Goal: Contribute content

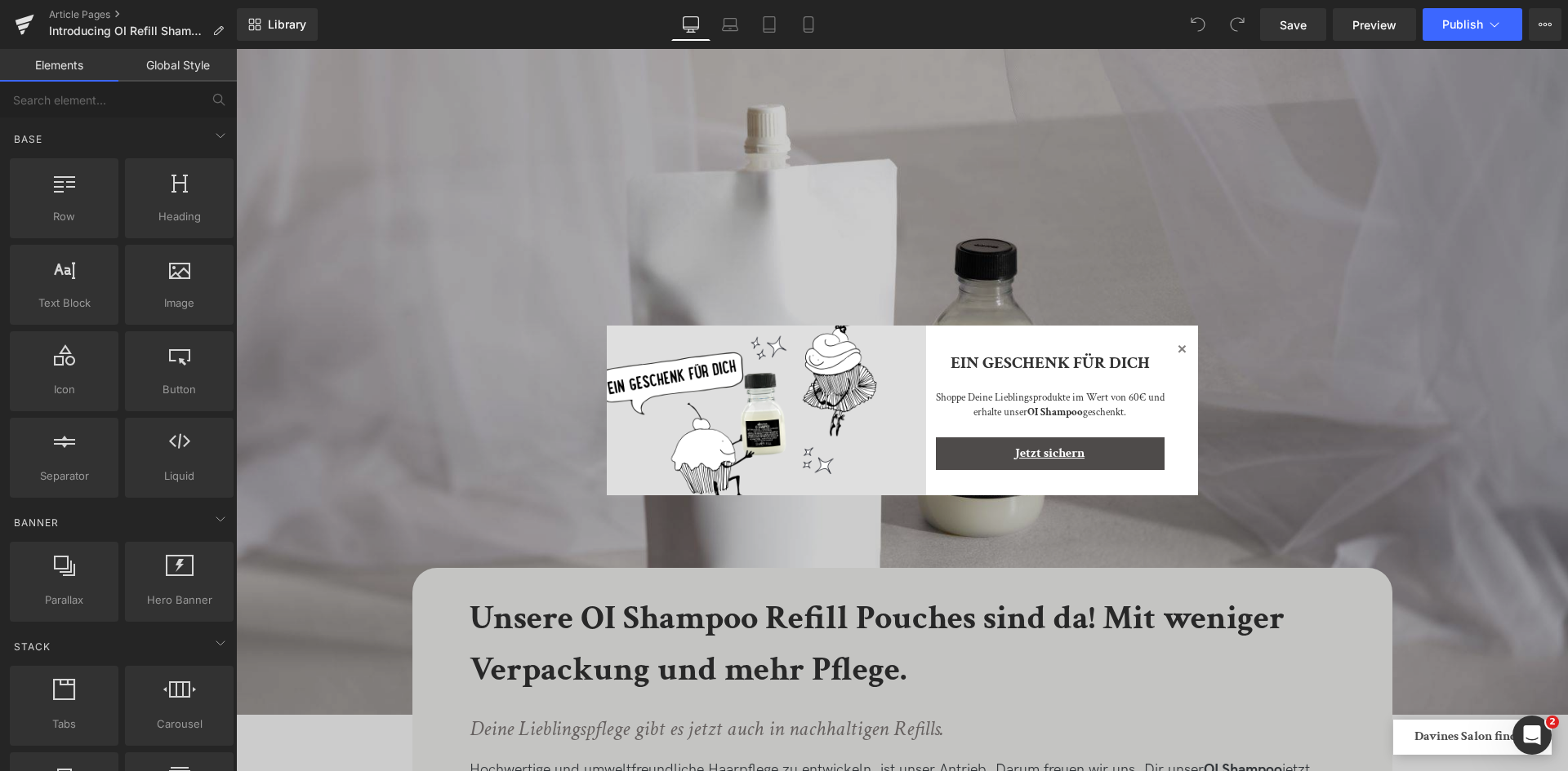
click at [1179, 345] on icon at bounding box center [1181, 348] width 20 height 20
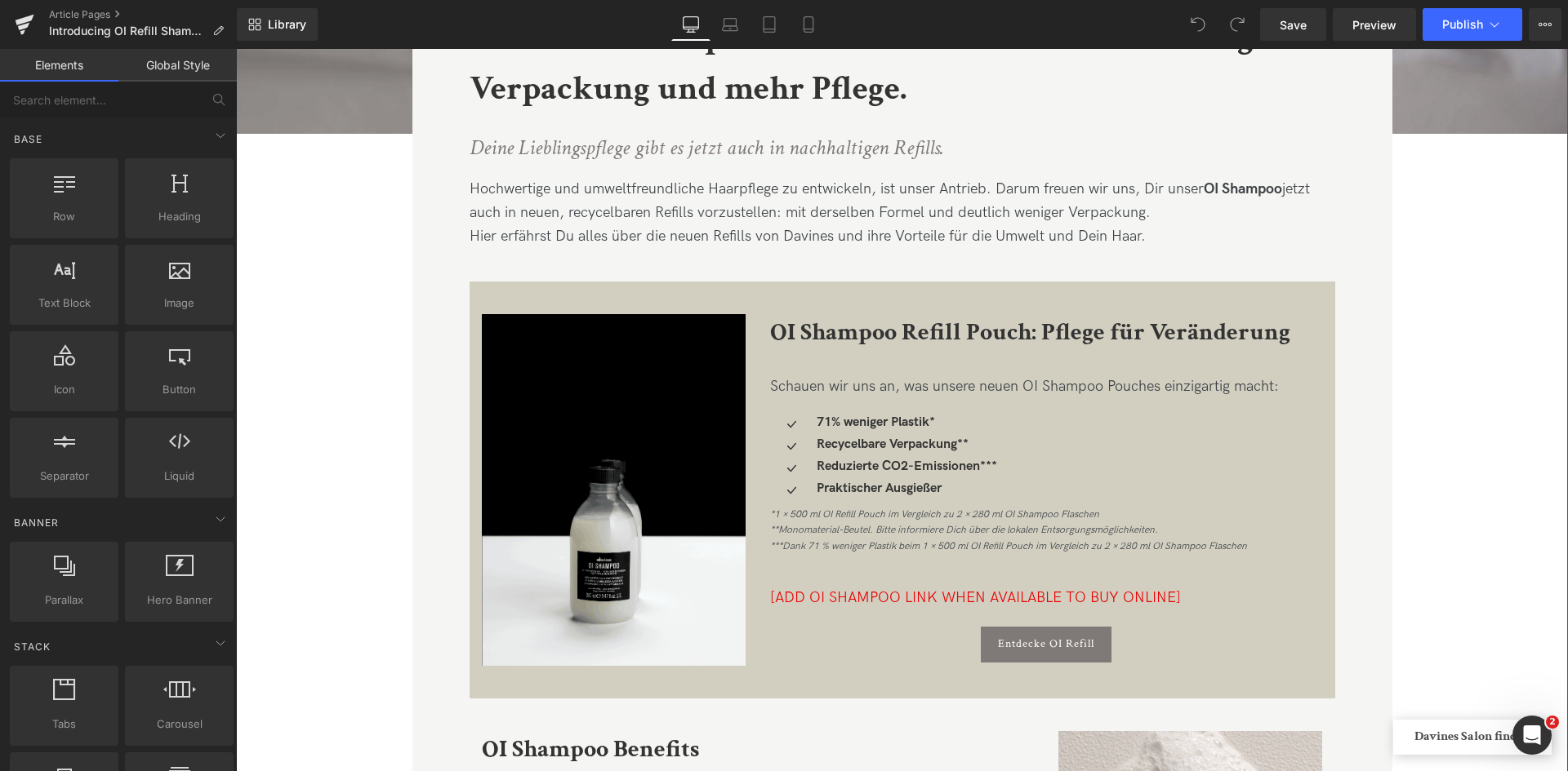
scroll to position [582, 0]
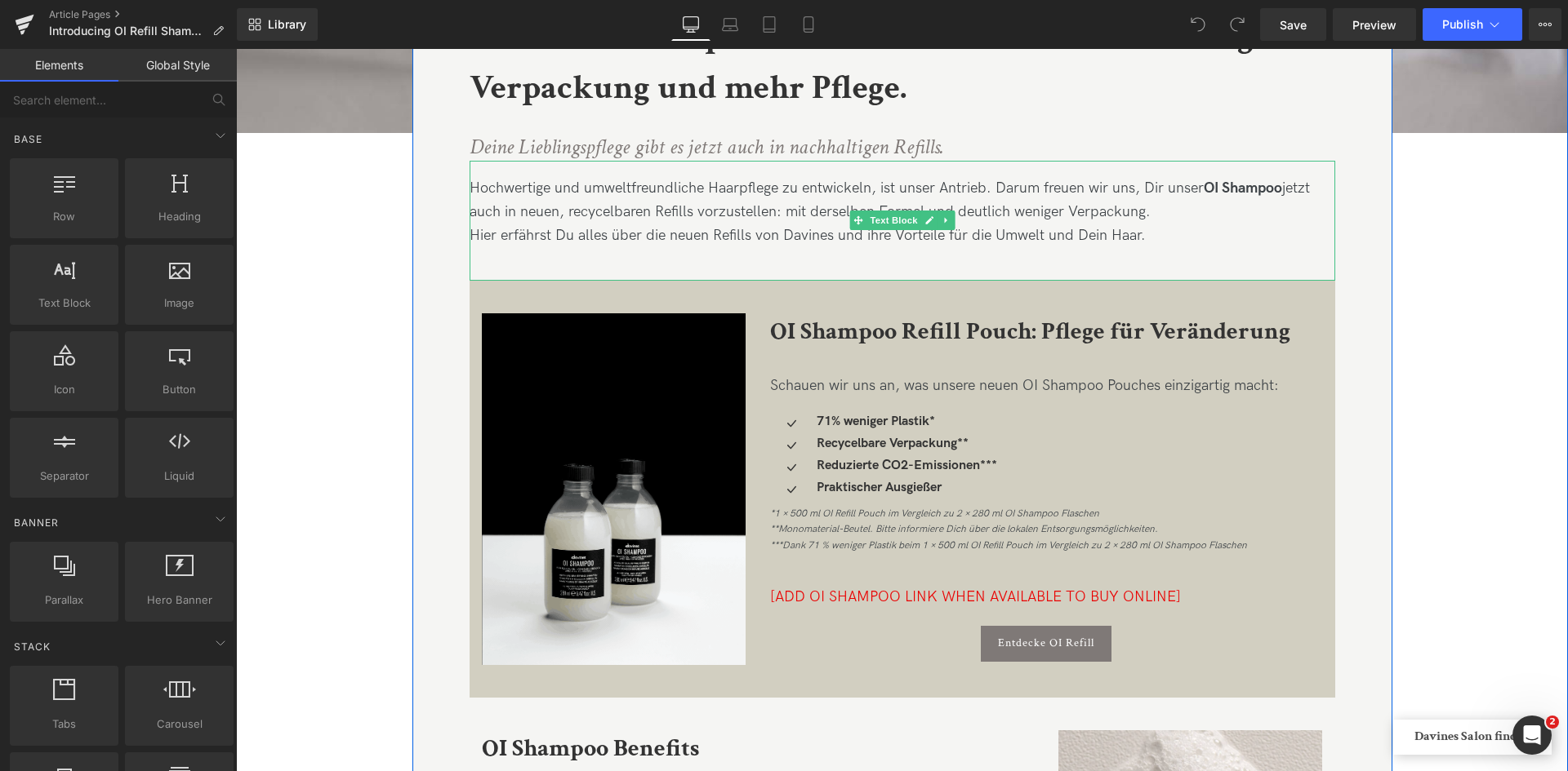
click at [815, 237] on div "Hier erfährst Du alles über die neuen Refills von Davines und ihre Vorteile für…" at bounding box center [902, 237] width 865 height 23
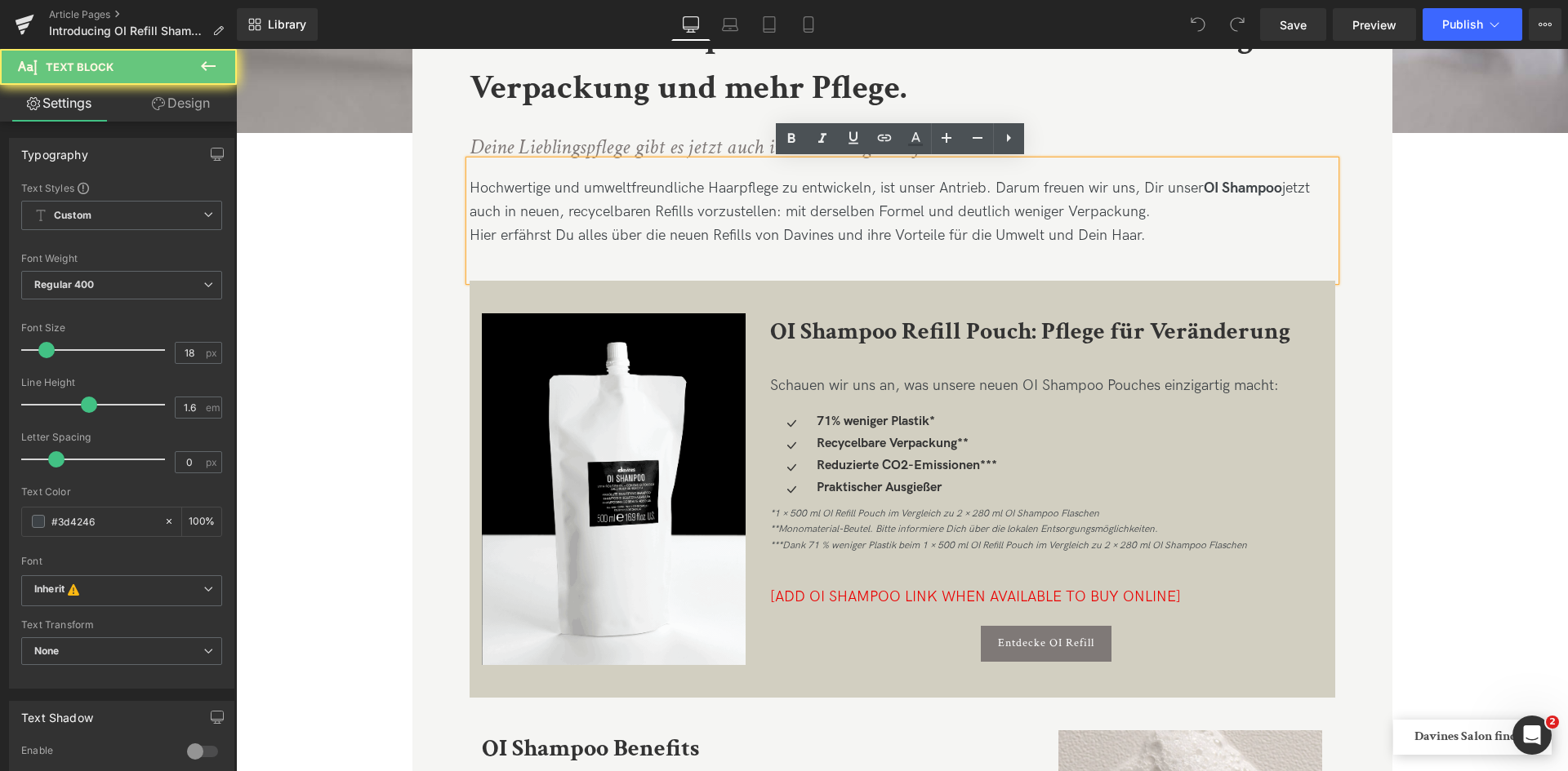
click at [829, 232] on div "Hier erfährst Du alles über die neuen Refills von Davines und ihre Vorteile für…" at bounding box center [902, 237] width 865 height 23
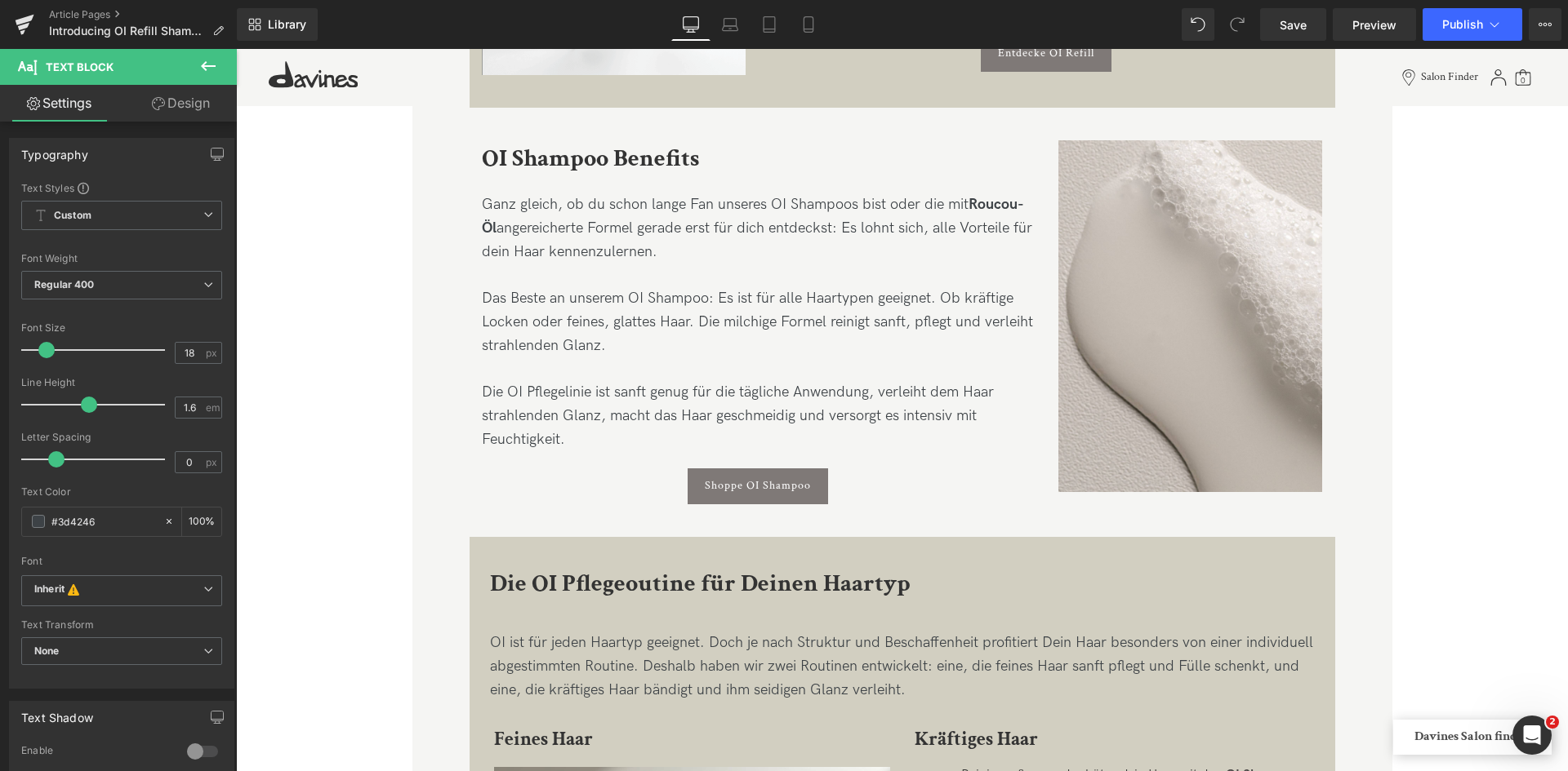
scroll to position [1173, 0]
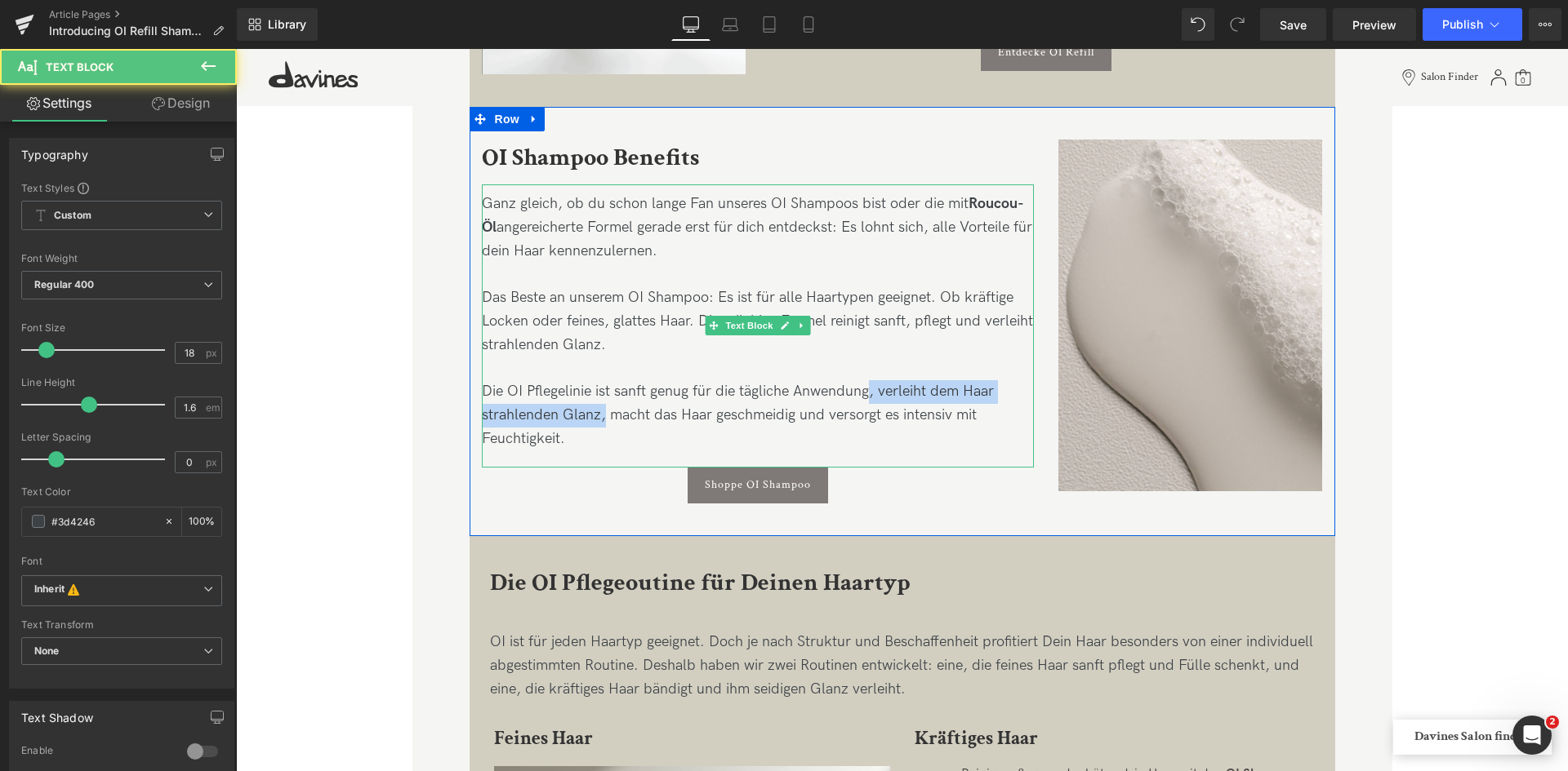
drag, startPoint x: 602, startPoint y: 416, endPoint x: 870, endPoint y: 386, distance: 269.7
click at [870, 386] on div "Das Beste an unserem OI Shampoo: Es ist für alle Haartypen geeignet. Ob kräftig…" at bounding box center [758, 368] width 553 height 165
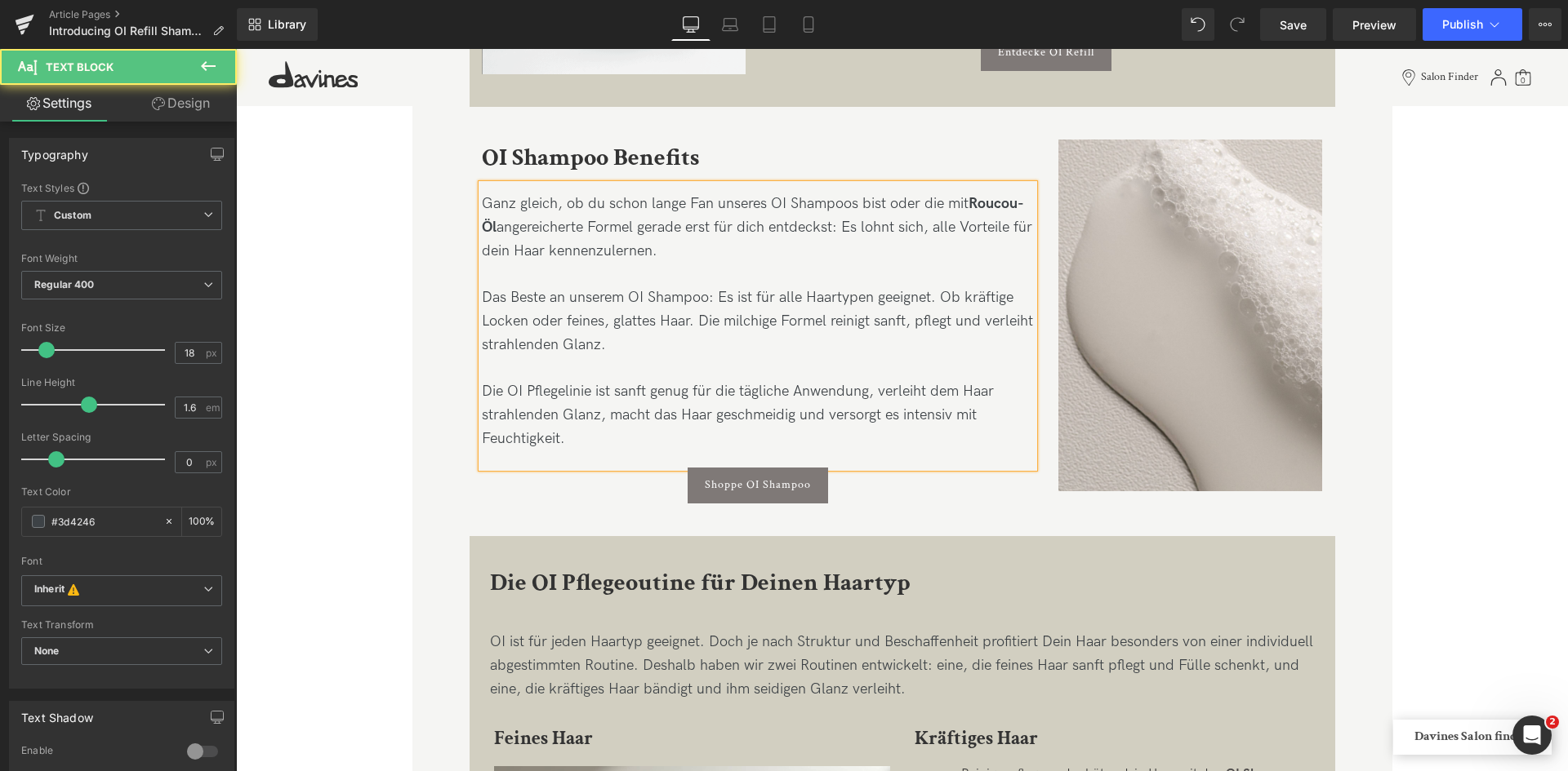
click at [624, 405] on div "Das Beste an unserem OI Shampoo: Es ist für alle Haartypen geeignet. Ob kräftig…" at bounding box center [758, 368] width 553 height 165
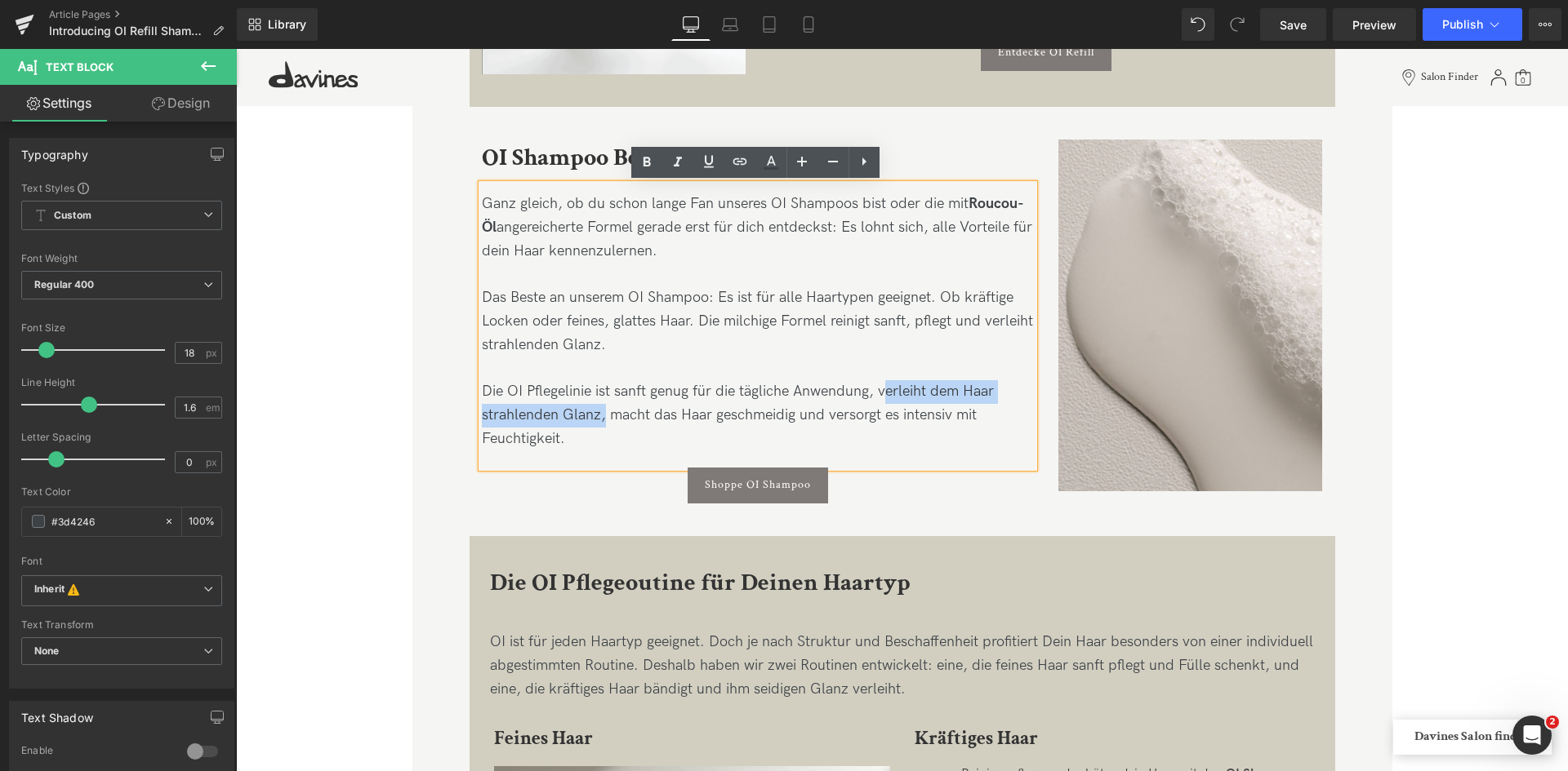
drag, startPoint x: 600, startPoint y: 413, endPoint x: 882, endPoint y: 392, distance: 282.8
click at [882, 392] on div "Das Beste an unserem OI Shampoo: Es ist für alle Haartypen geeignet. Ob kräftig…" at bounding box center [758, 368] width 553 height 165
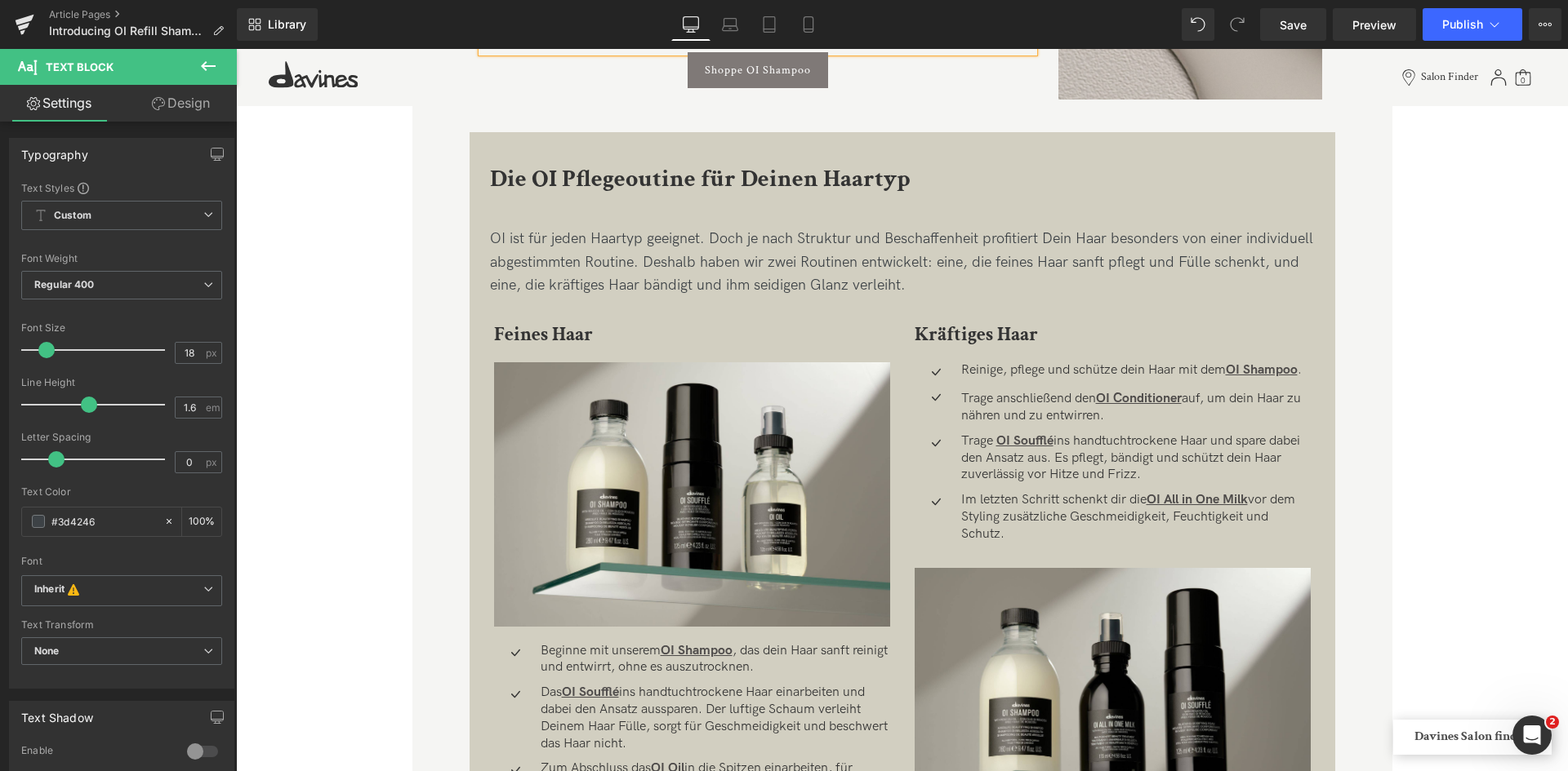
scroll to position [1588, 0]
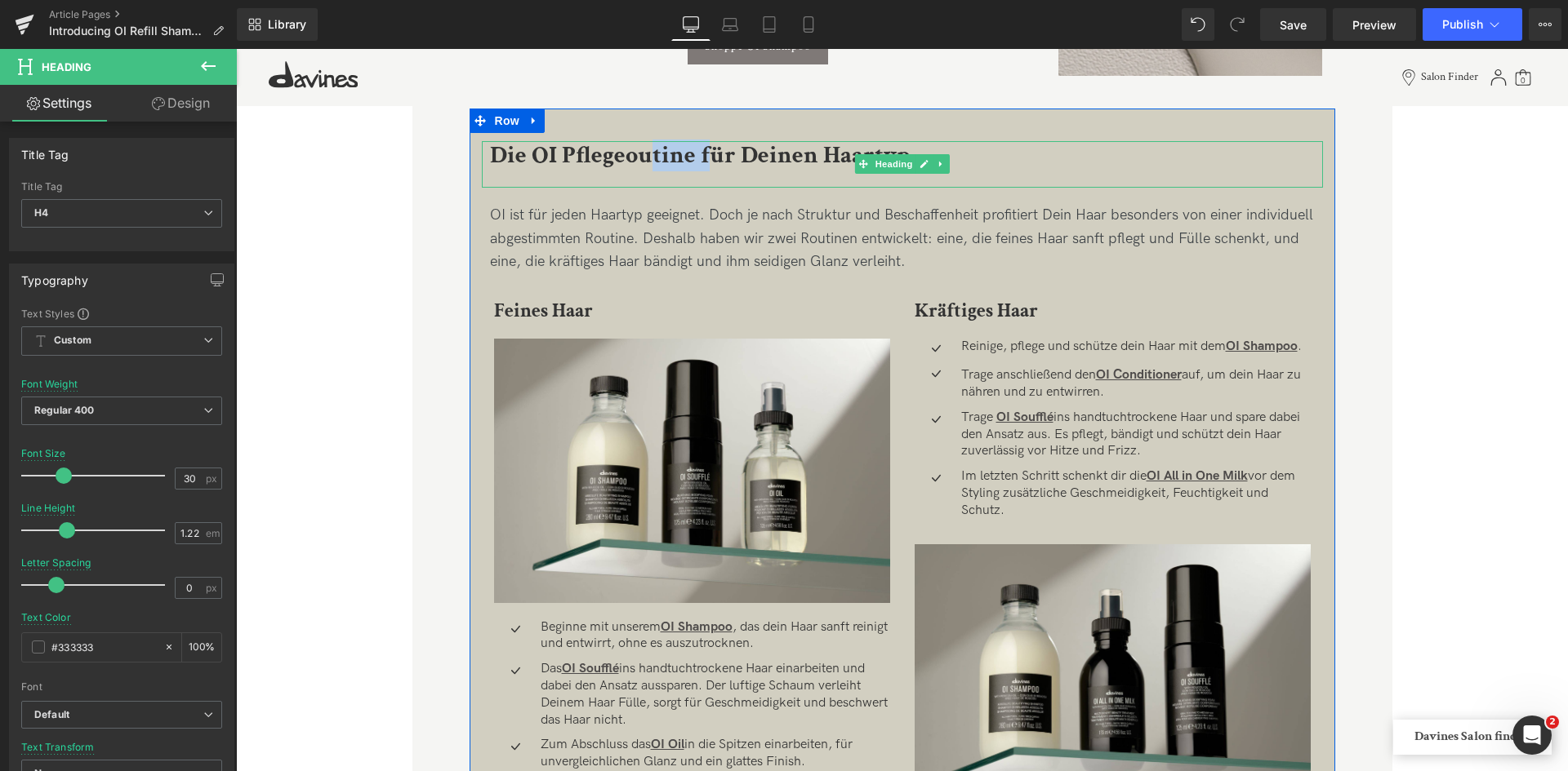
drag, startPoint x: 708, startPoint y: 182, endPoint x: 645, endPoint y: 157, distance: 67.8
click at [645, 157] on div "Die OI Pflegeoutine für Deinen Haartyp" at bounding box center [901, 164] width 841 height 47
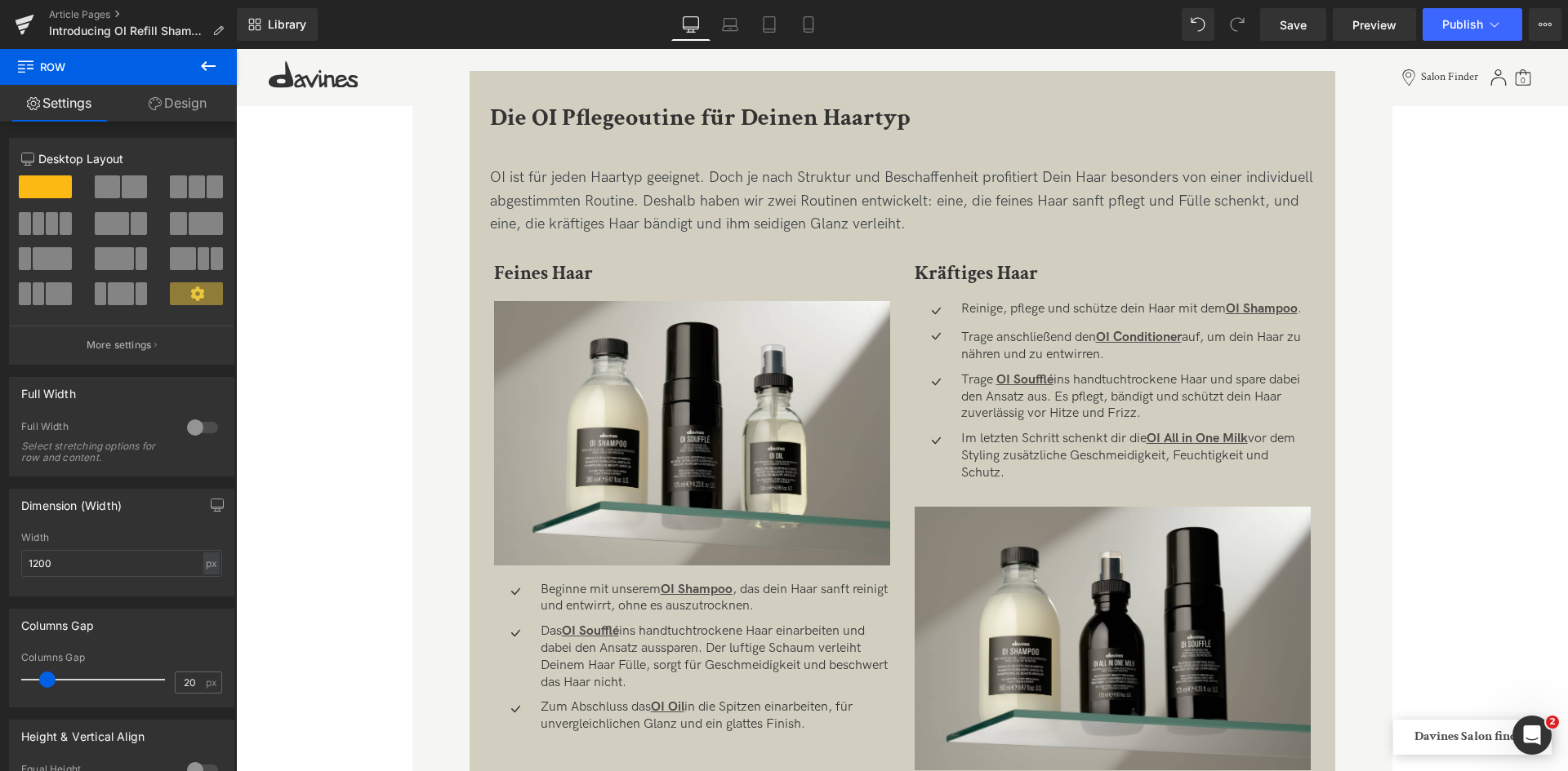
scroll to position [1627, 0]
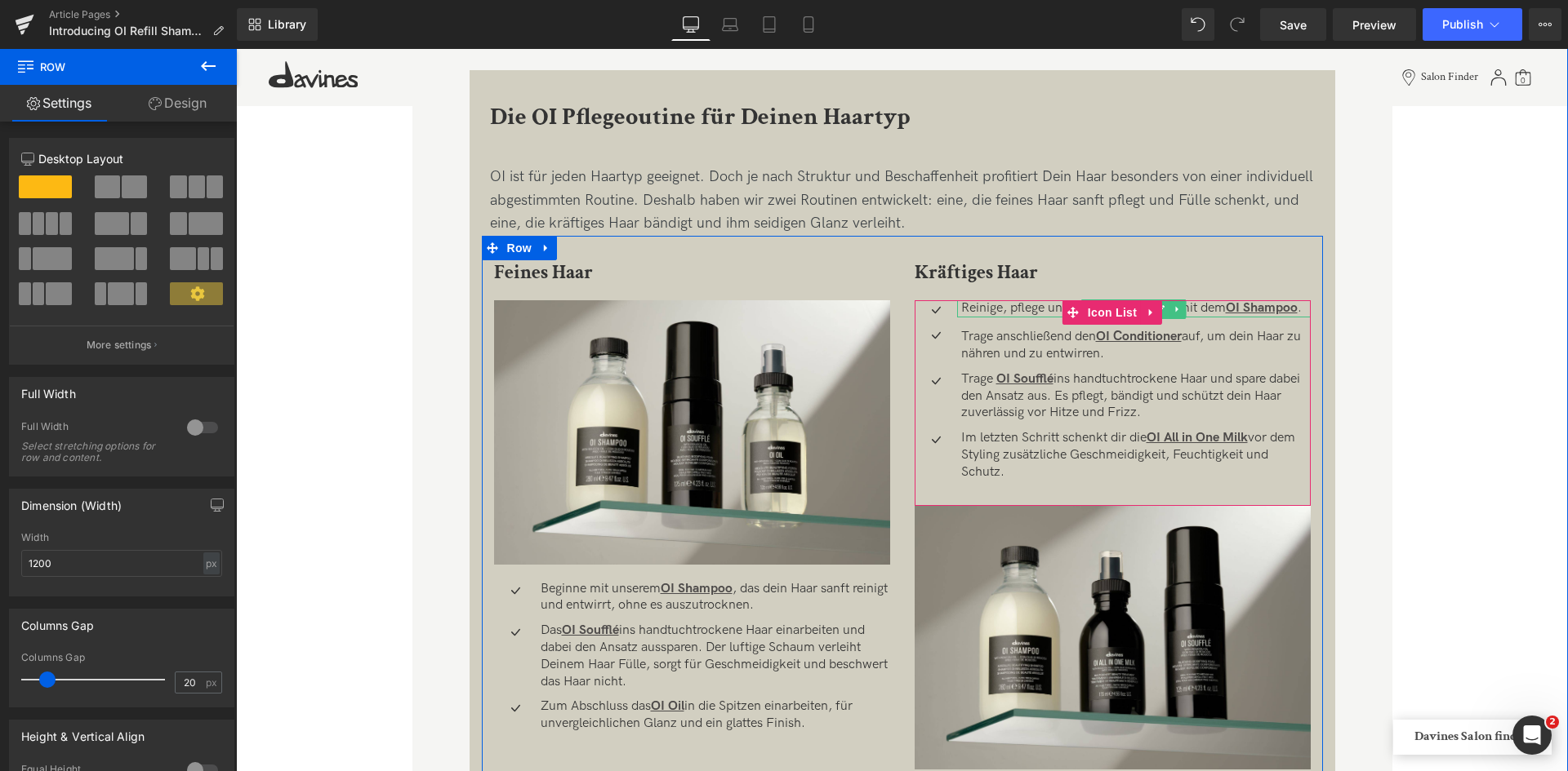
click at [1039, 308] on p "Reinige, pflege und schütze dein Haar mit dem OI Shampoo ." at bounding box center [1135, 309] width 350 height 17
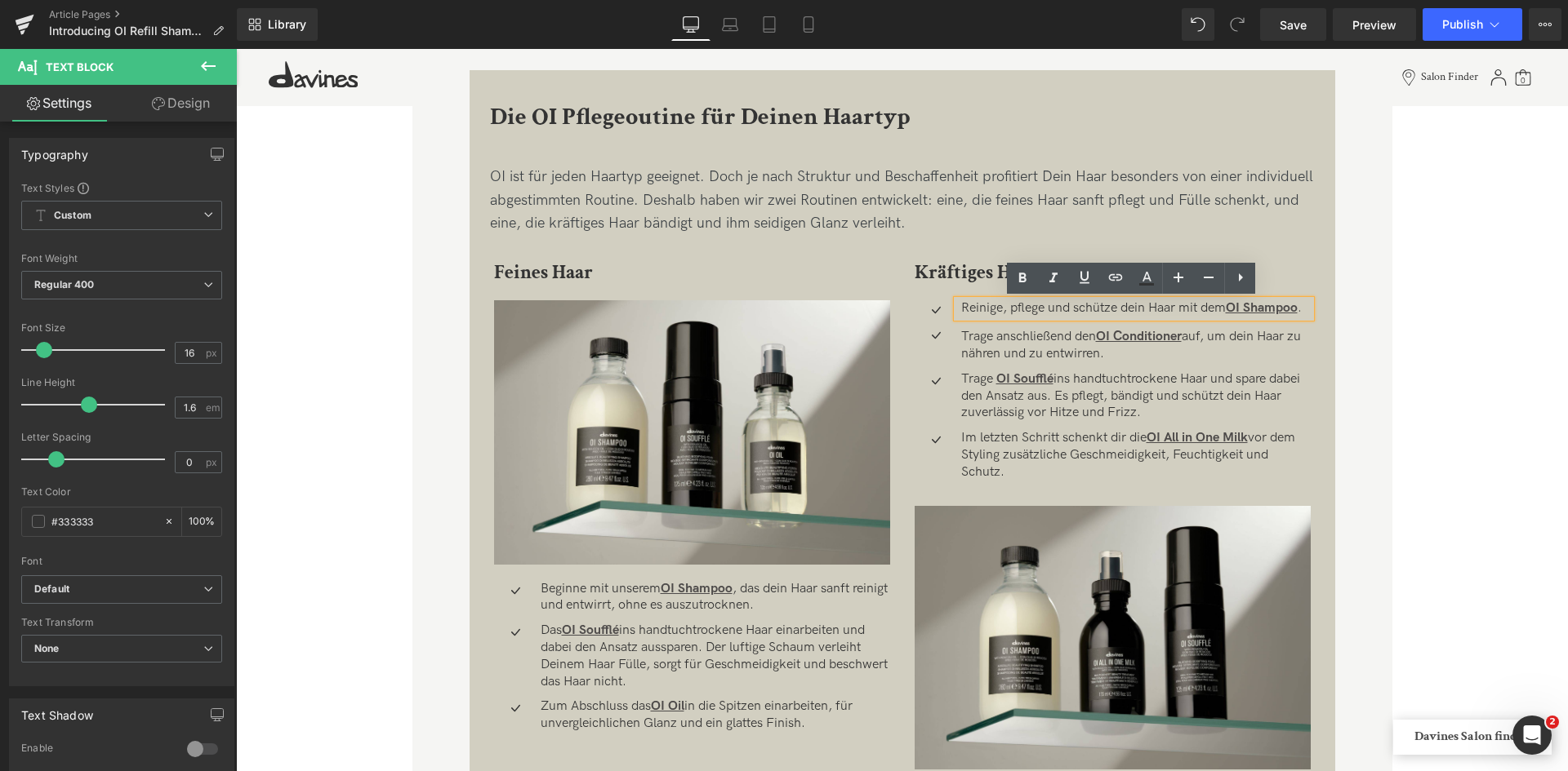
click at [1115, 310] on p "Reinige, pflege und schütze dein Haar mit dem OI Shampoo ." at bounding box center [1135, 309] width 350 height 17
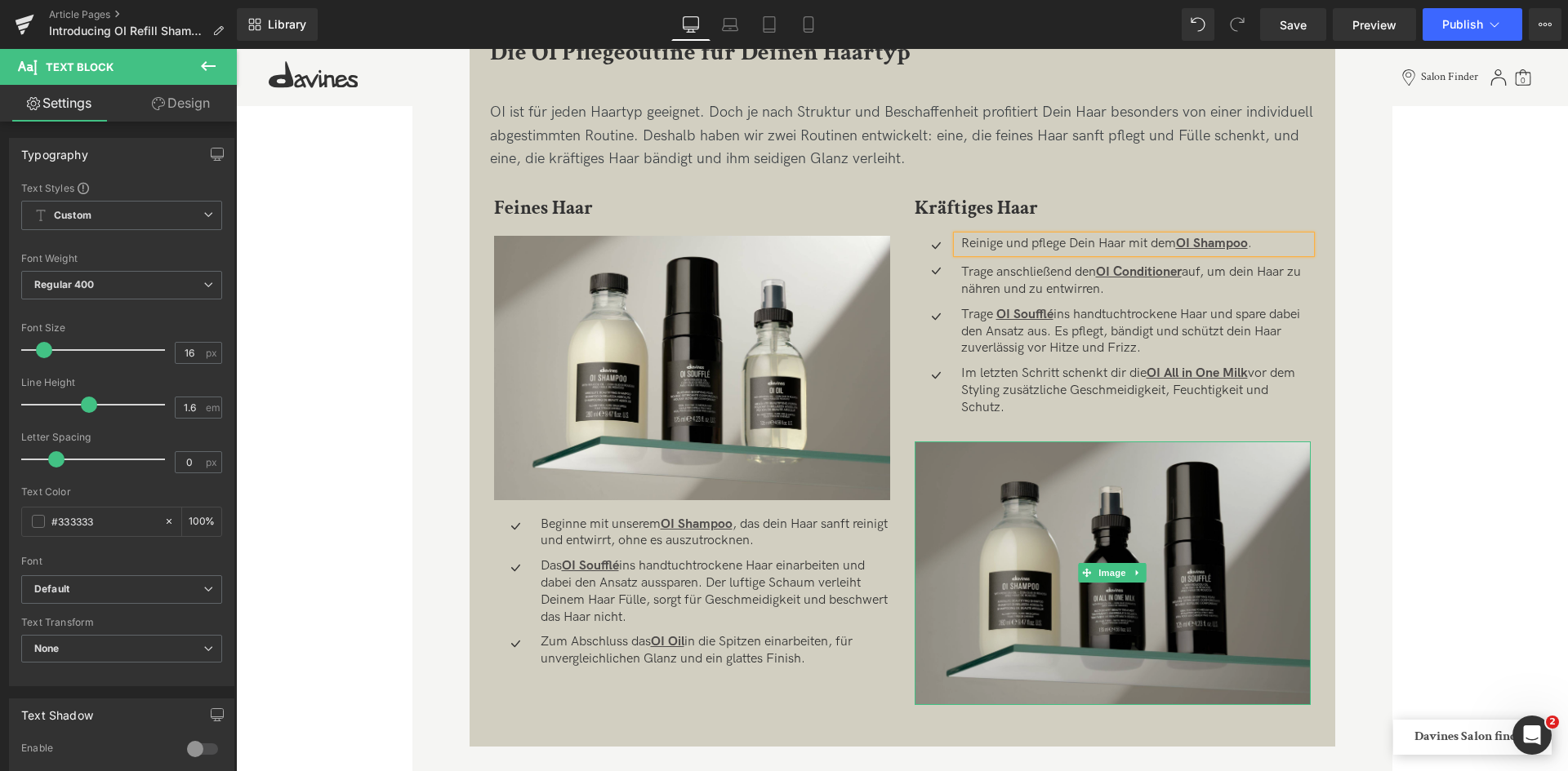
scroll to position [1692, 0]
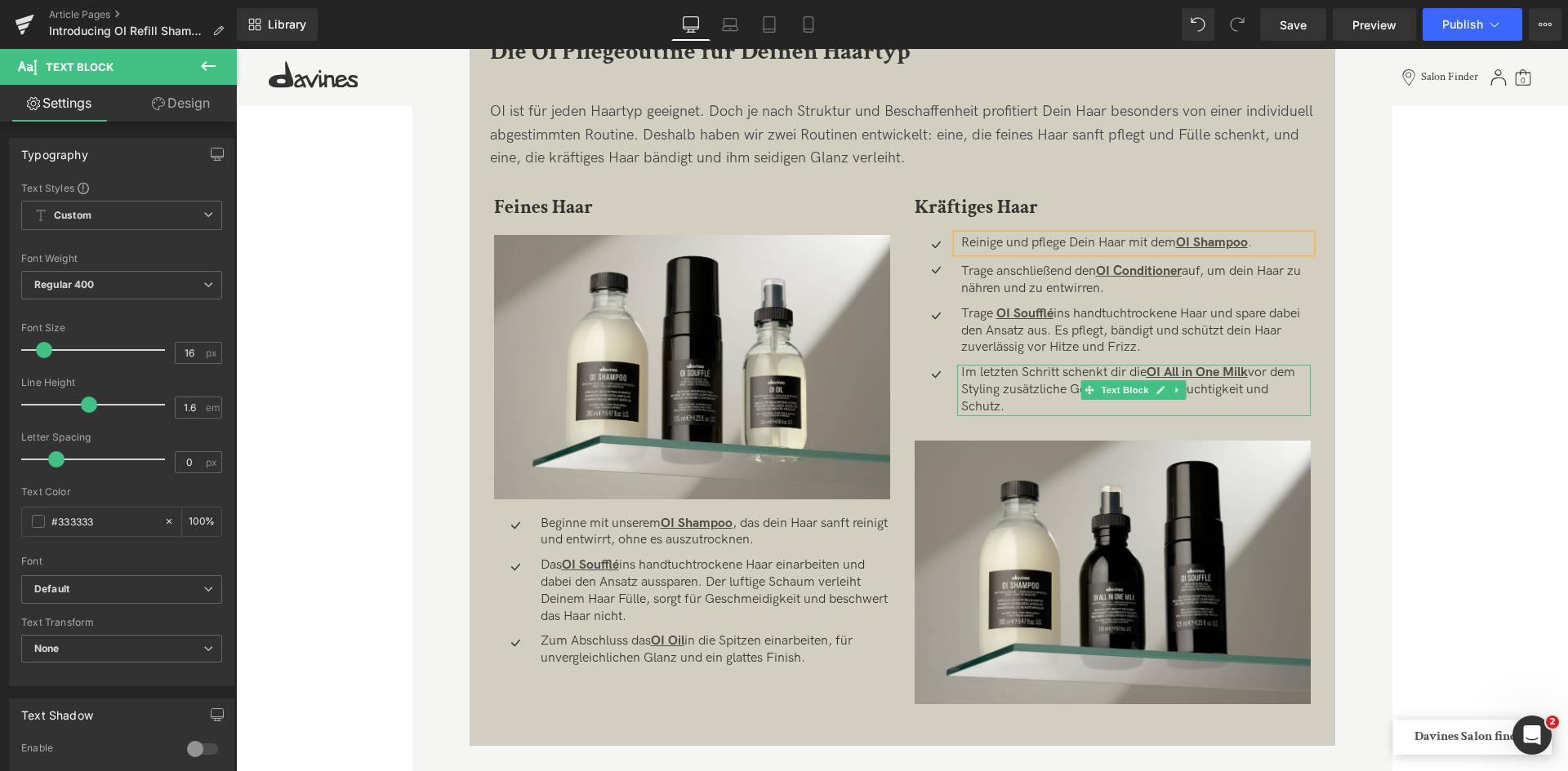
click at [1116, 370] on p "Im letzten Schritt schenkt dir die OI All in One Milk vor dem Styling zusätzlic…" at bounding box center [1135, 390] width 350 height 51
click at [1401, 512] on div "Image Image Unsere OI Shampoo Refill Pouches sind da! Mit weniger Verpackung un…" at bounding box center [901, 568] width 1331 height 4422
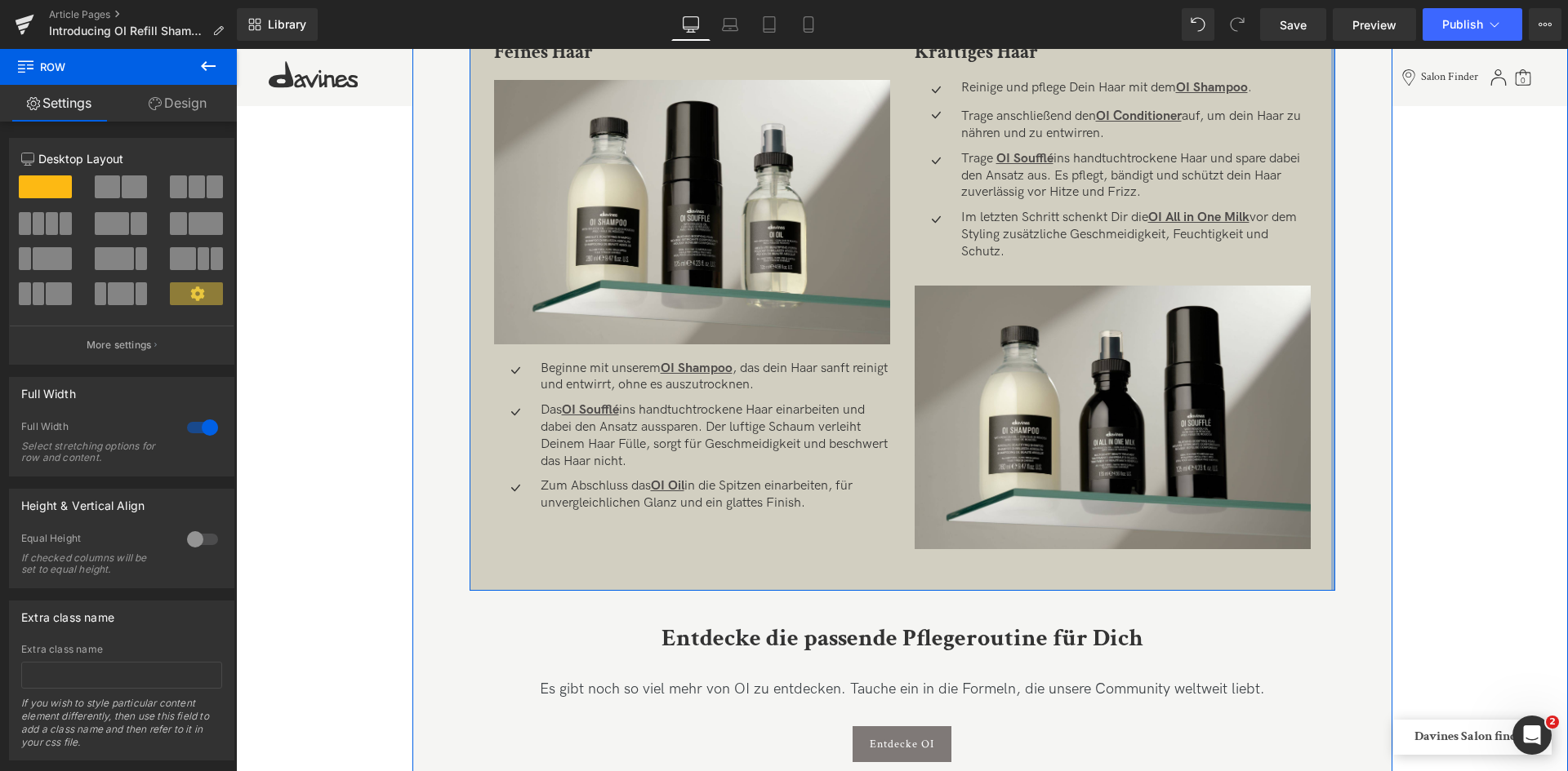
scroll to position [1848, 0]
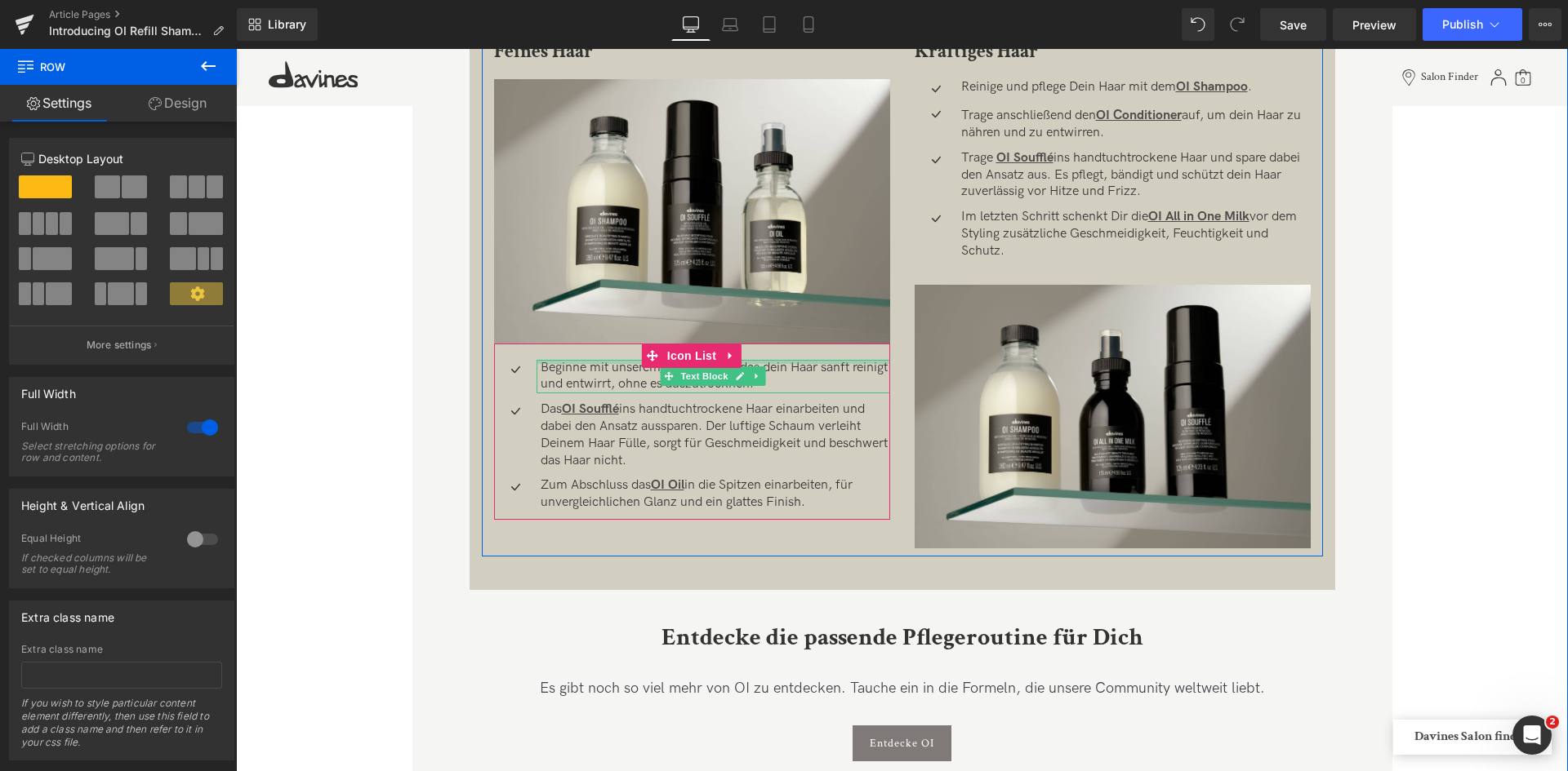
click at [767, 363] on div at bounding box center [713, 362] width 353 height 5
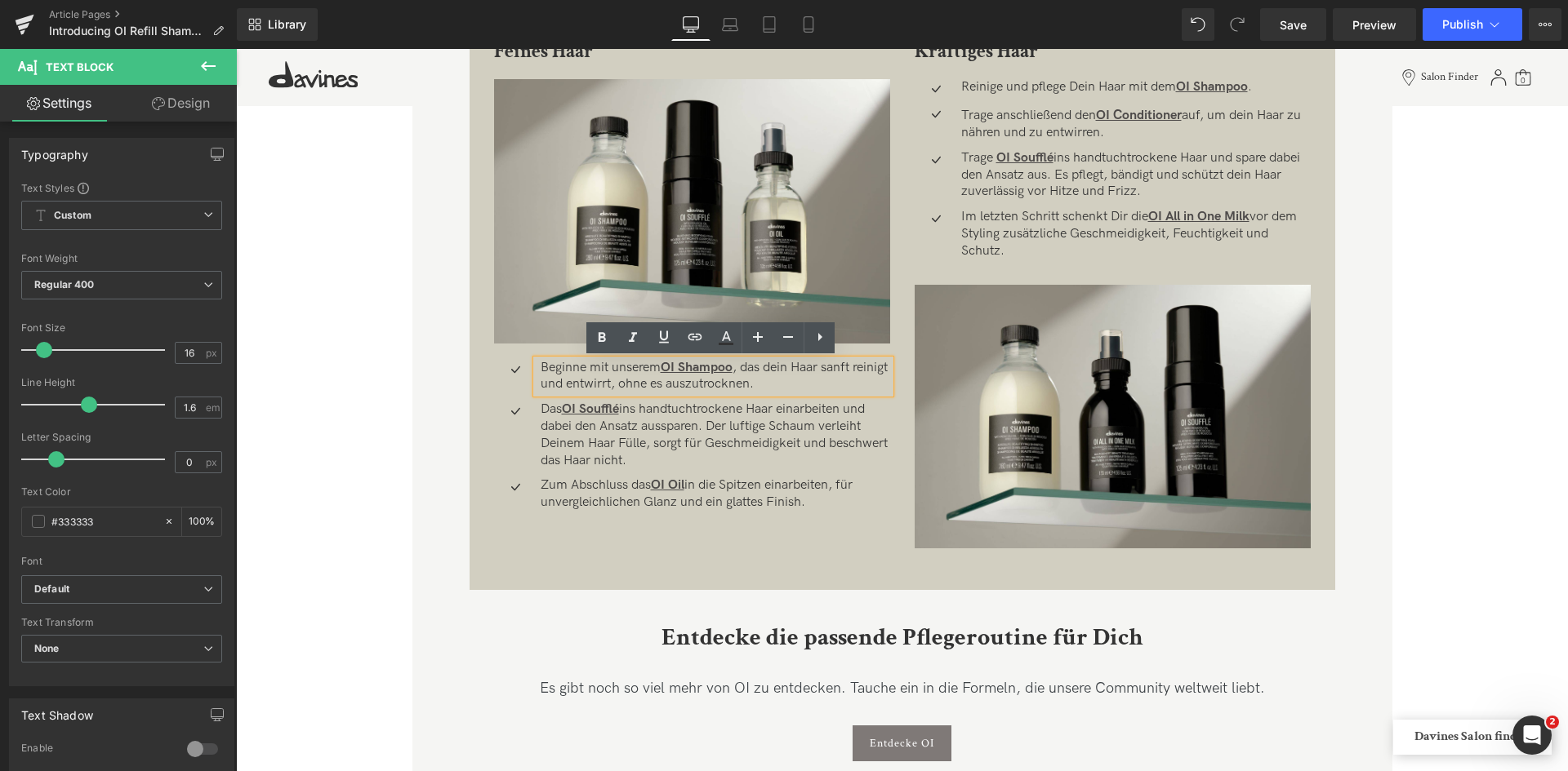
click at [770, 366] on p "Beginne mit unserem OI Shampoo , das dein Haar sanft reinigt und entwirrt, ohne…" at bounding box center [714, 377] width 350 height 34
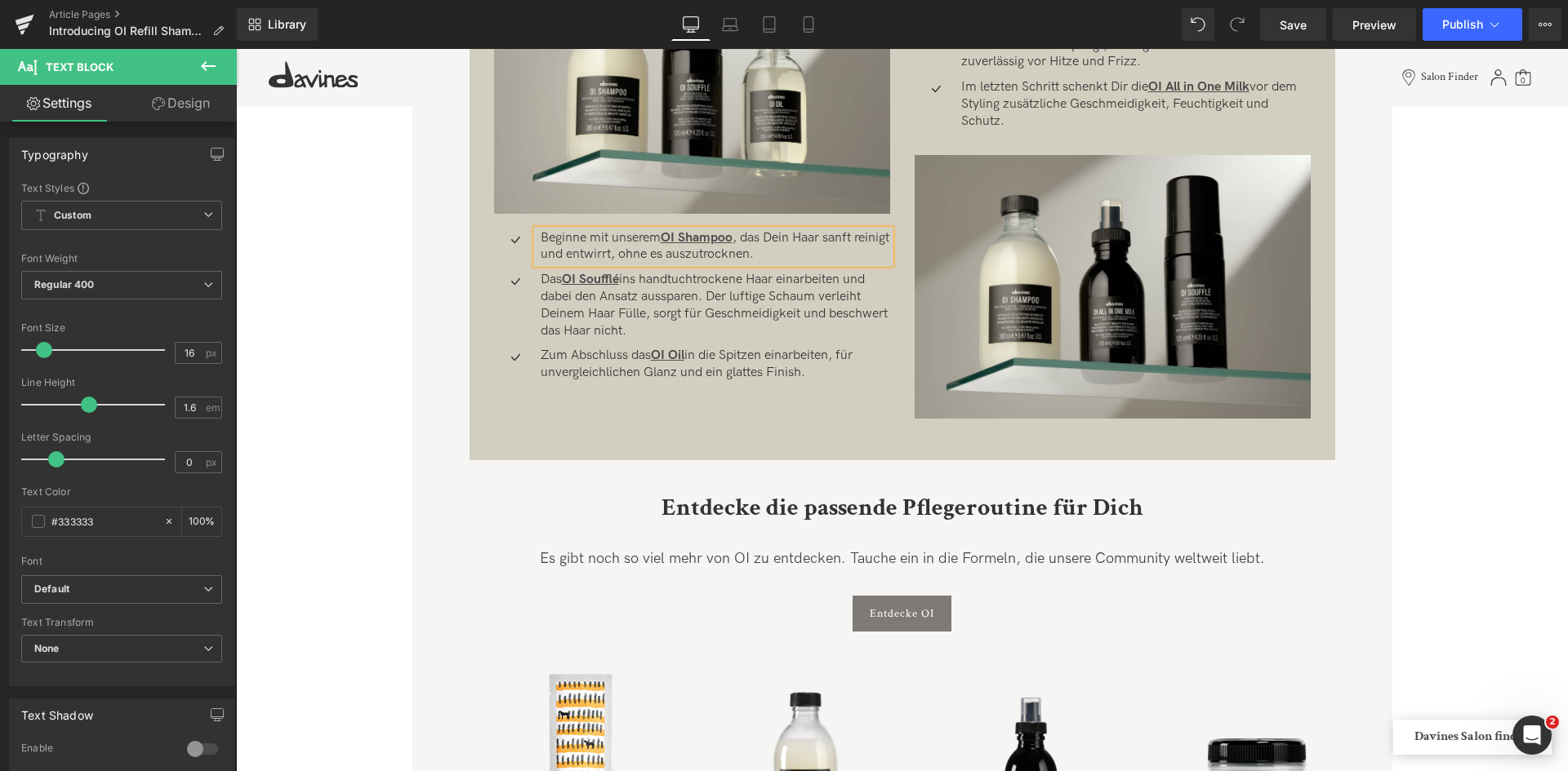
scroll to position [1978, 0]
click at [972, 550] on div "Es gibt noch so viel mehr von OI zu entdecken. Tauche ein in die Formeln, die u…" at bounding box center [902, 559] width 865 height 40
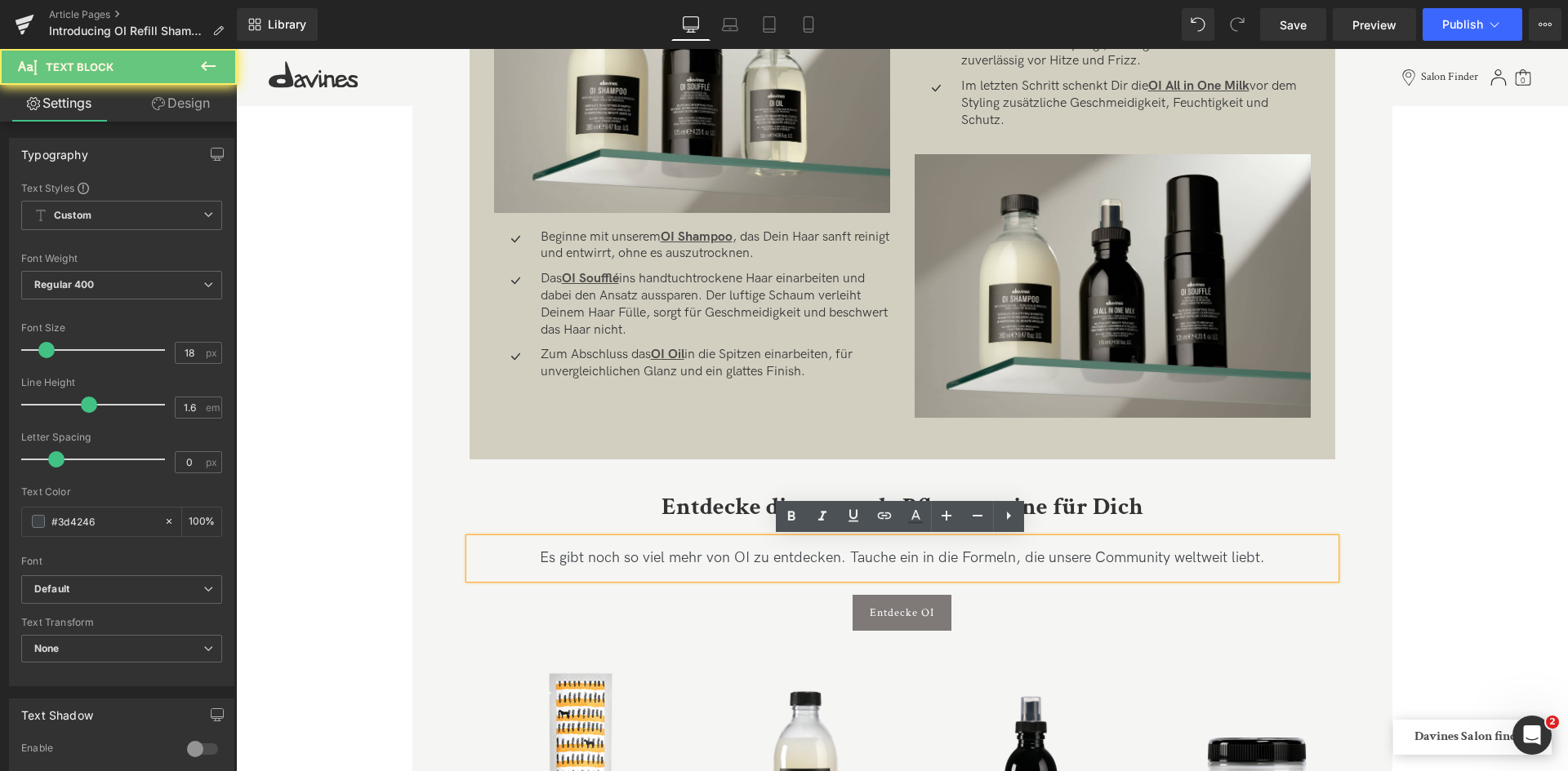
click at [974, 565] on div "Es gibt noch so viel mehr von OI zu entdecken. Tauche ein in die Formeln, die u…" at bounding box center [902, 559] width 865 height 40
click at [919, 559] on div "Es gibt noch so viel mehr von OI zu entdecken. Tauche ein in die Formeln, die u…" at bounding box center [902, 559] width 865 height 40
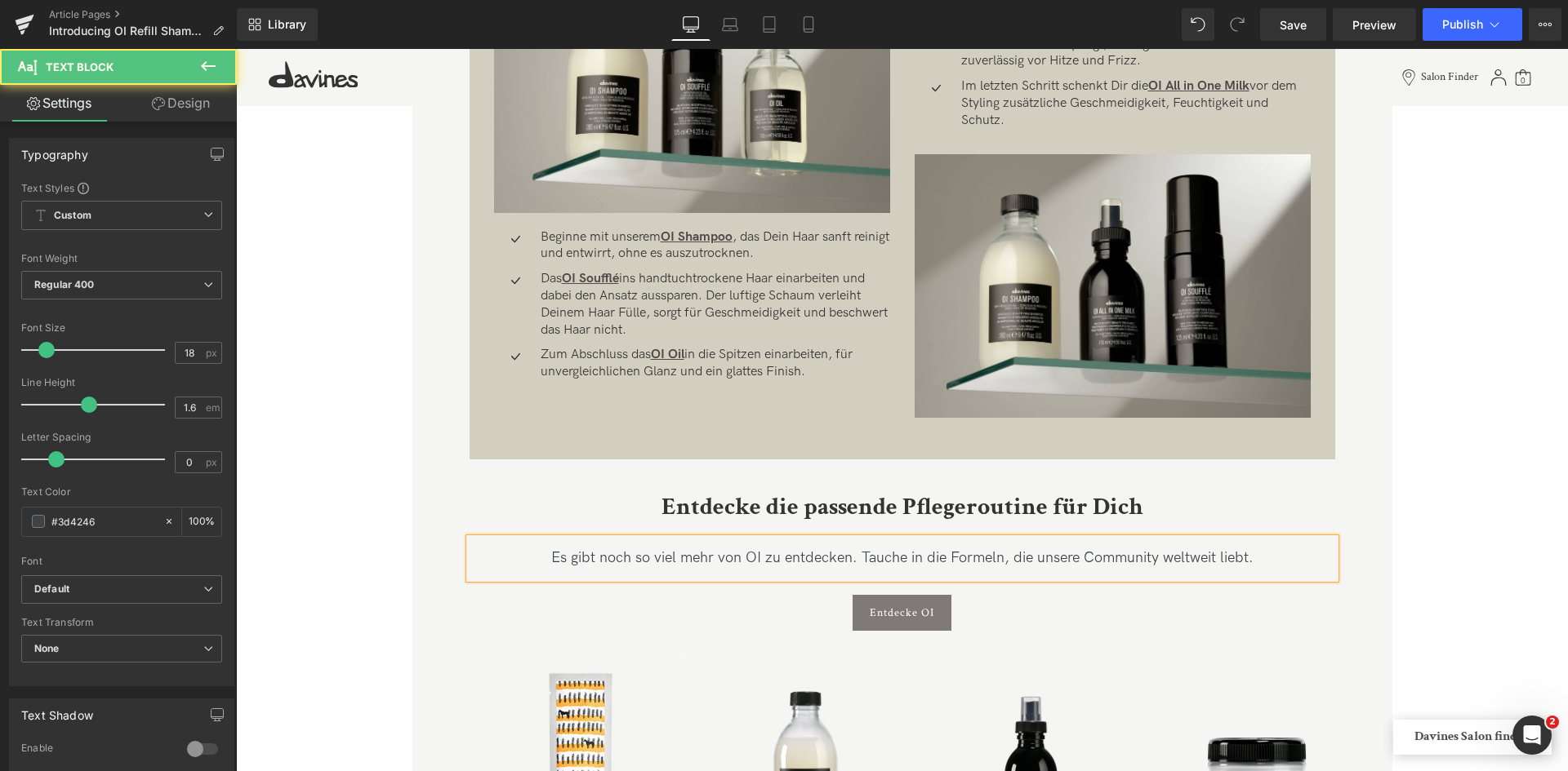
click at [1000, 557] on div "Es gibt noch so viel mehr von OI zu entdecken. Tauche in die Formeln, die unser…" at bounding box center [902, 559] width 865 height 40
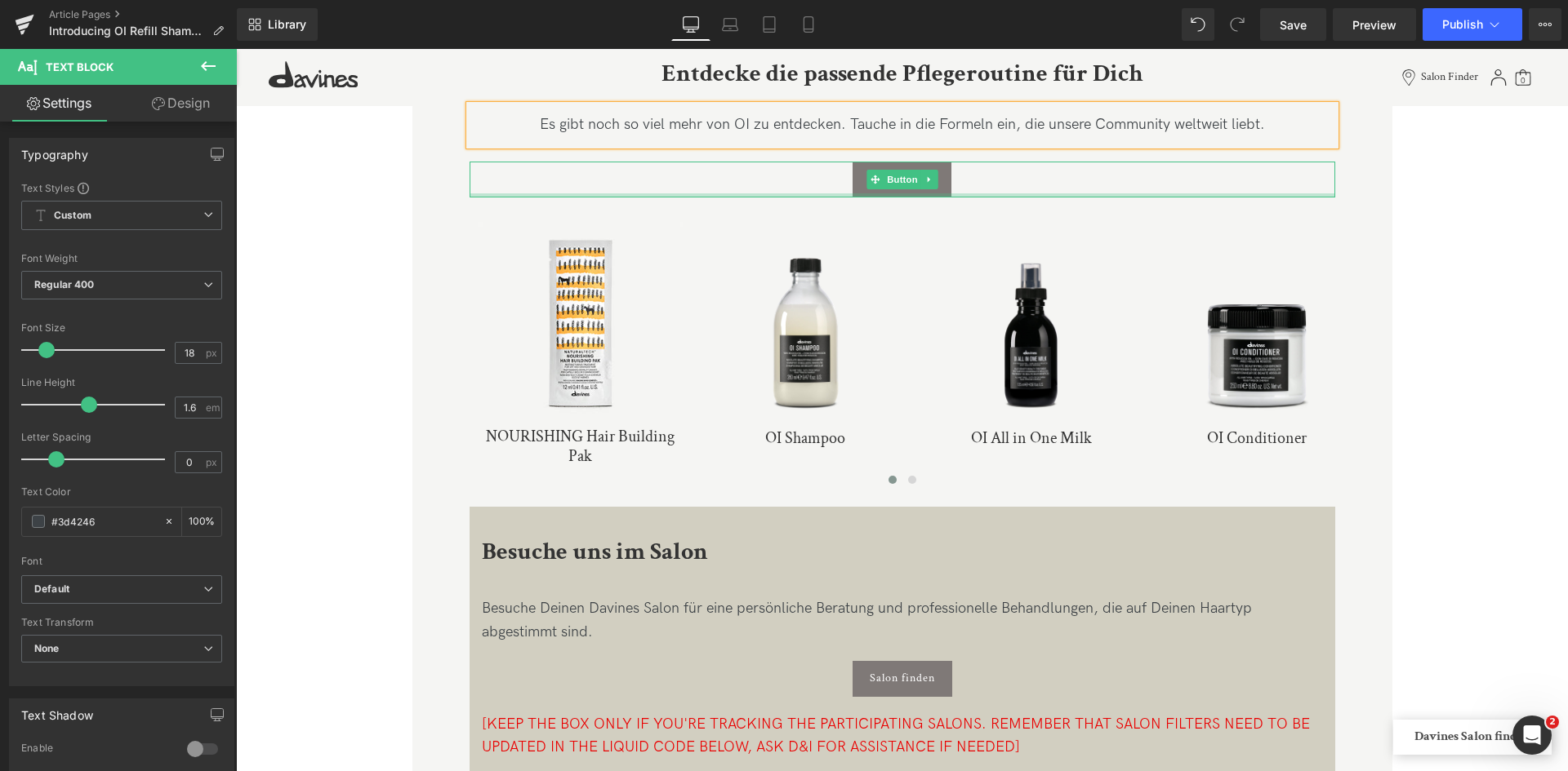
scroll to position [2412, 0]
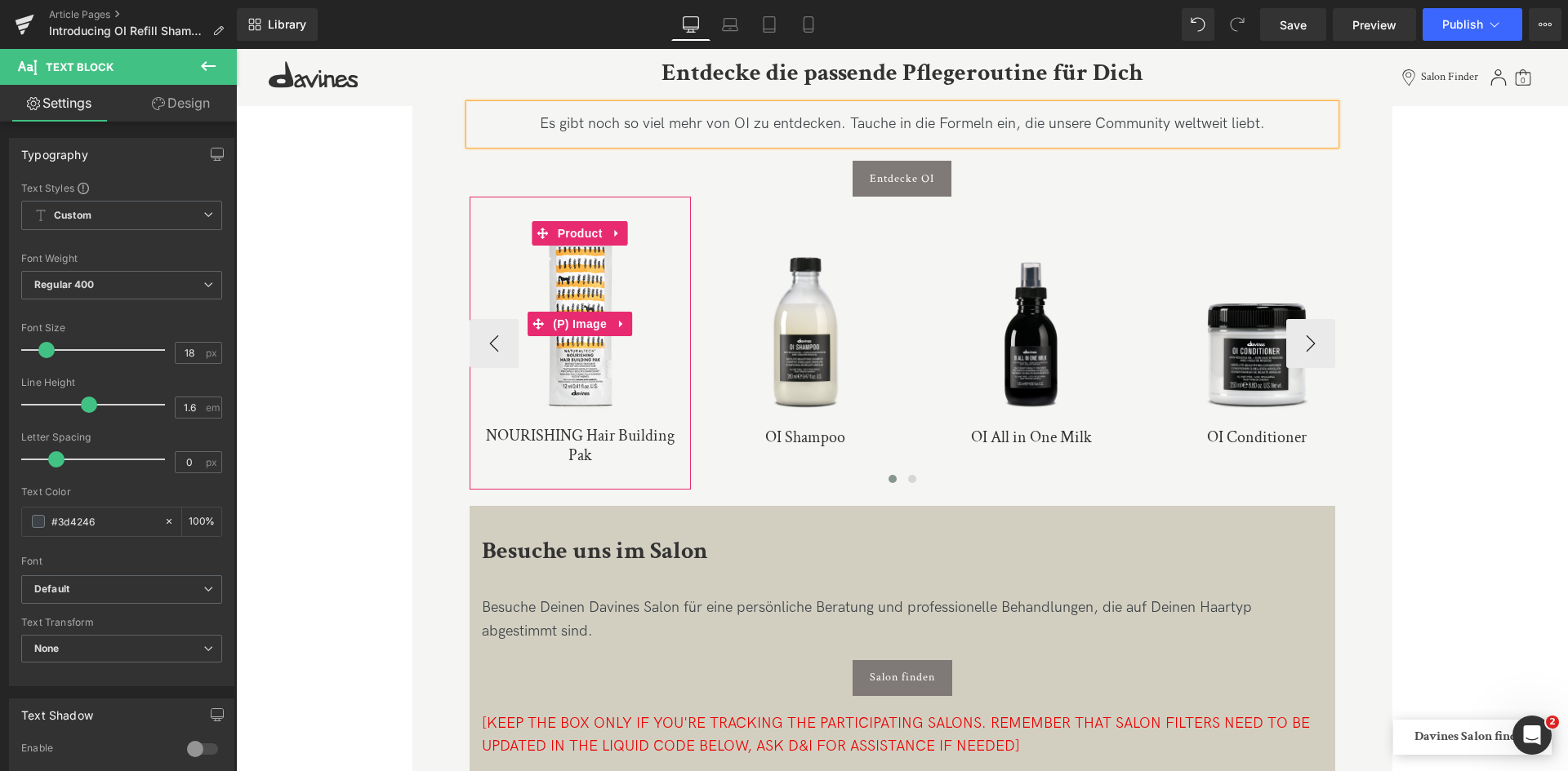
click at [620, 384] on img at bounding box center [580, 323] width 205 height 205
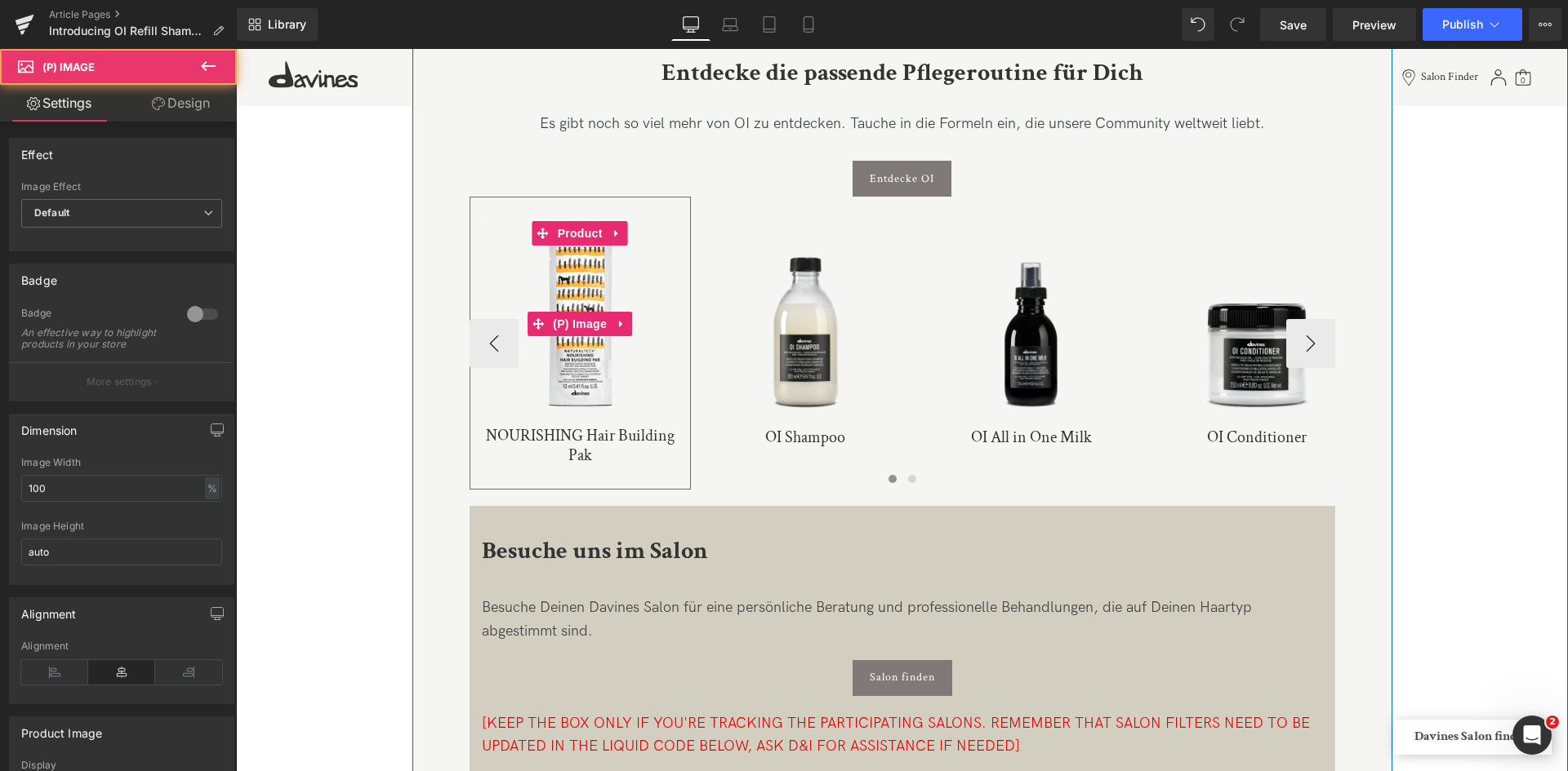
click at [573, 373] on img at bounding box center [580, 323] width 205 height 205
click at [564, 318] on span "(P) Image" at bounding box center [579, 324] width 62 height 24
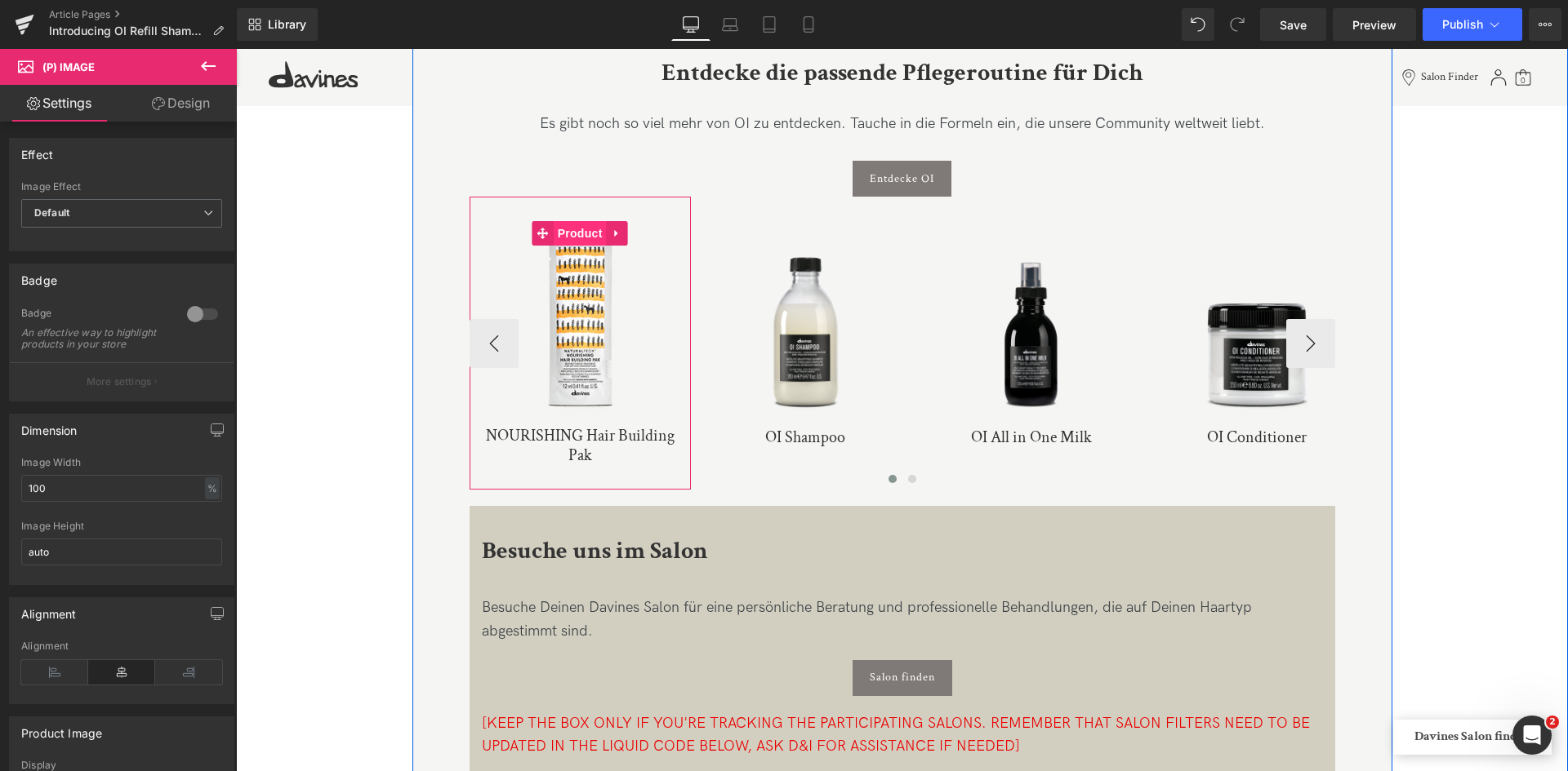
click at [568, 228] on span "Product" at bounding box center [580, 233] width 53 height 24
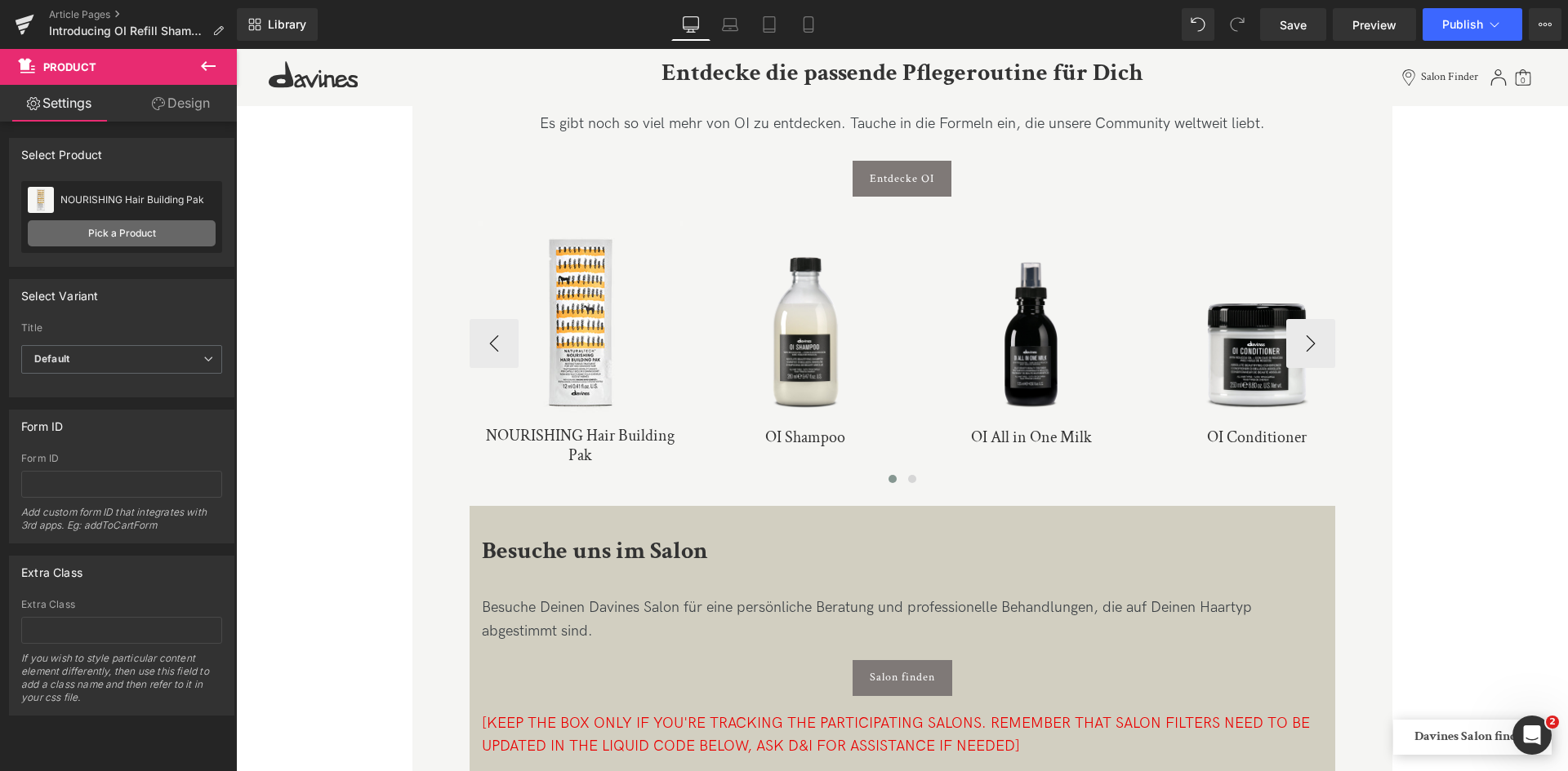
click at [121, 228] on link "Pick a Product" at bounding box center [122, 233] width 188 height 26
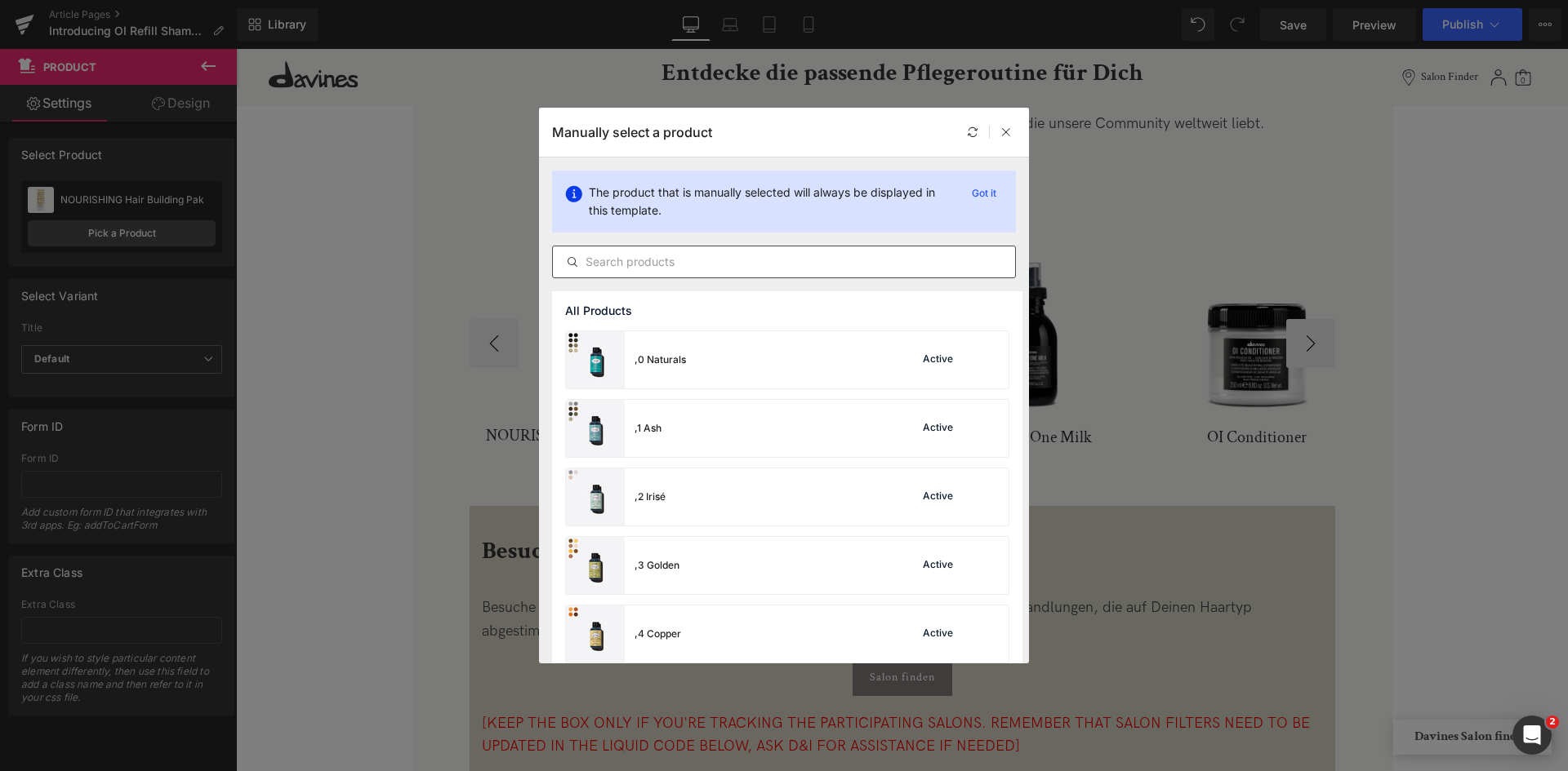
click at [671, 265] on input "text" at bounding box center [784, 262] width 462 height 20
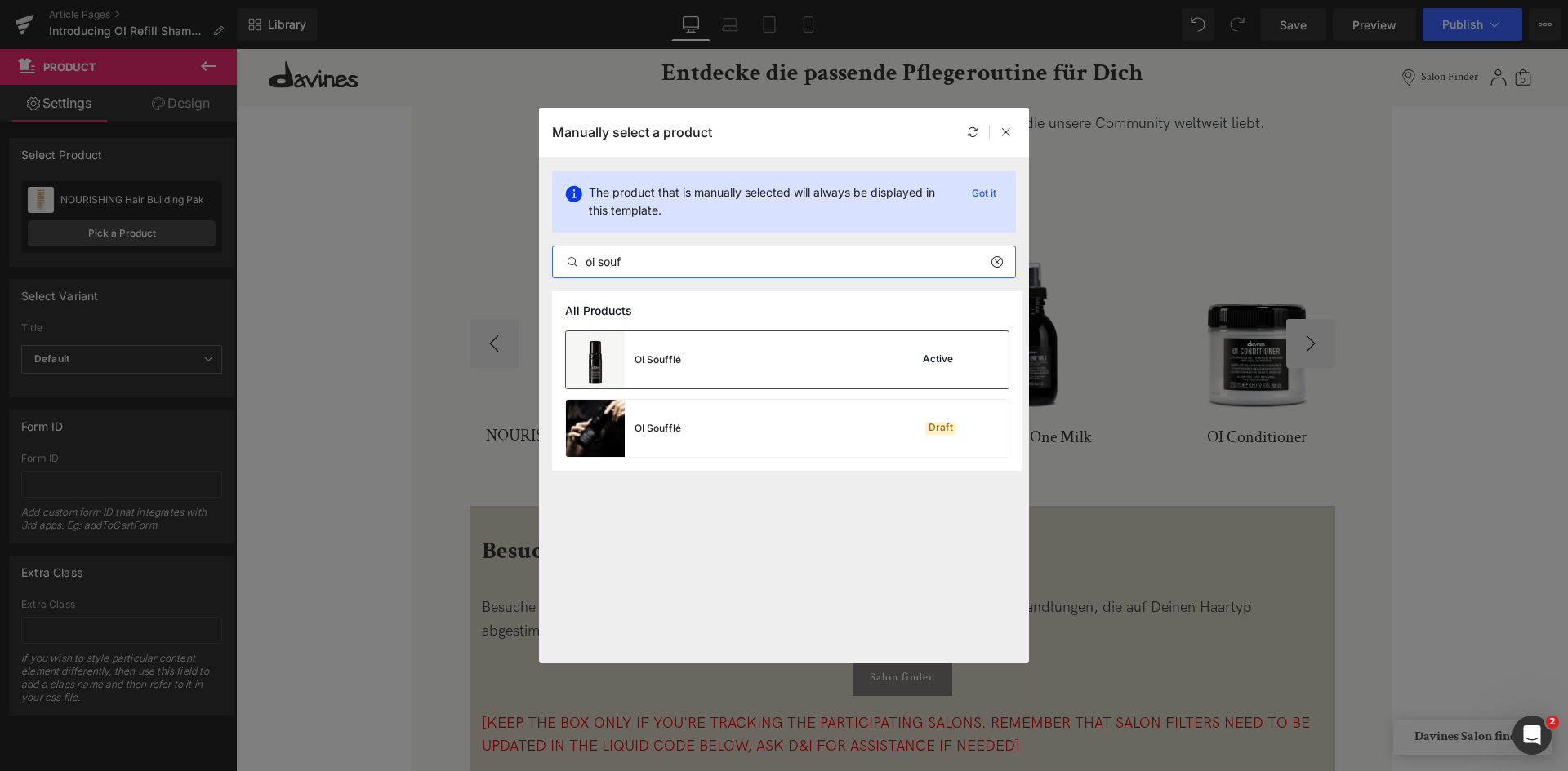
type input "oi souf"
click at [692, 359] on div "OI Soufflé Active" at bounding box center [787, 359] width 443 height 57
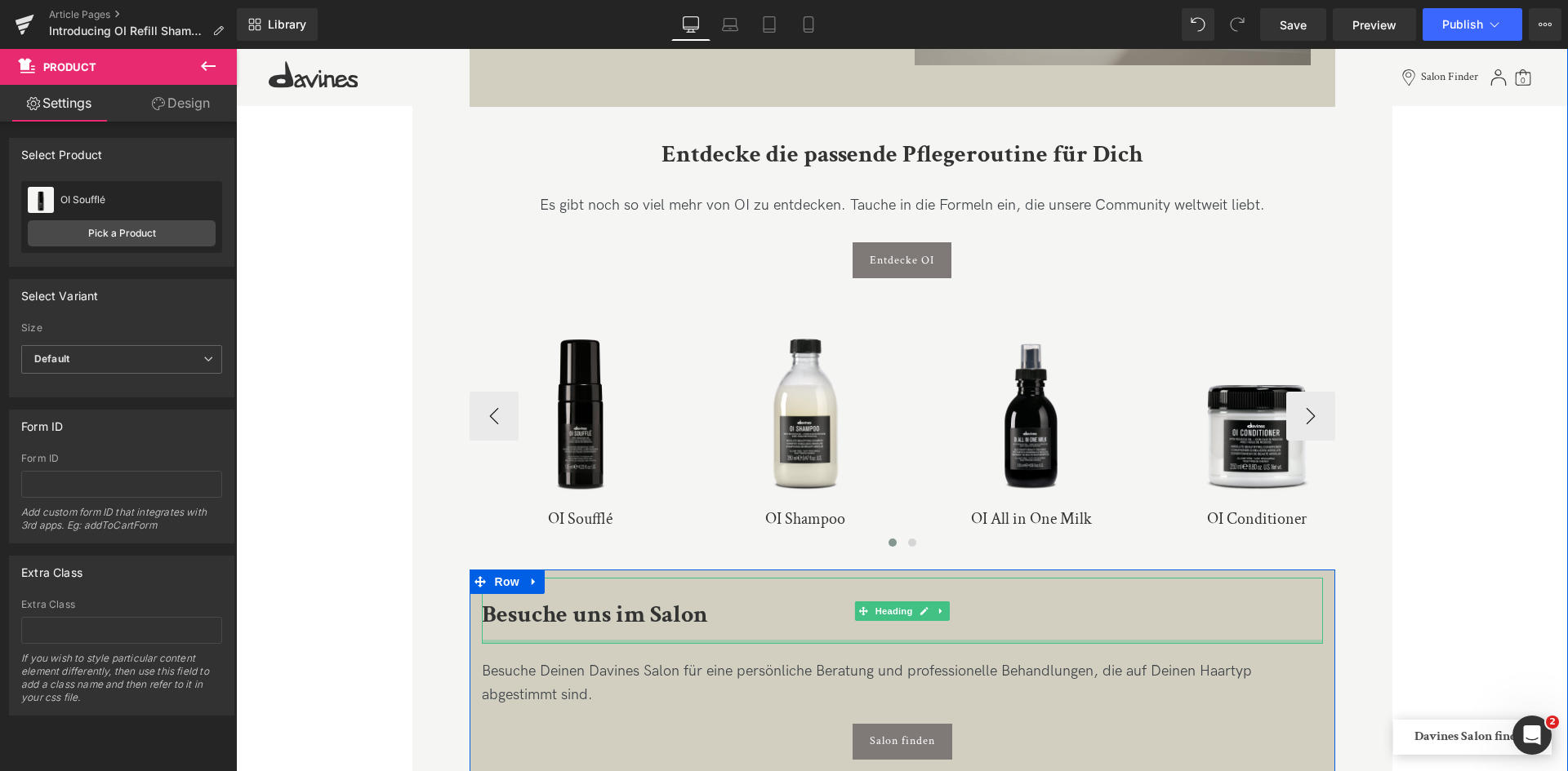
scroll to position [2330, 0]
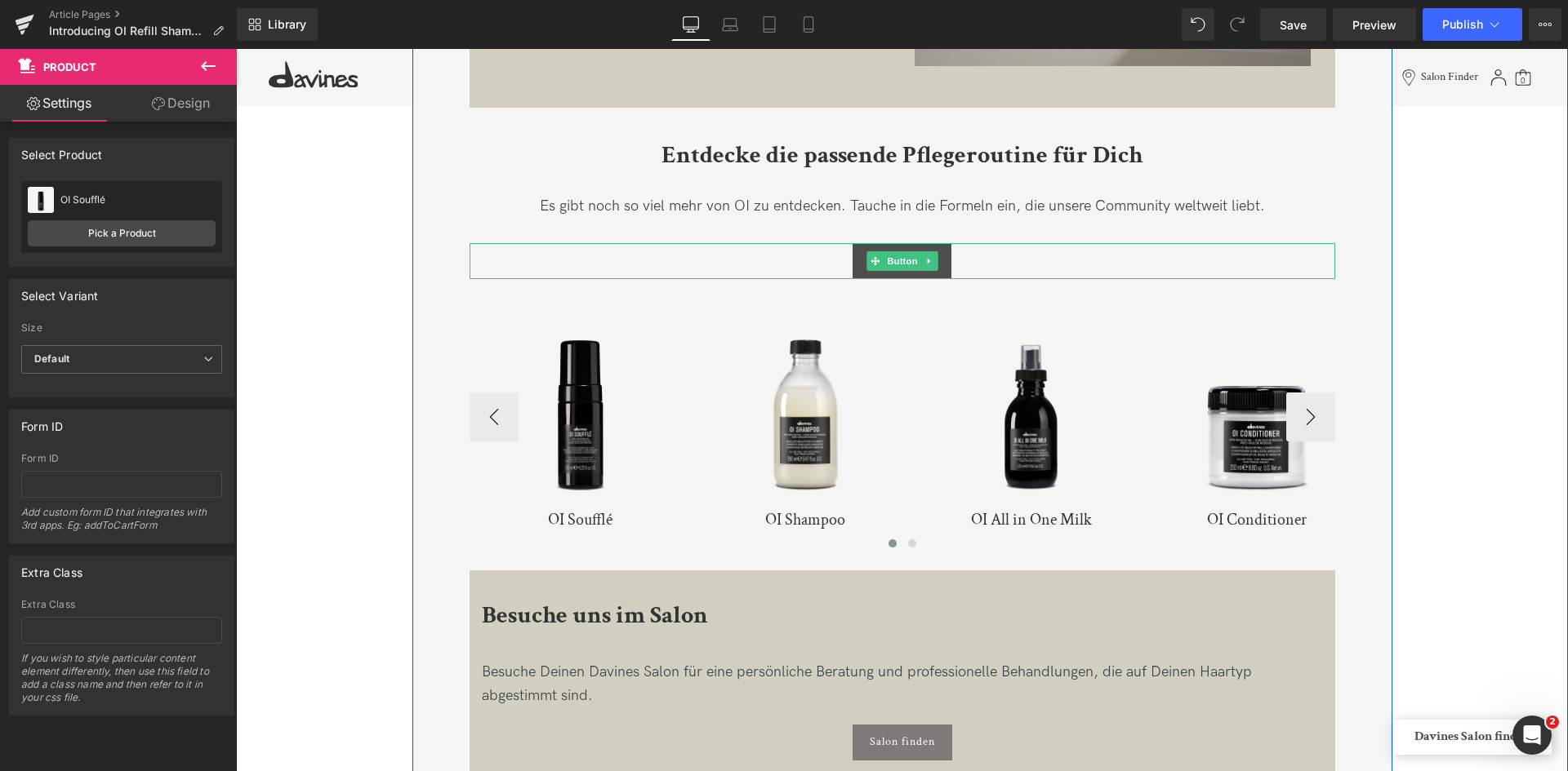
click at [943, 272] on link "Entdecke OI" at bounding box center [901, 261] width 98 height 36
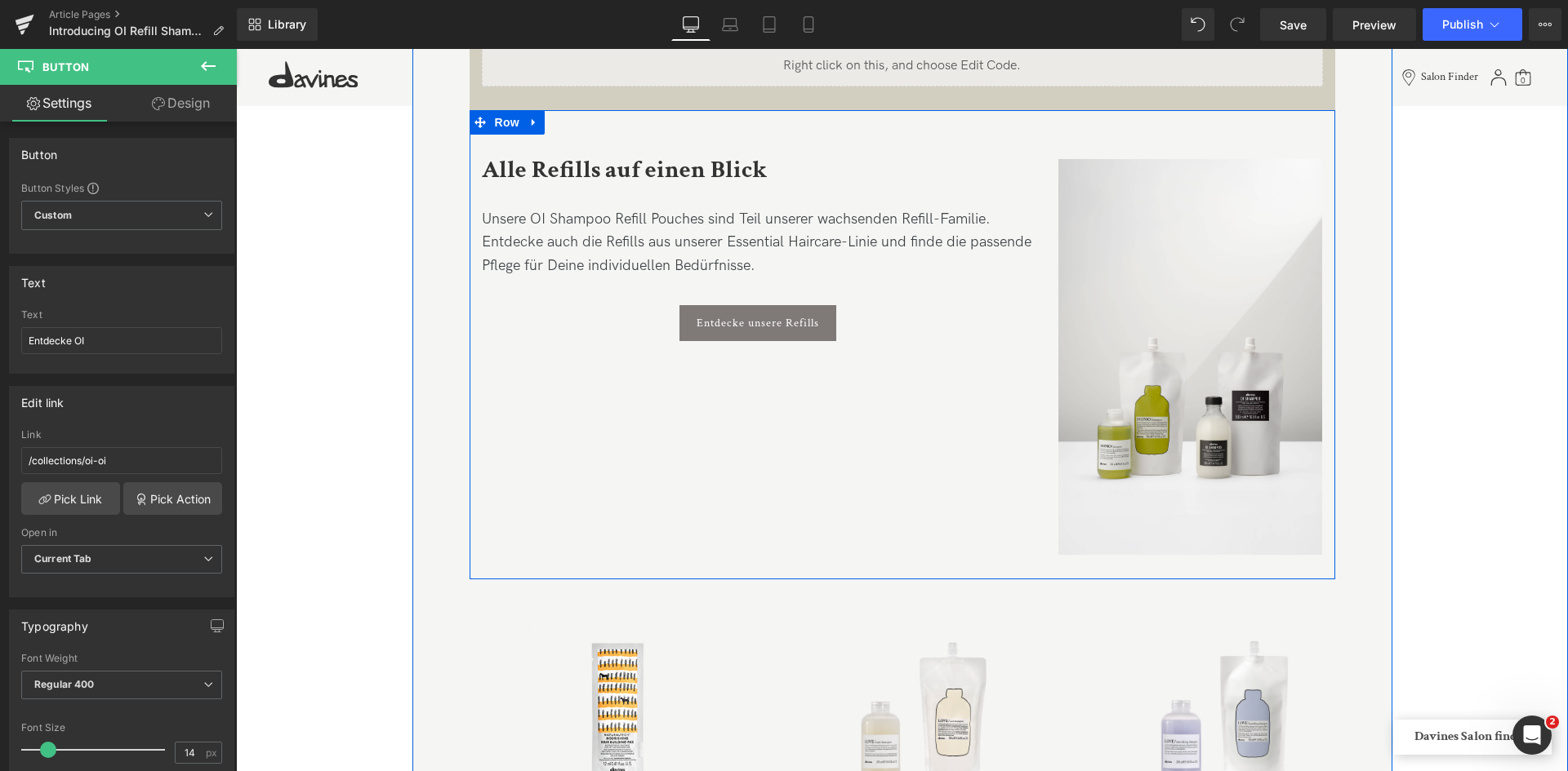
scroll to position [3141, 0]
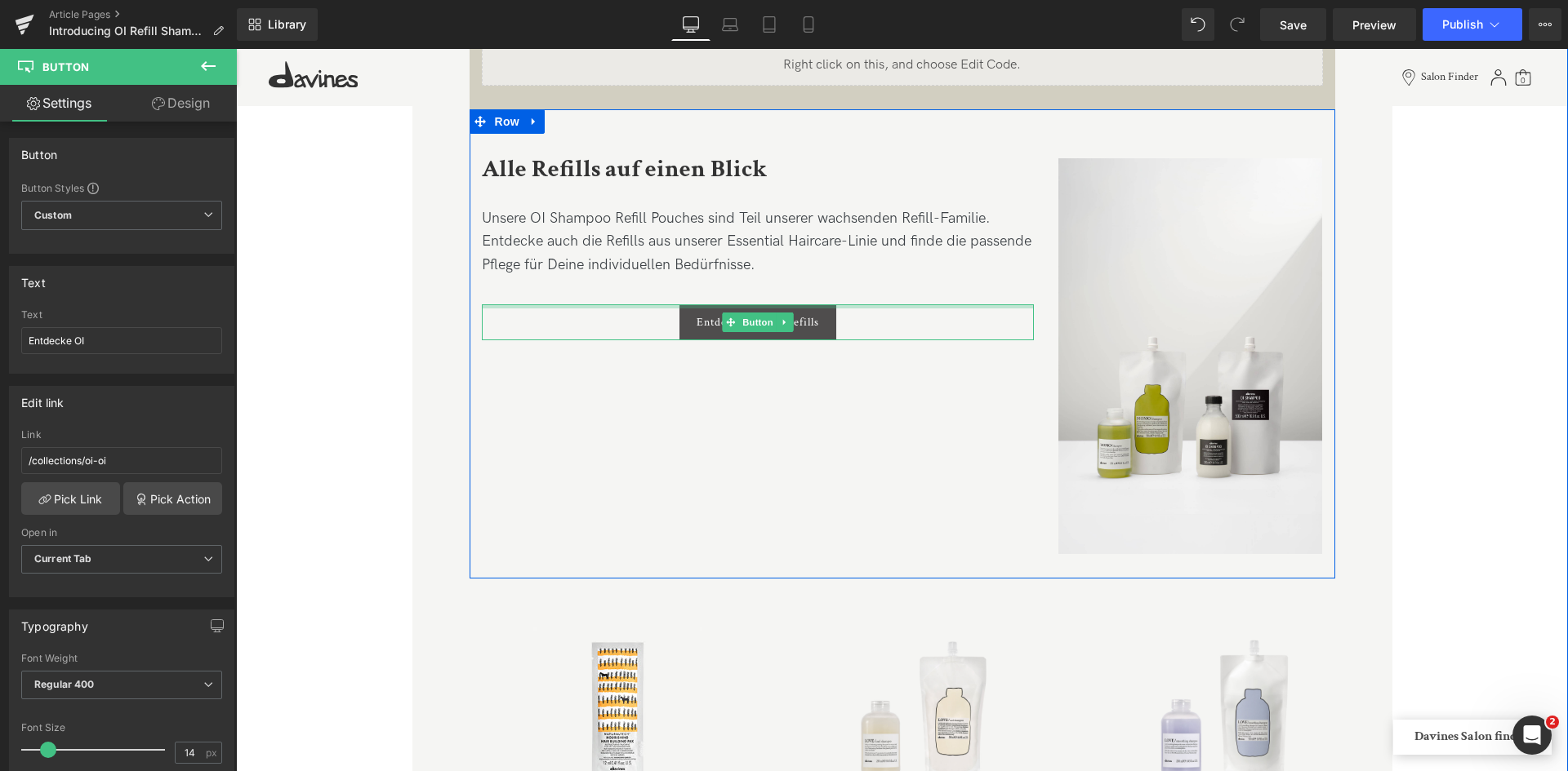
click at [719, 314] on link "Entdecke unsere Refills" at bounding box center [758, 322] width 157 height 36
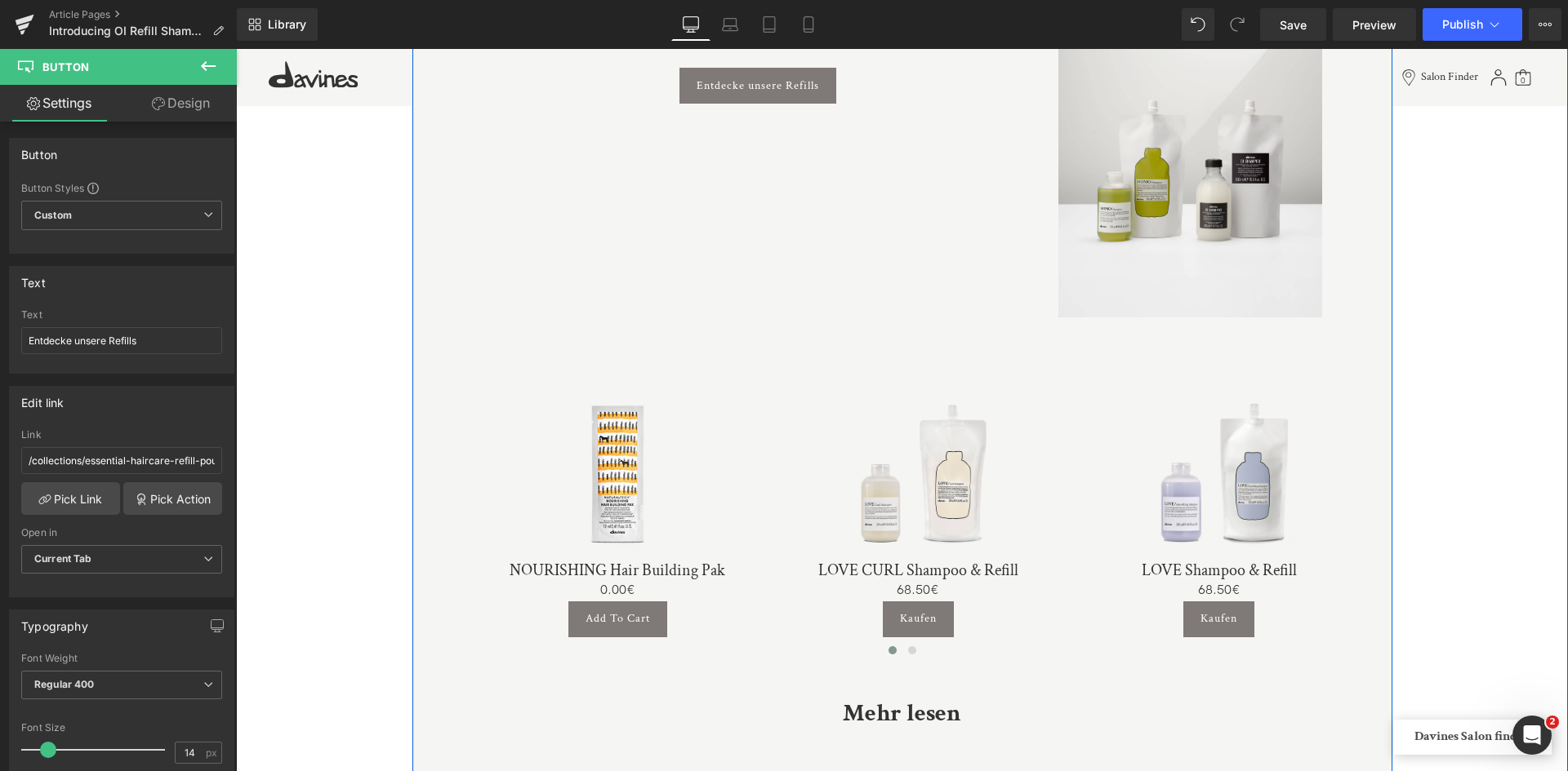
scroll to position [3377, 0]
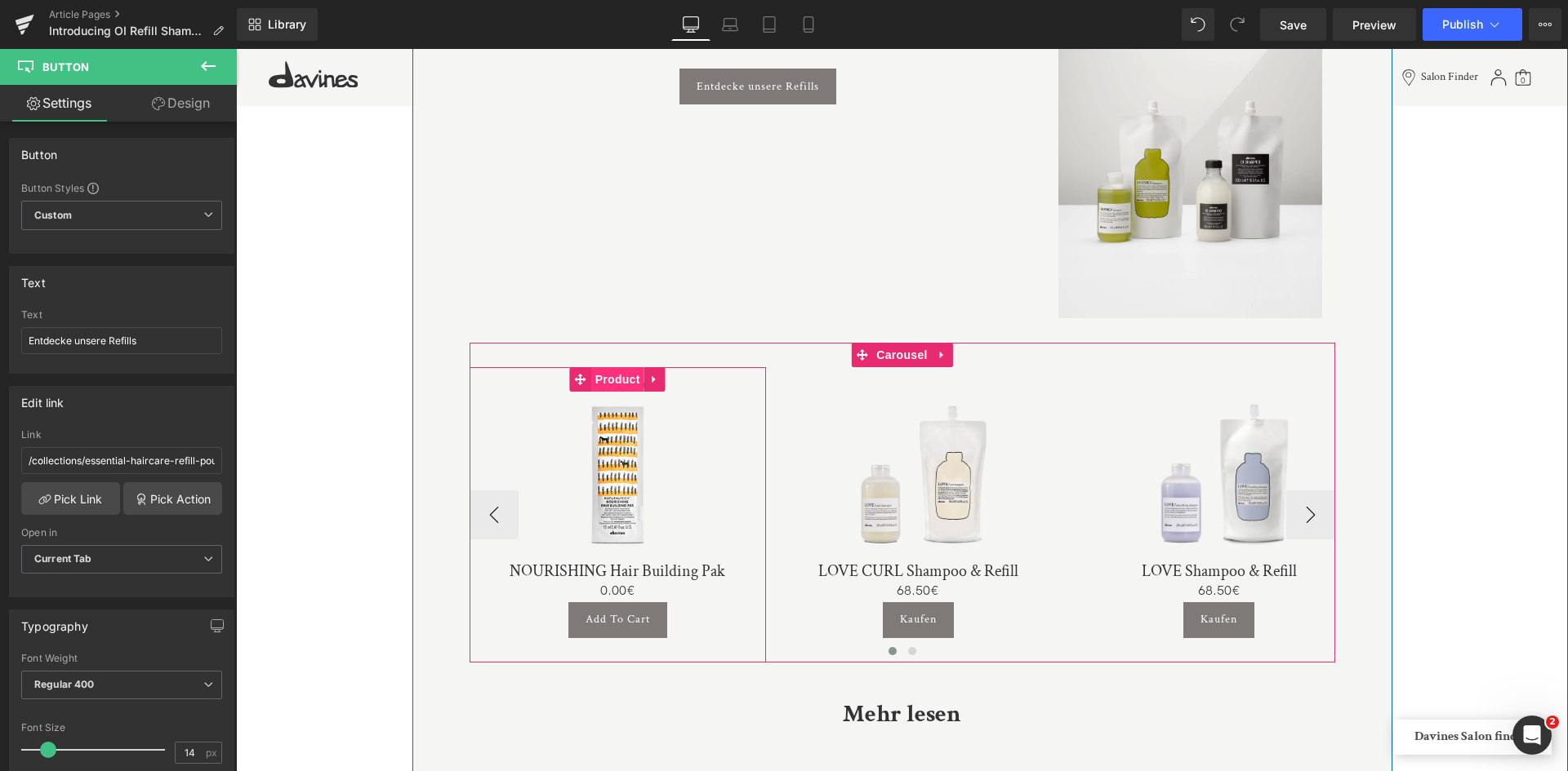
click at [615, 386] on span "Product" at bounding box center [617, 379] width 53 height 24
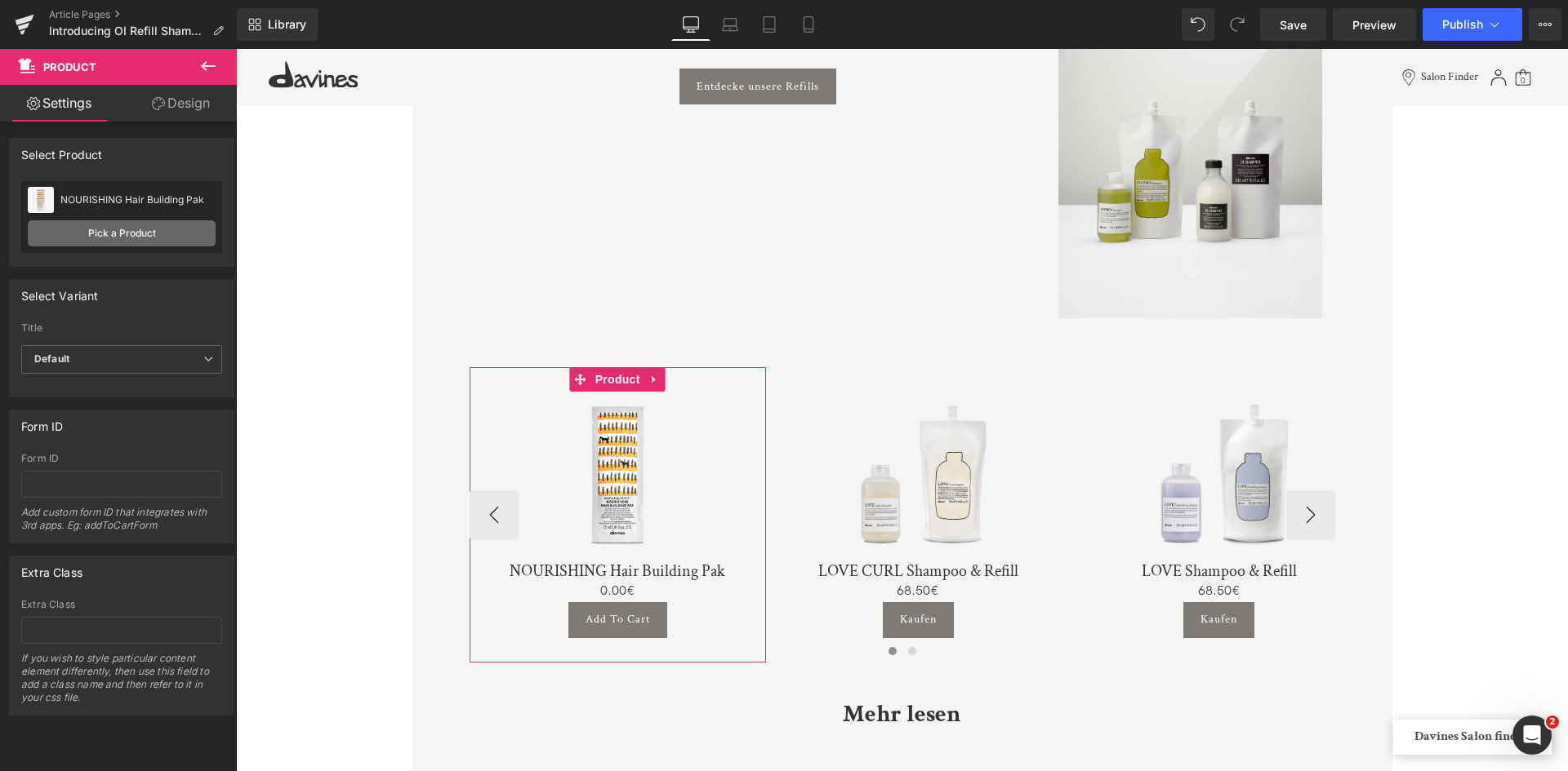
click at [125, 235] on link "Pick a Product" at bounding box center [122, 233] width 188 height 26
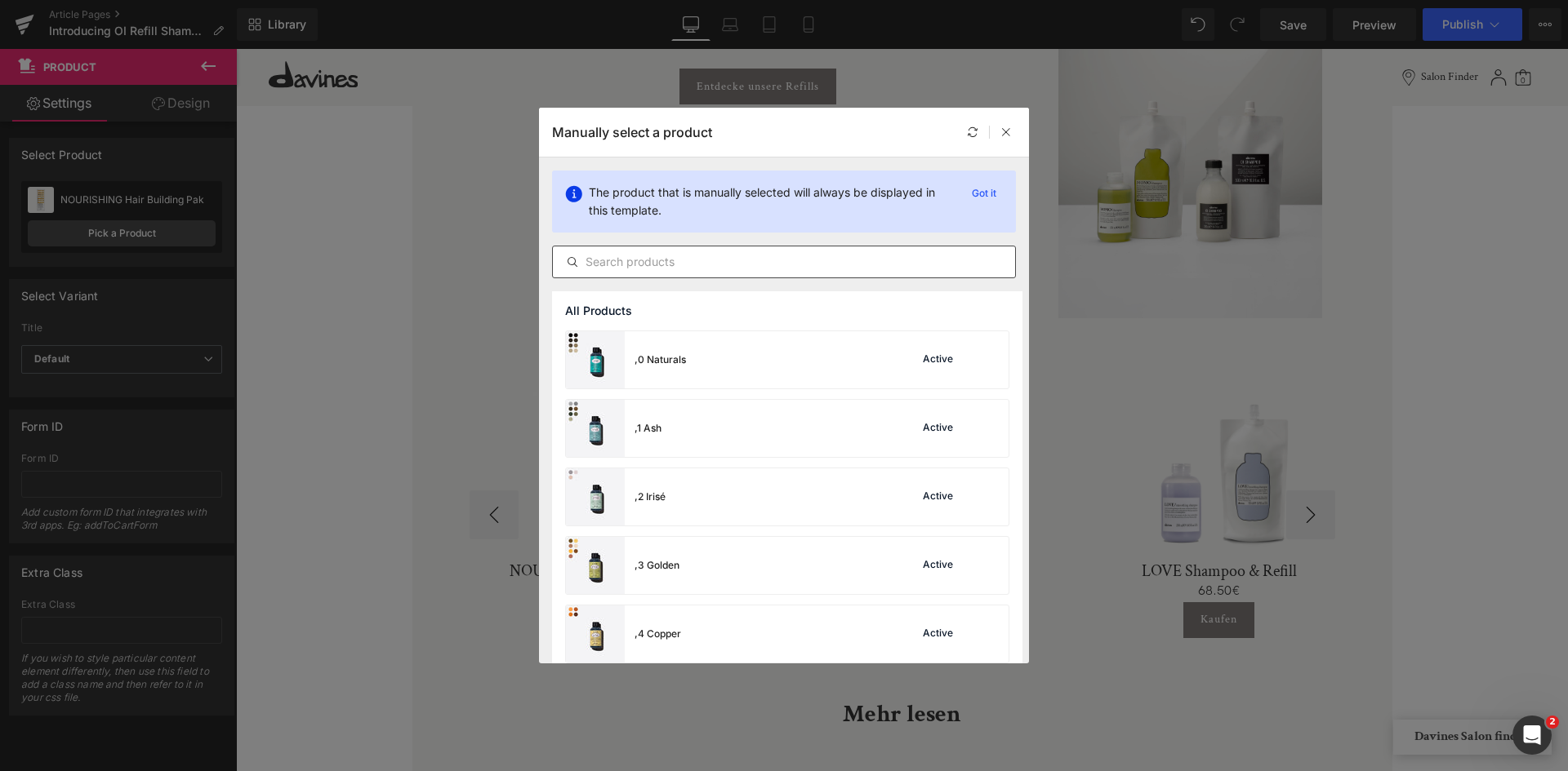
click at [659, 267] on input "text" at bounding box center [784, 262] width 462 height 20
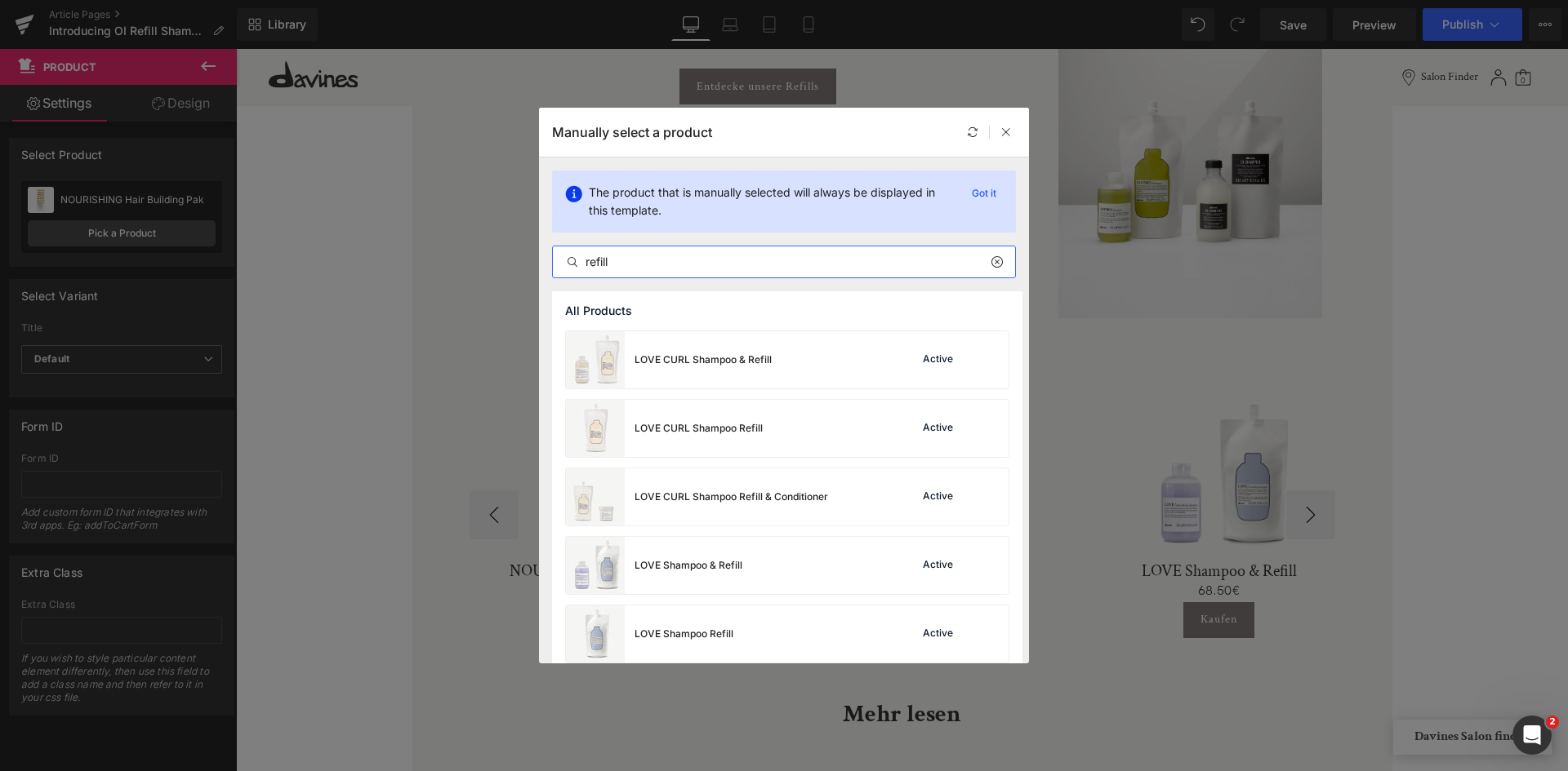
type input "refill"
drag, startPoint x: 771, startPoint y: 135, endPoint x: 882, endPoint y: 189, distance: 123.4
click at [882, 189] on div "Manually select a product The product that is manually selected will always be …" at bounding box center [784, 386] width 490 height 556
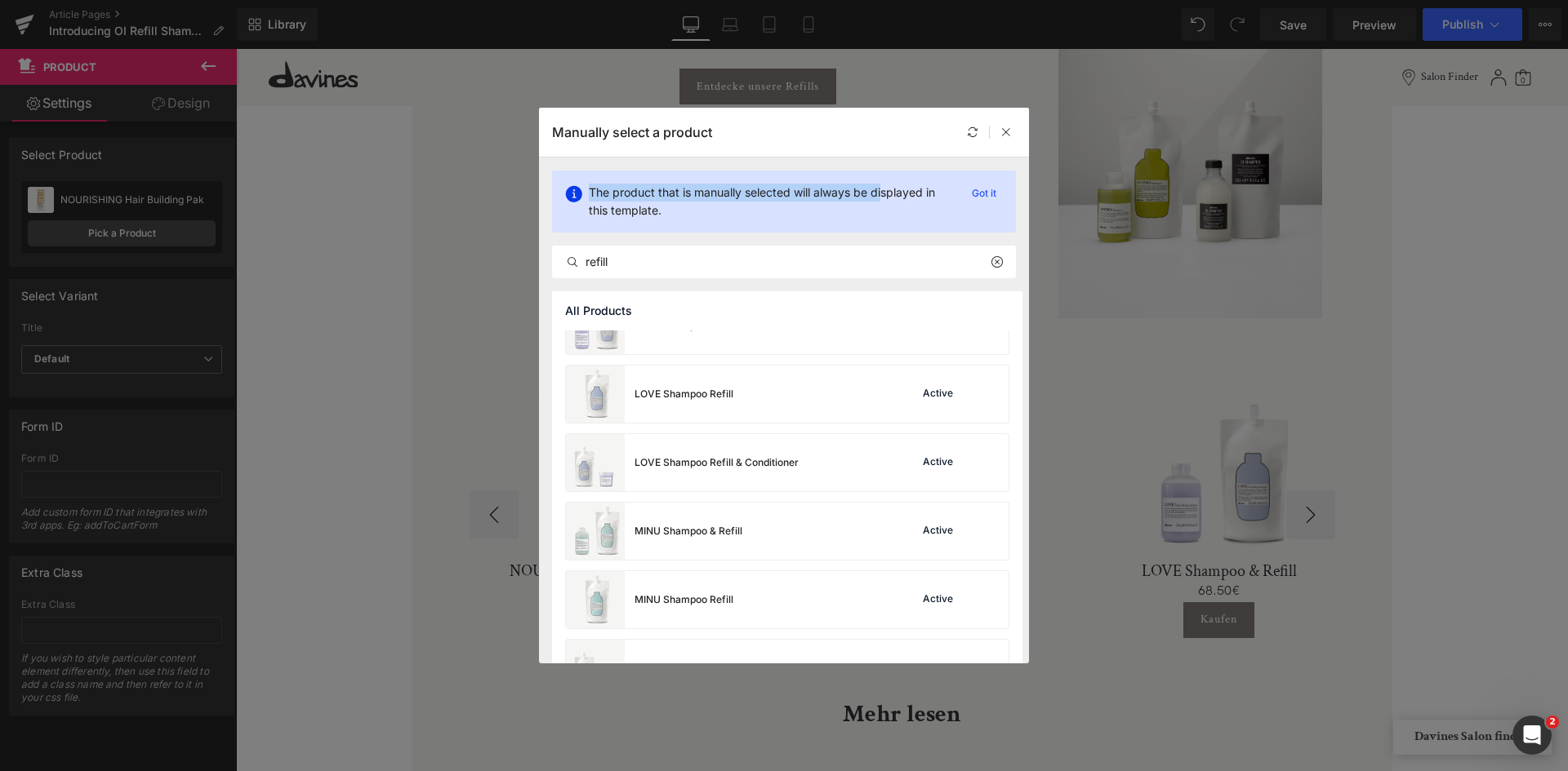
scroll to position [241, 0]
click at [705, 525] on div "MINU Shampoo & Refill" at bounding box center [687, 530] width 107 height 14
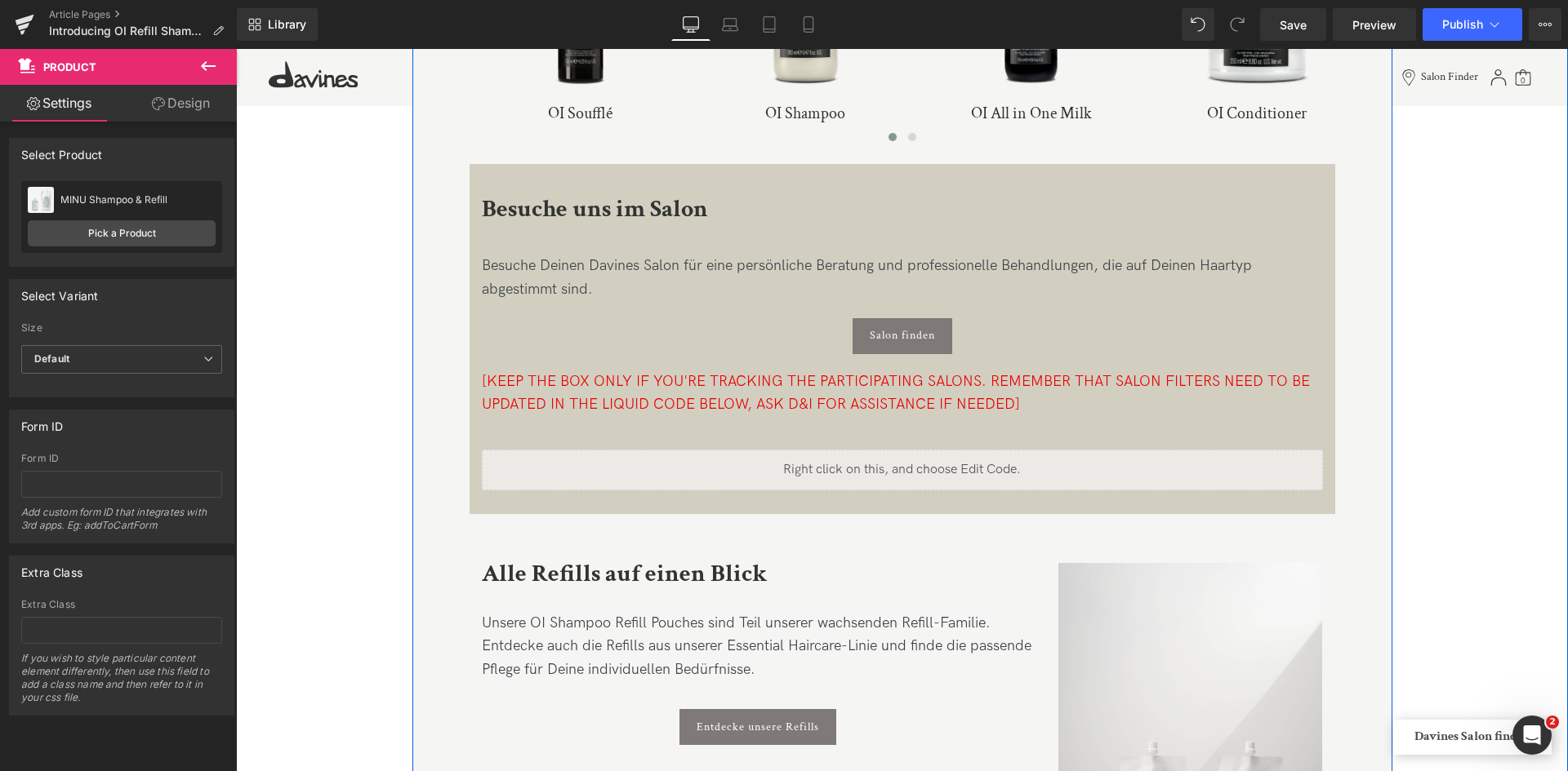
scroll to position [2737, 0]
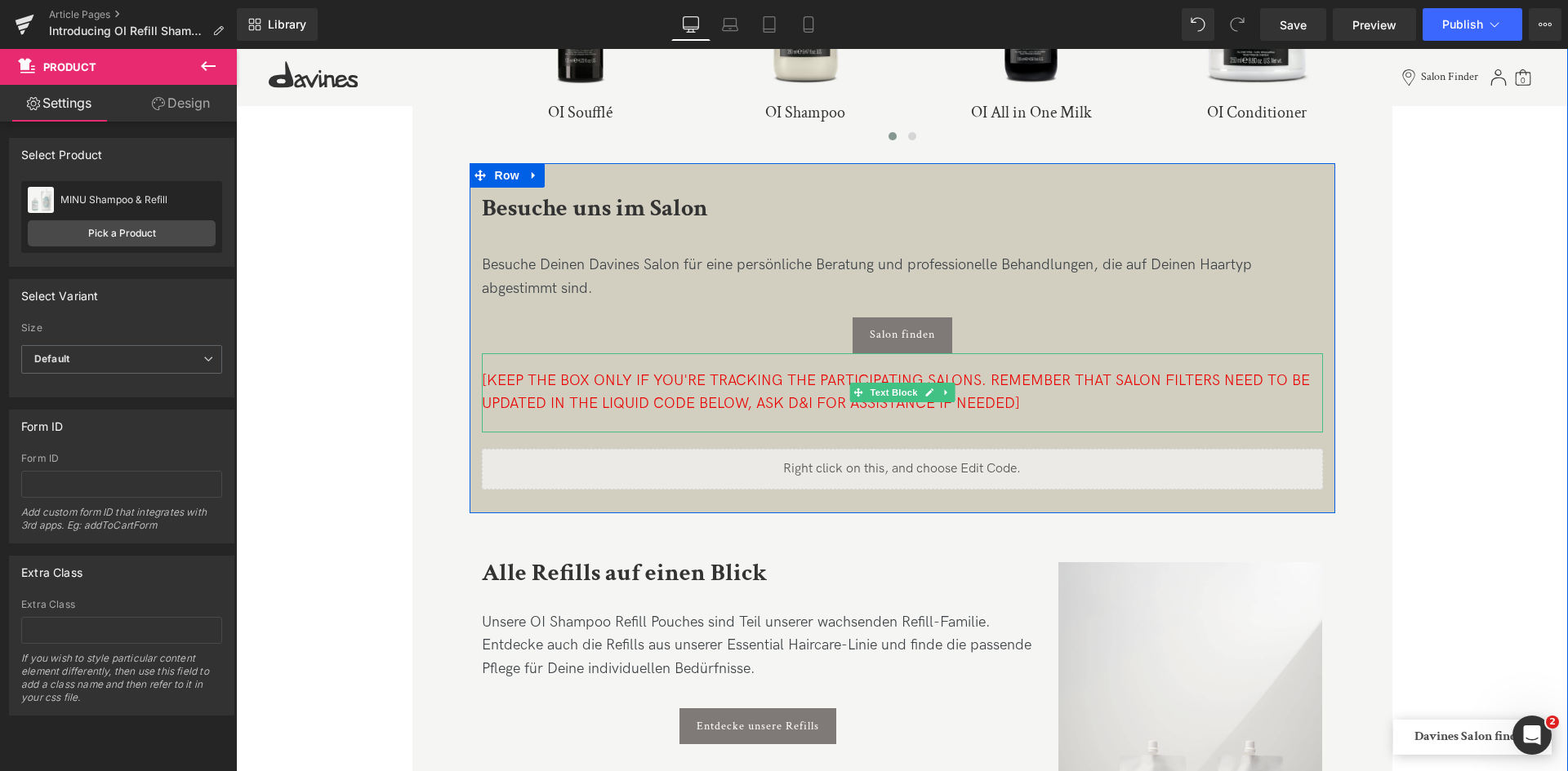
click at [1033, 409] on div "[KEEP THE BOX ONLY IF YOU'RE TRACKING THE PARTICIPATING SALONS. REMEMBER THAT S…" at bounding box center [901, 394] width 841 height 47
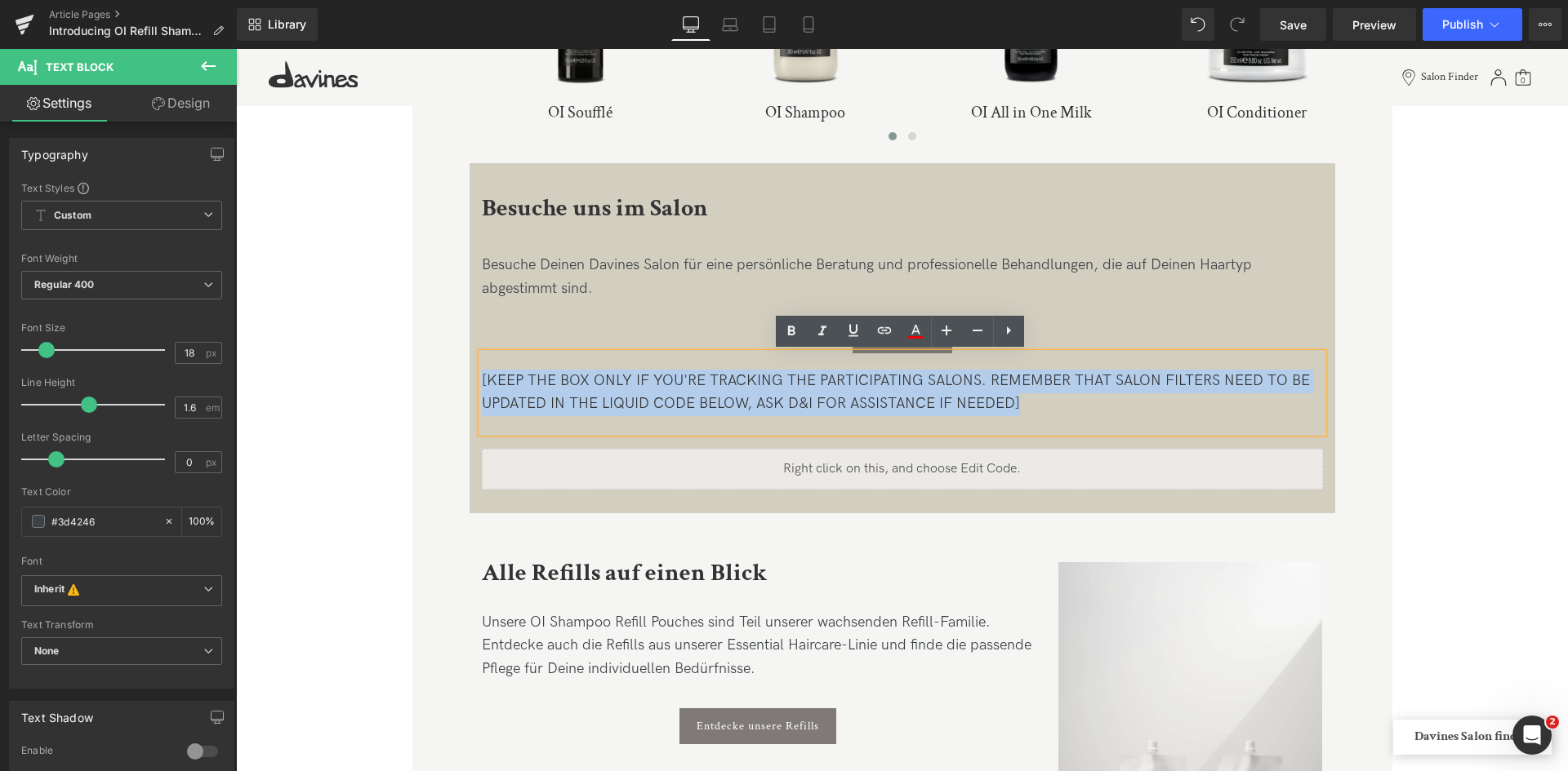
drag, startPoint x: 1021, startPoint y: 404, endPoint x: 469, endPoint y: 368, distance: 553.2
click at [470, 368] on div "Besuche uns im Salon Heading Besuche Deinen Davines Salon für eine persönliche …" at bounding box center [902, 330] width 865 height 319
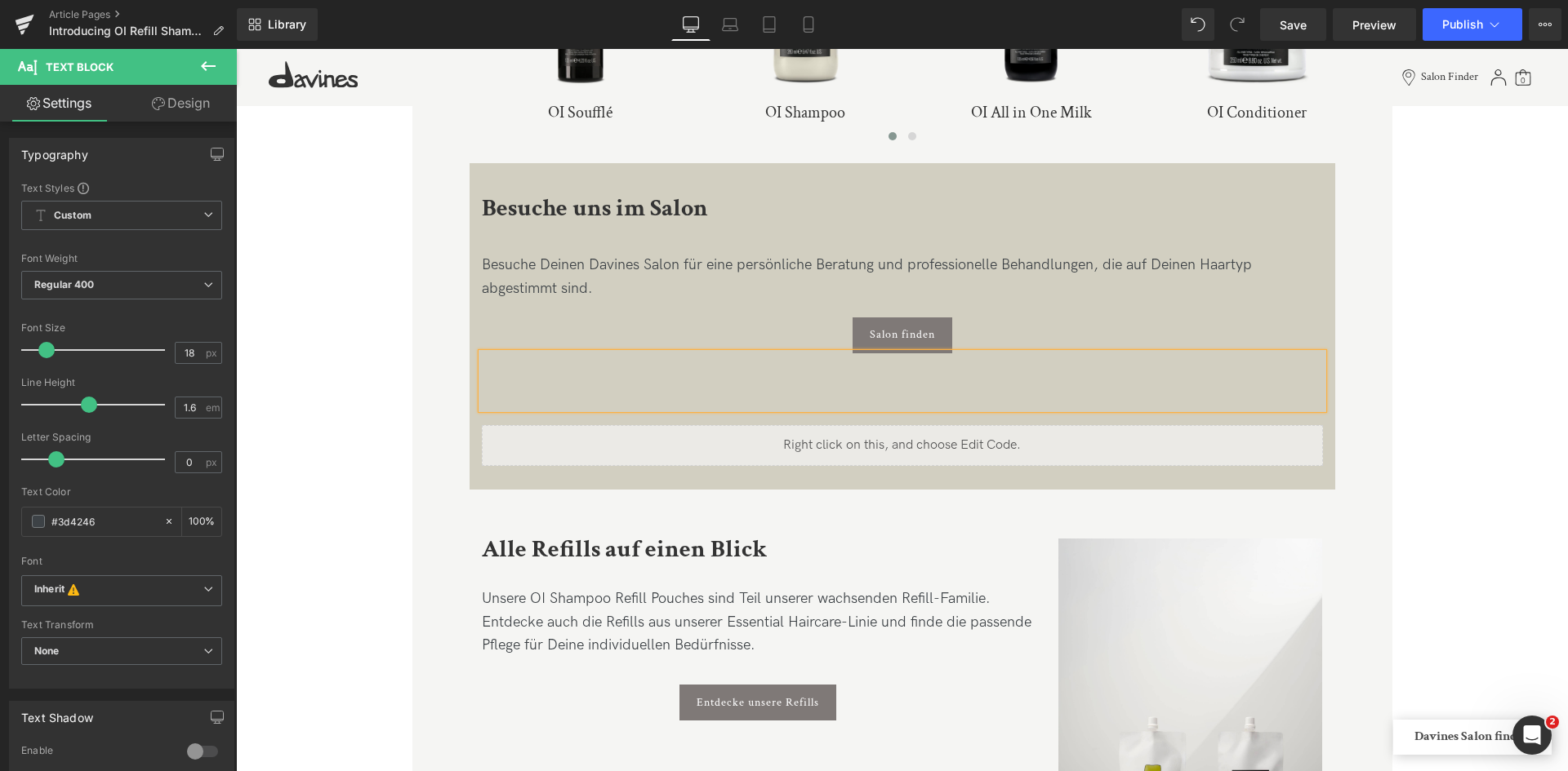
click at [1048, 328] on div "Salon finden" at bounding box center [901, 336] width 841 height 36
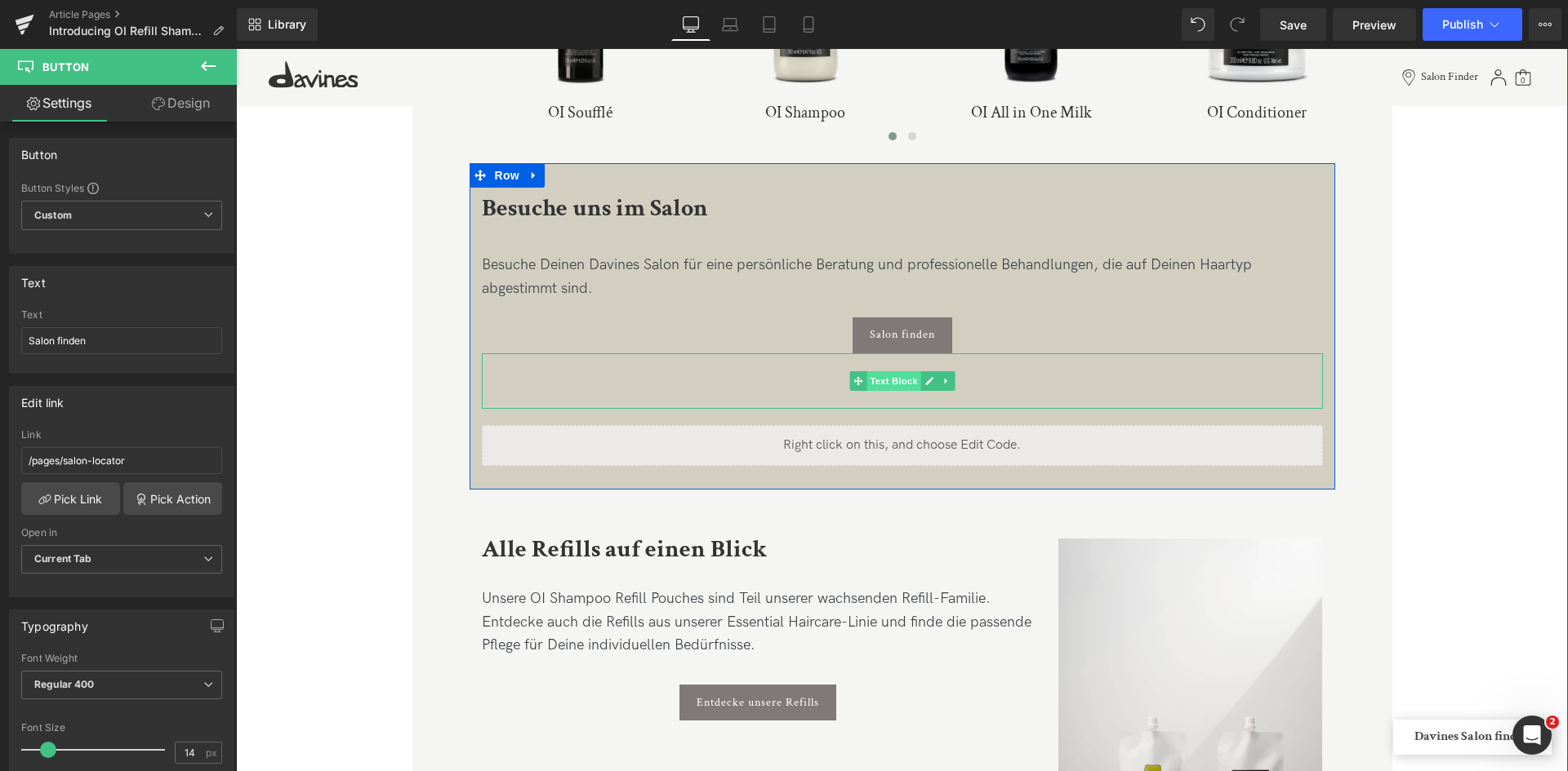
click at [880, 374] on span "Text Block" at bounding box center [893, 381] width 54 height 20
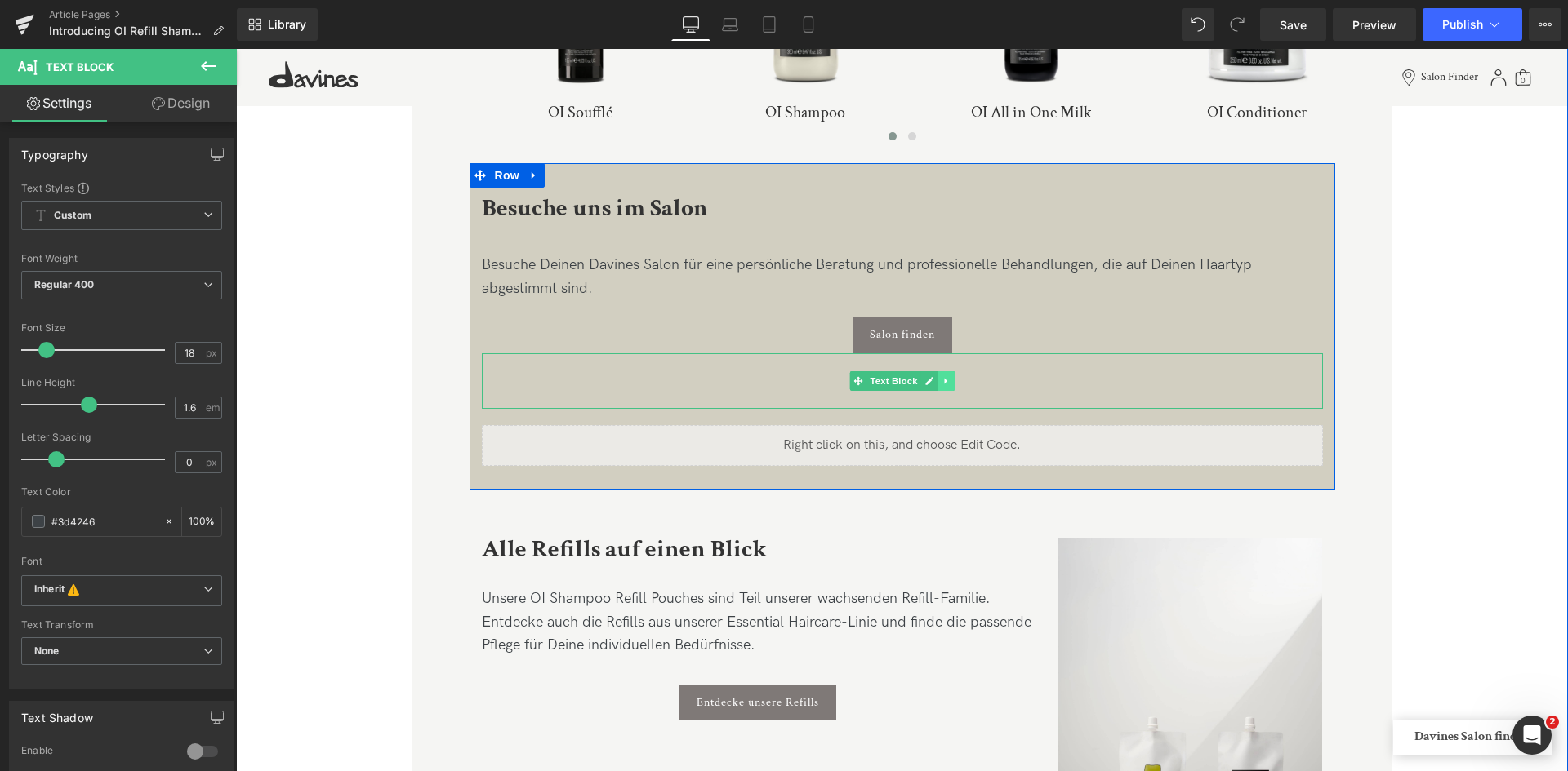
click at [949, 386] on link at bounding box center [946, 381] width 17 height 20
click at [949, 386] on icon at bounding box center [954, 381] width 9 height 9
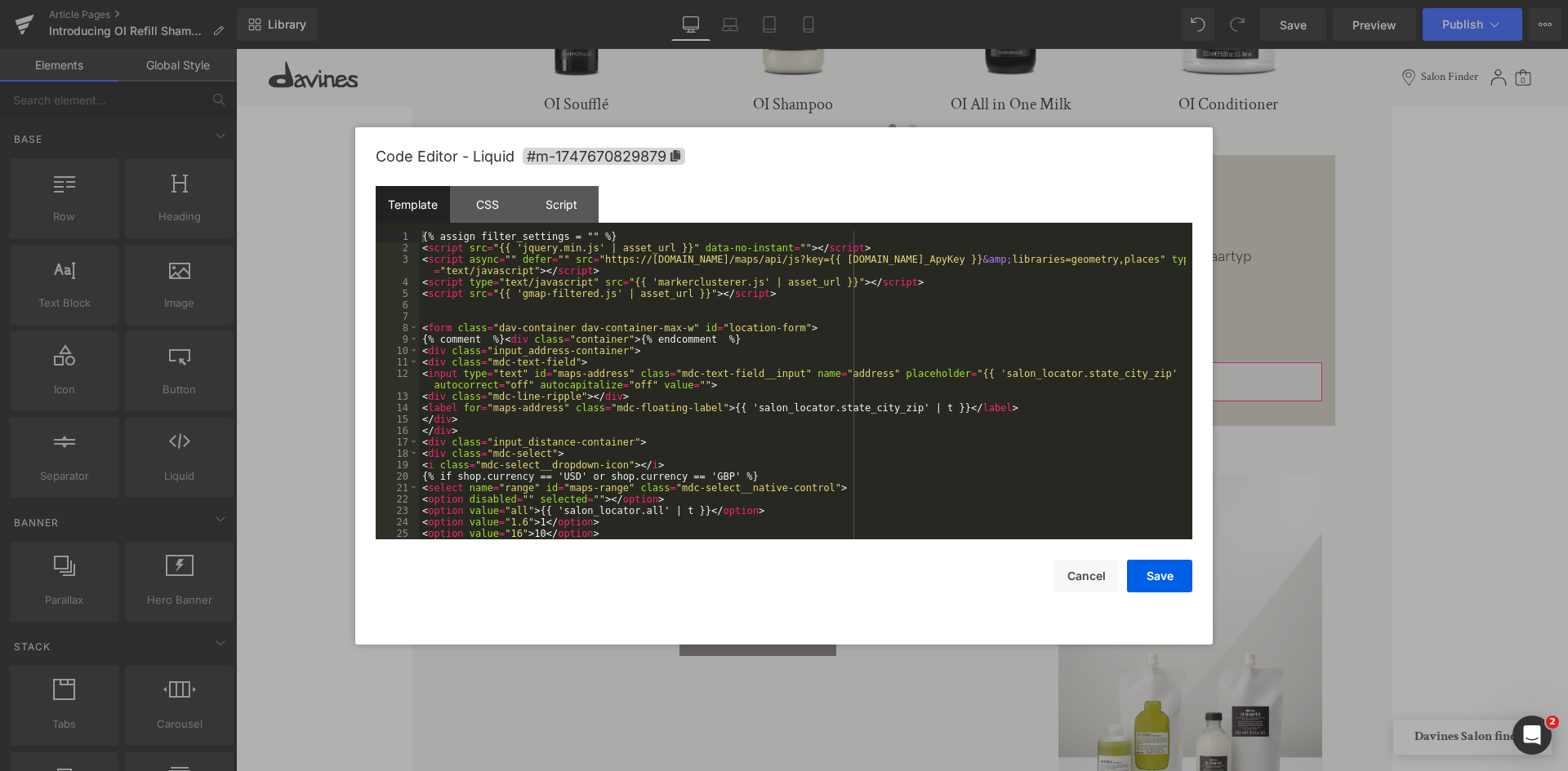
click at [974, 0] on div "Text Block You are previewing how the will restyle your page. You can not edit …" at bounding box center [784, 0] width 1568 height 0
click at [578, 237] on div "{% assign filter_settings = "" %} < script src = "{{ 'jquery.min.js' | asset_ur…" at bounding box center [802, 396] width 767 height 331
click at [1171, 573] on button "Save" at bounding box center [1160, 576] width 65 height 33
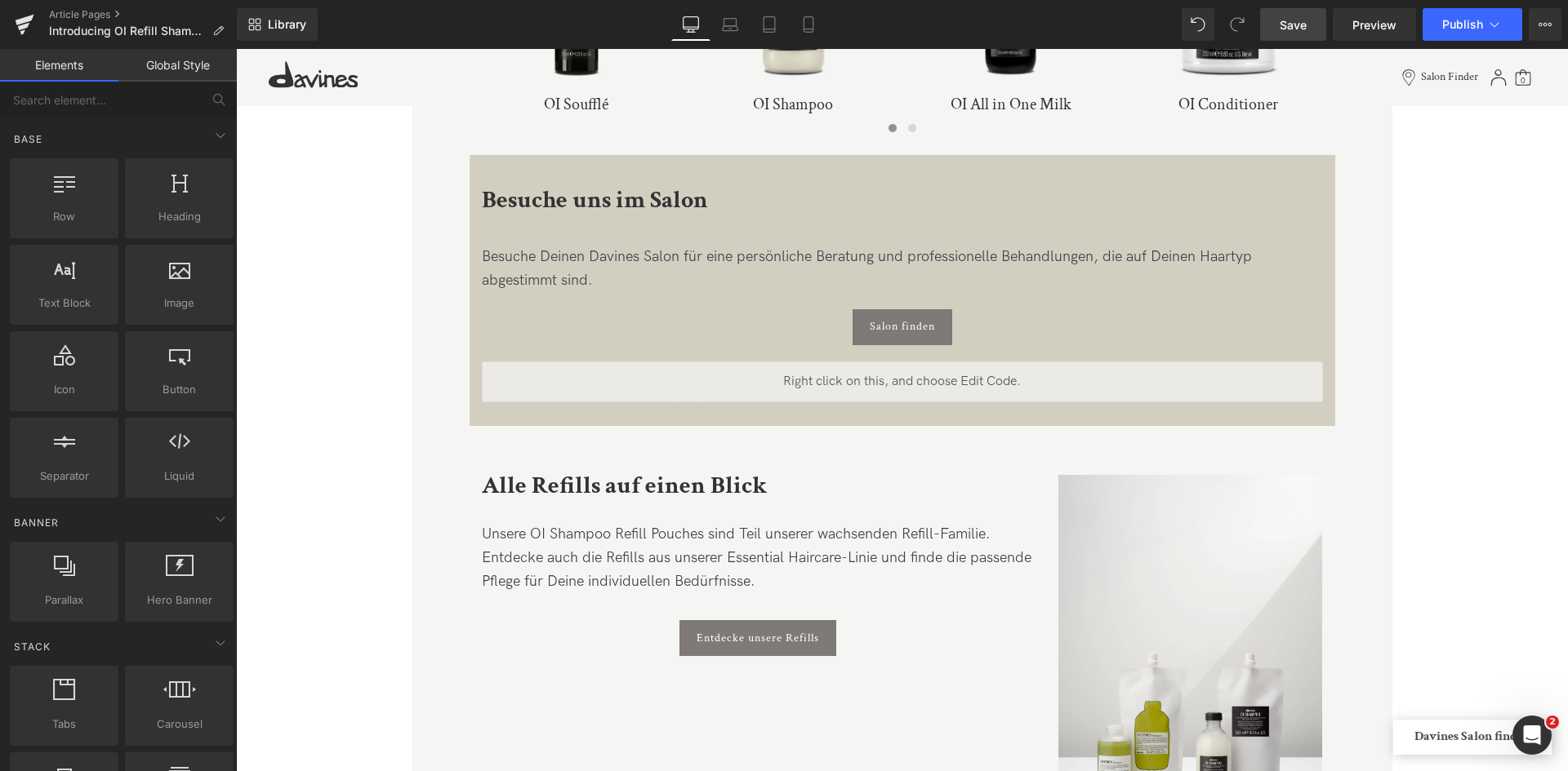
click at [1288, 35] on link "Save" at bounding box center [1293, 24] width 66 height 33
click at [1367, 18] on span "Preview" at bounding box center [1374, 24] width 44 height 17
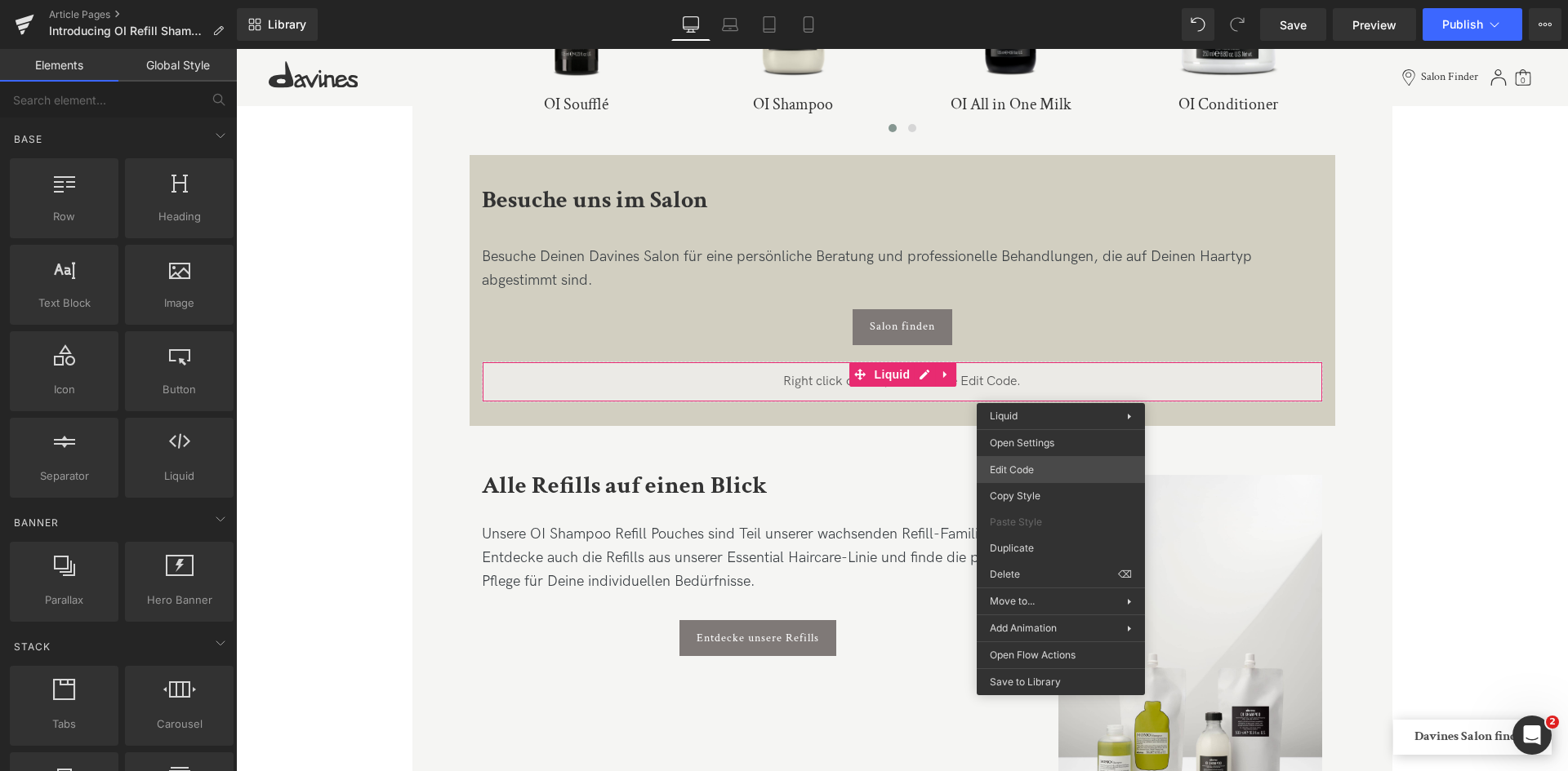
click at [1022, 0] on div "Text Block You are previewing how the will restyle your page. You can not edit …" at bounding box center [784, 0] width 1568 height 0
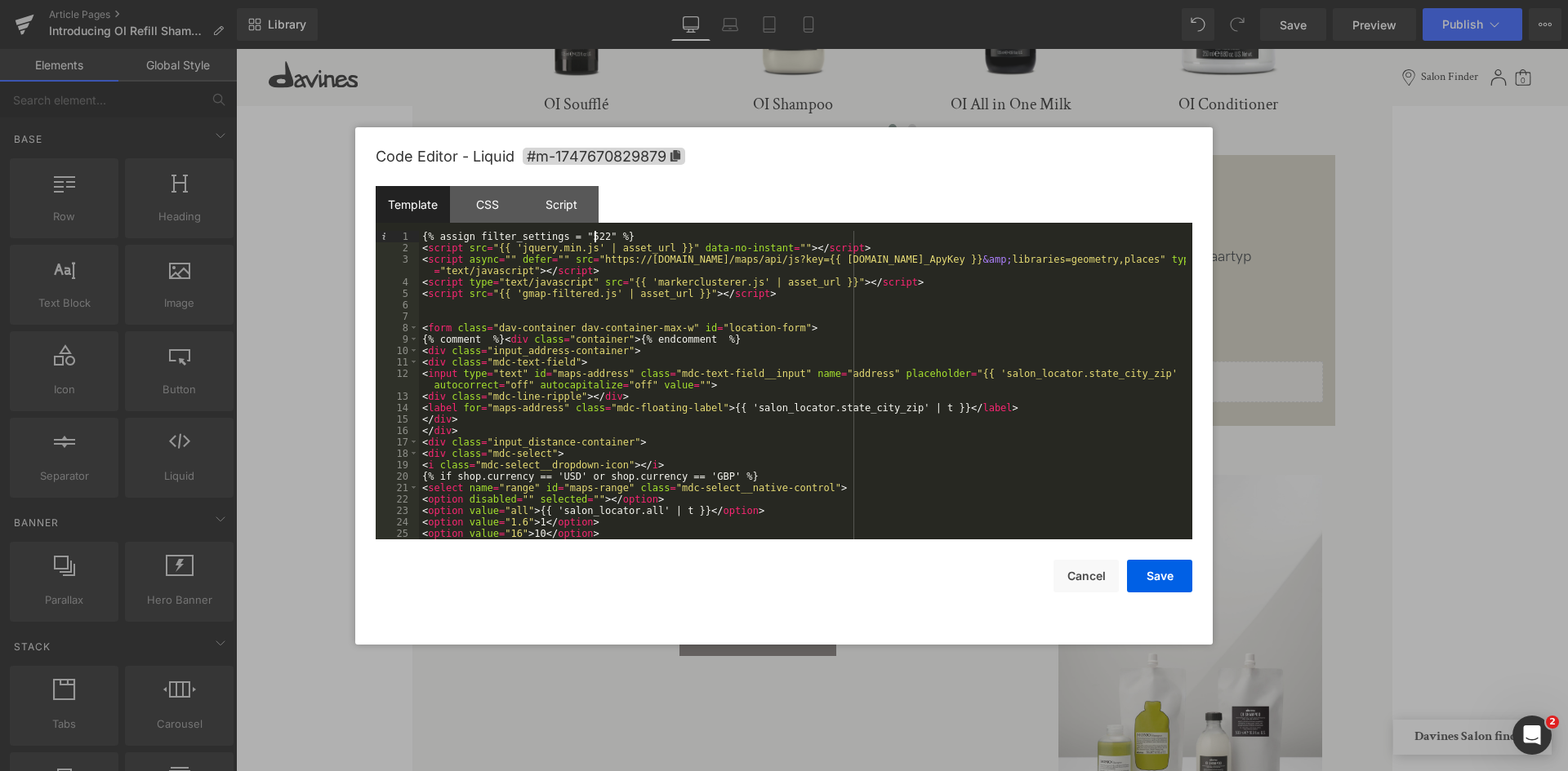
click at [594, 235] on div "{% assign filter_settings = "522" %} < script src = "{{ 'jquery.min.js' | asset…" at bounding box center [802, 396] width 767 height 331
click at [1158, 575] on button "Save" at bounding box center [1160, 576] width 65 height 33
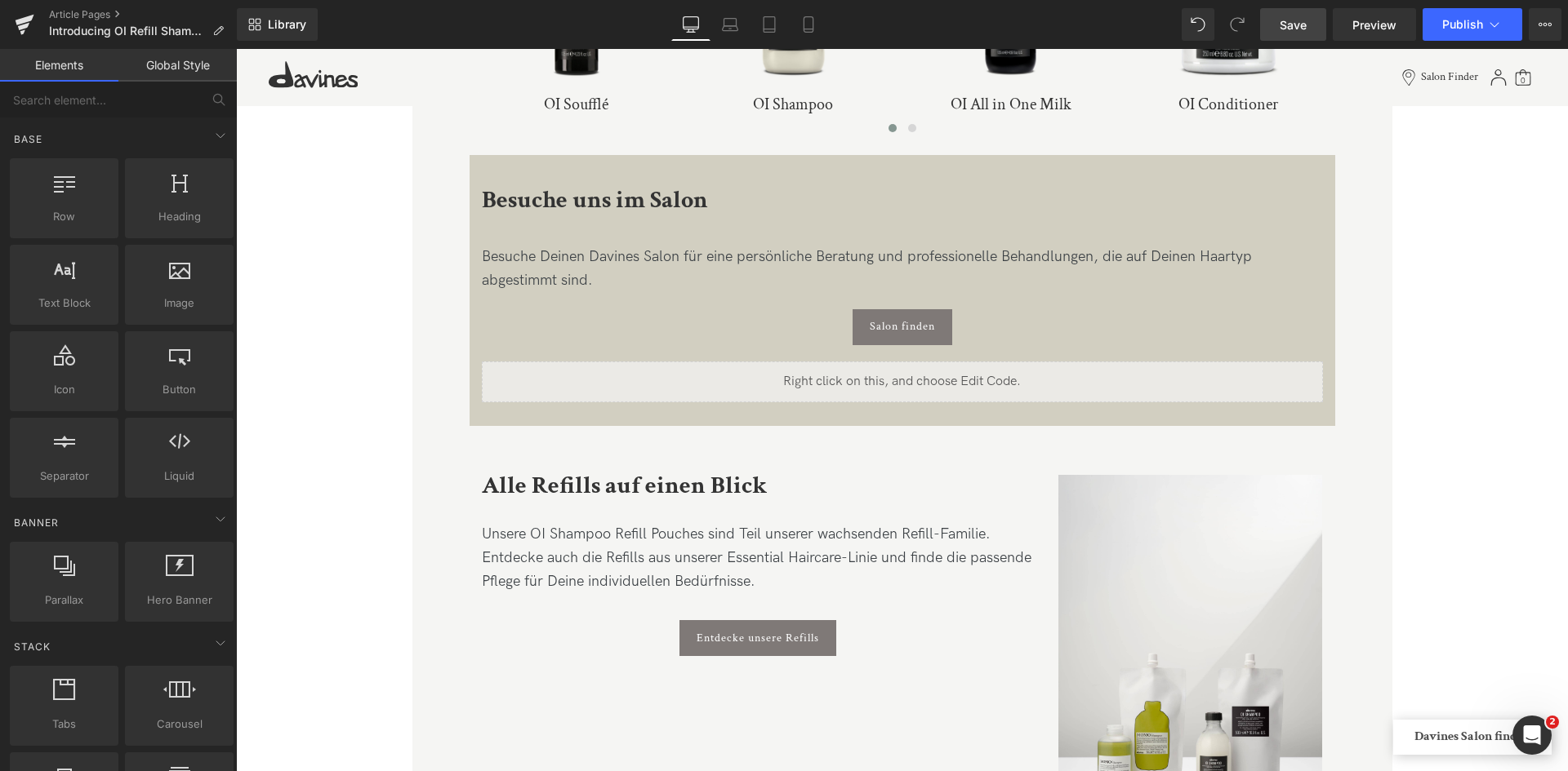
click at [1288, 20] on span "Save" at bounding box center [1293, 24] width 27 height 17
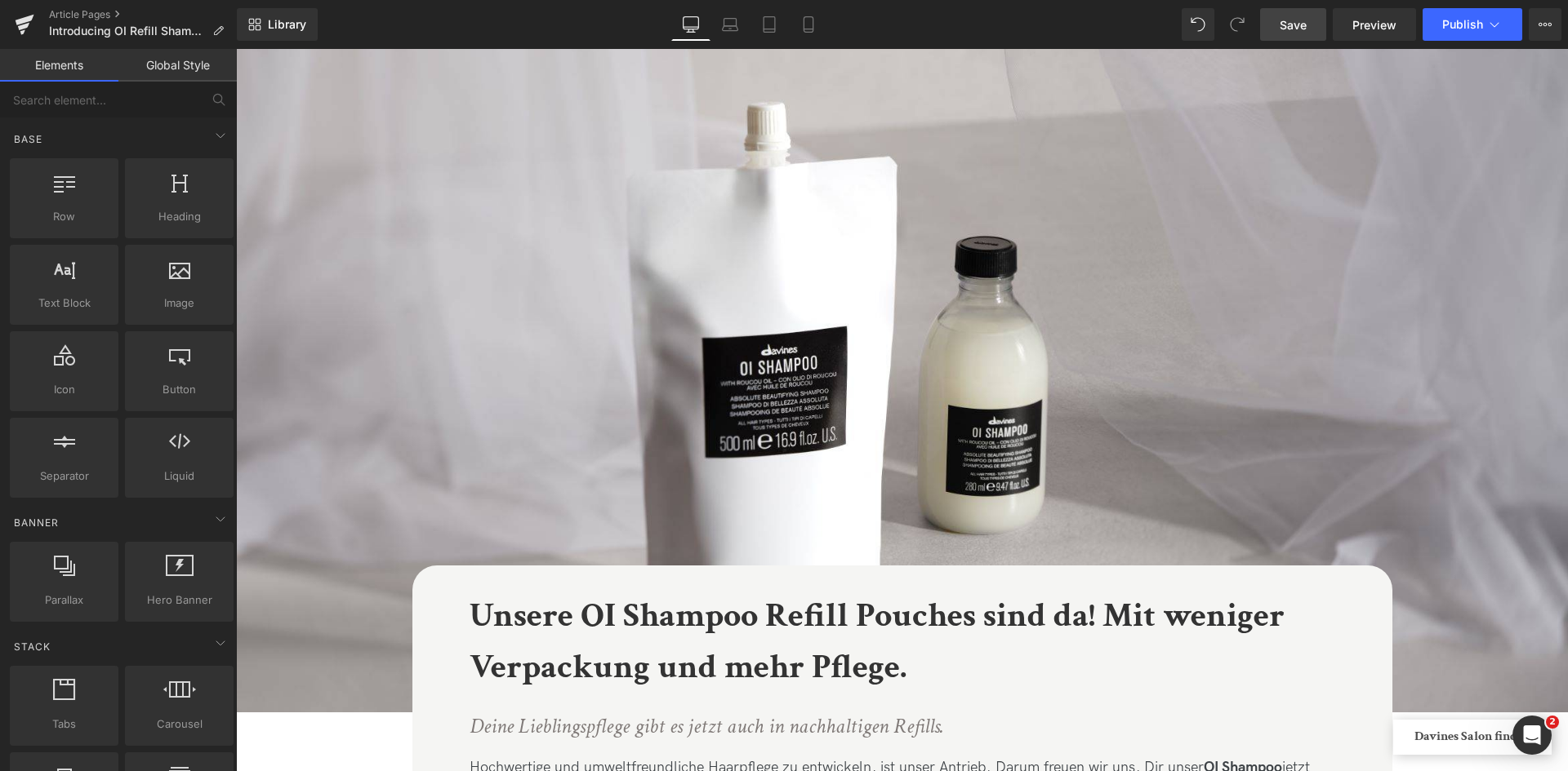
scroll to position [0, 0]
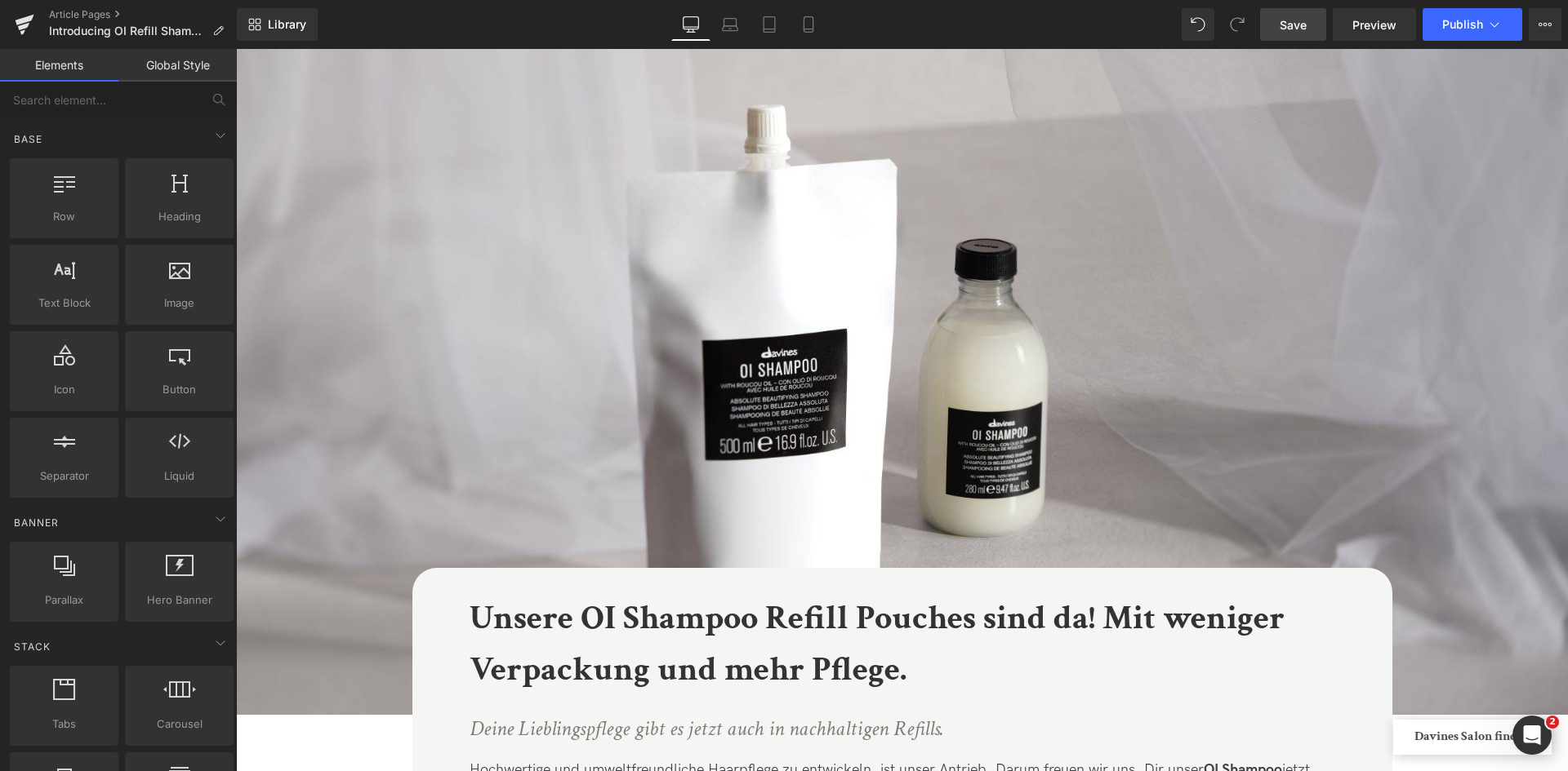
click at [1285, 34] on link "Save" at bounding box center [1293, 24] width 66 height 33
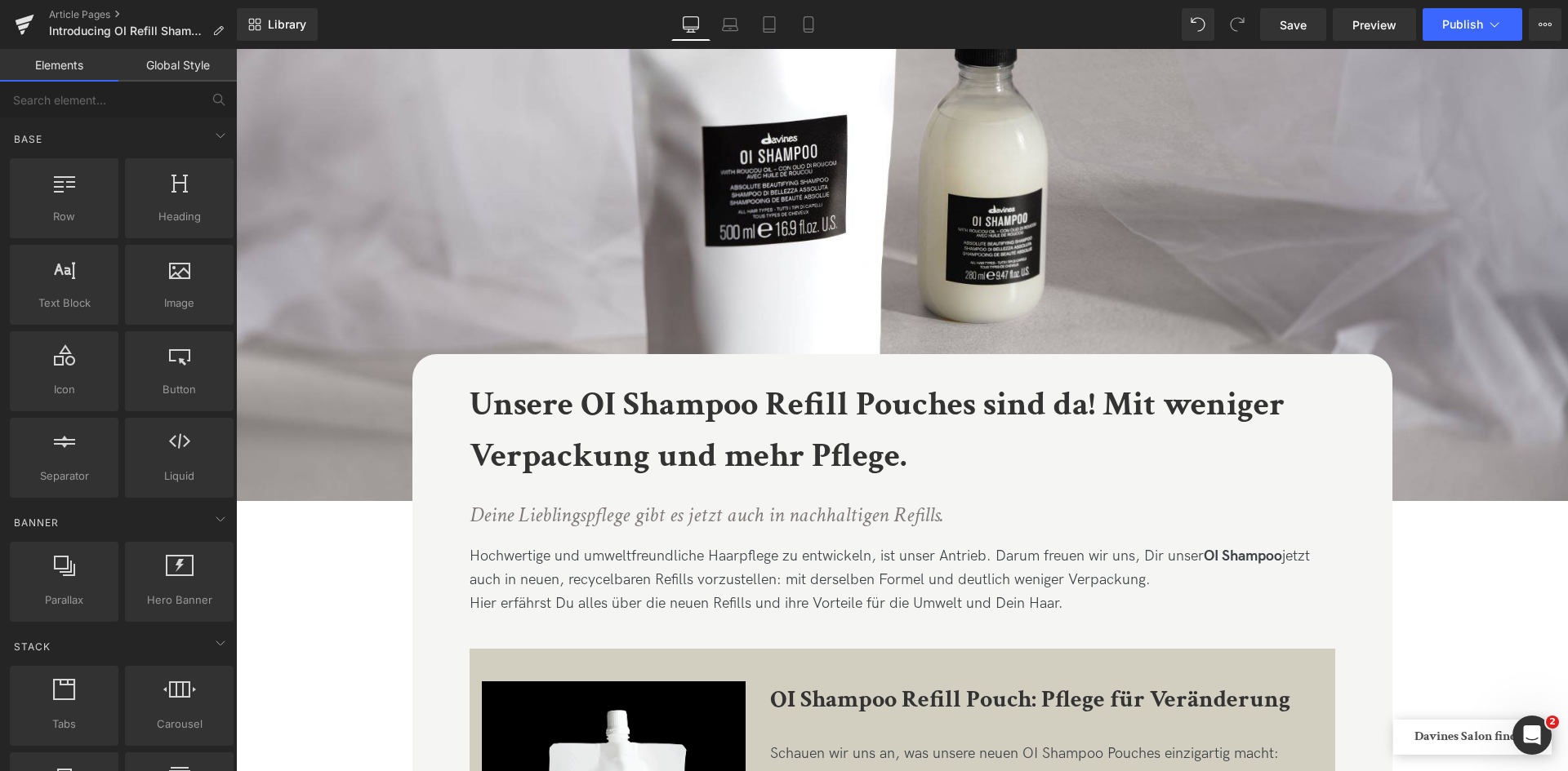
scroll to position [212, 0]
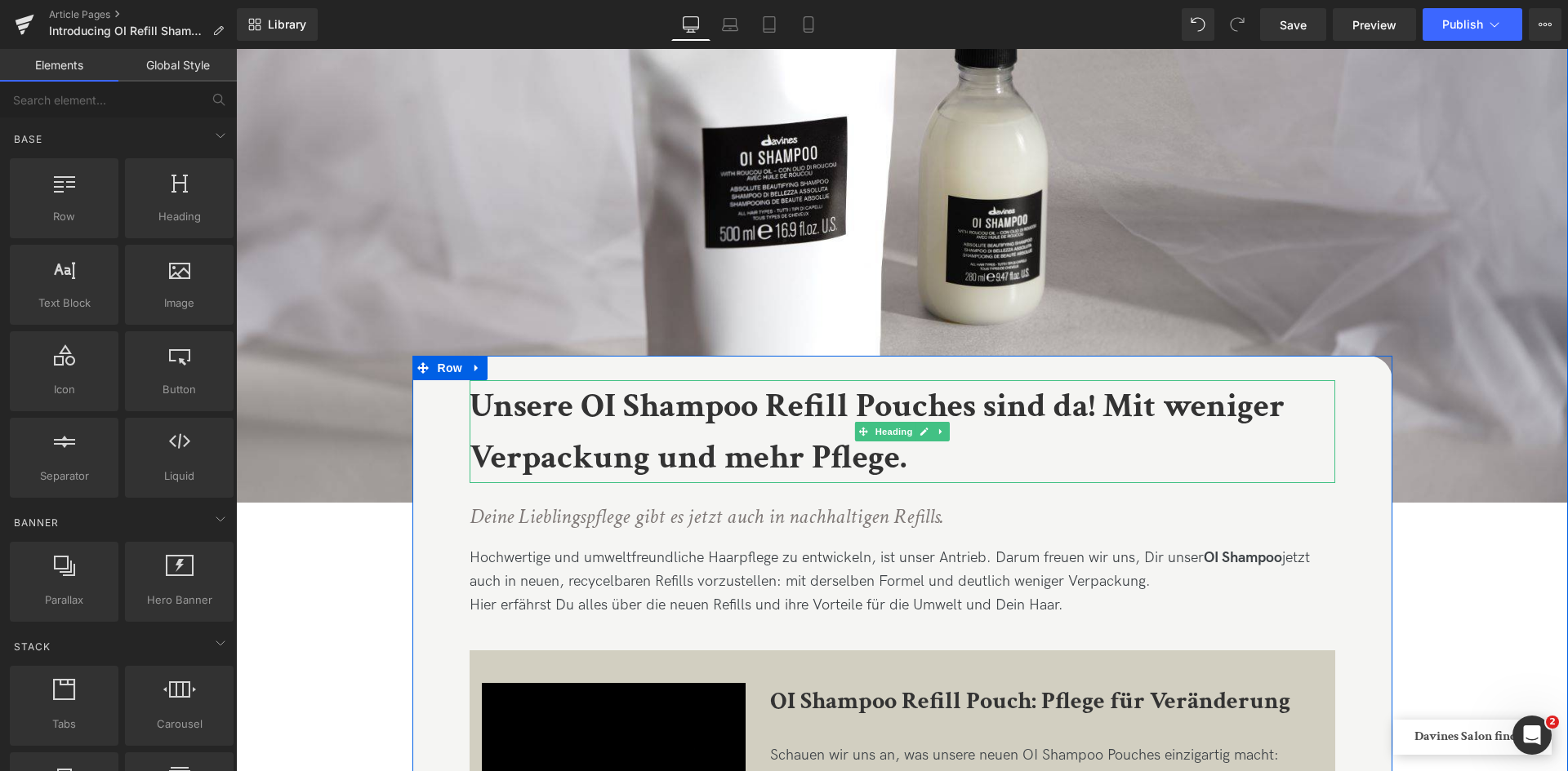
click at [968, 406] on b "Unsere OI Shampoo Refill Pouches sind da! Mit weniger Verpackung und mehr Pfleg…" at bounding box center [877, 432] width 815 height 97
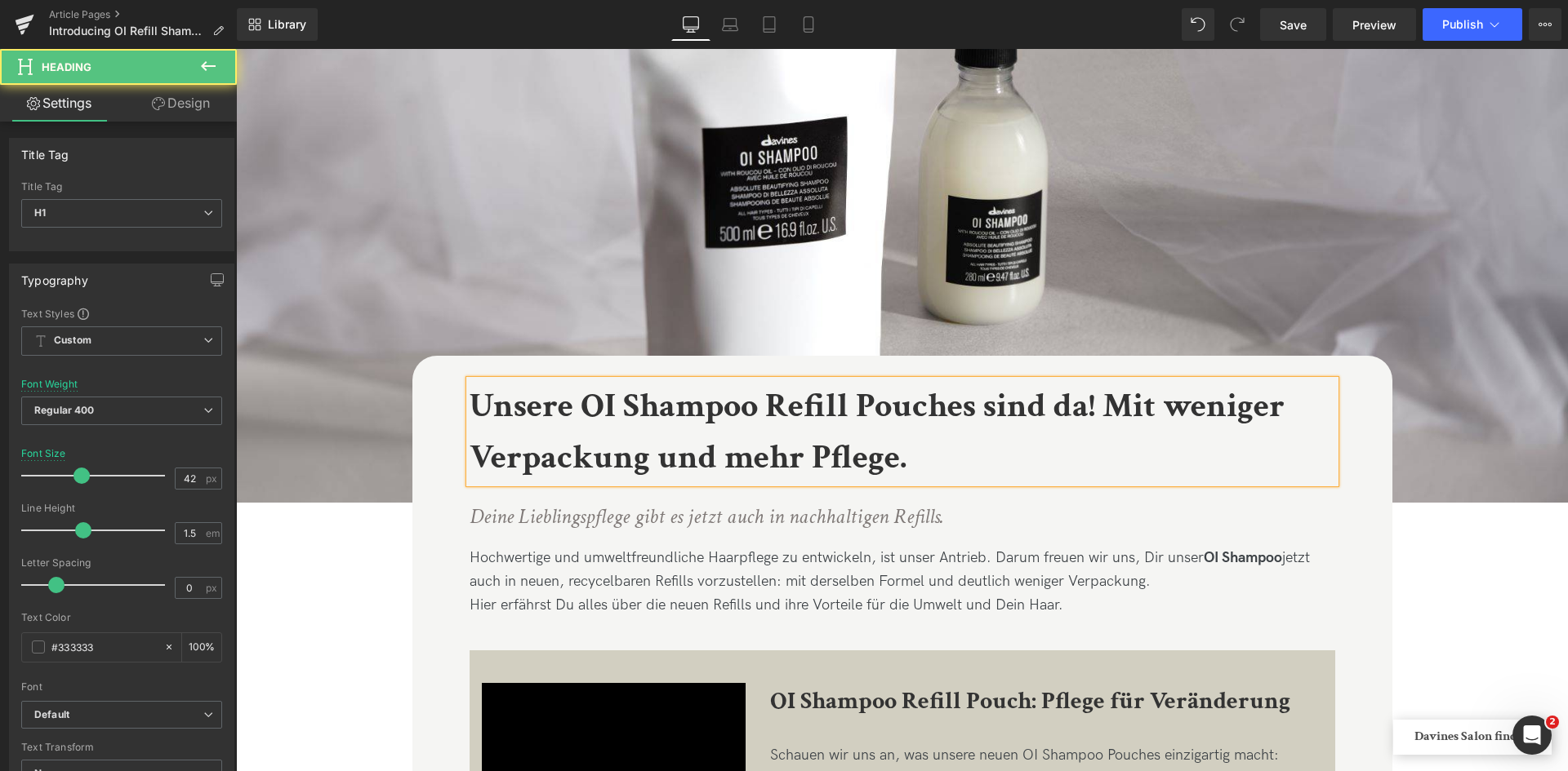
click at [968, 406] on b "Unsere OI Shampoo Refill Pouches sind da! Mit weniger Verpackung und mehr Pfleg…" at bounding box center [877, 432] width 815 height 97
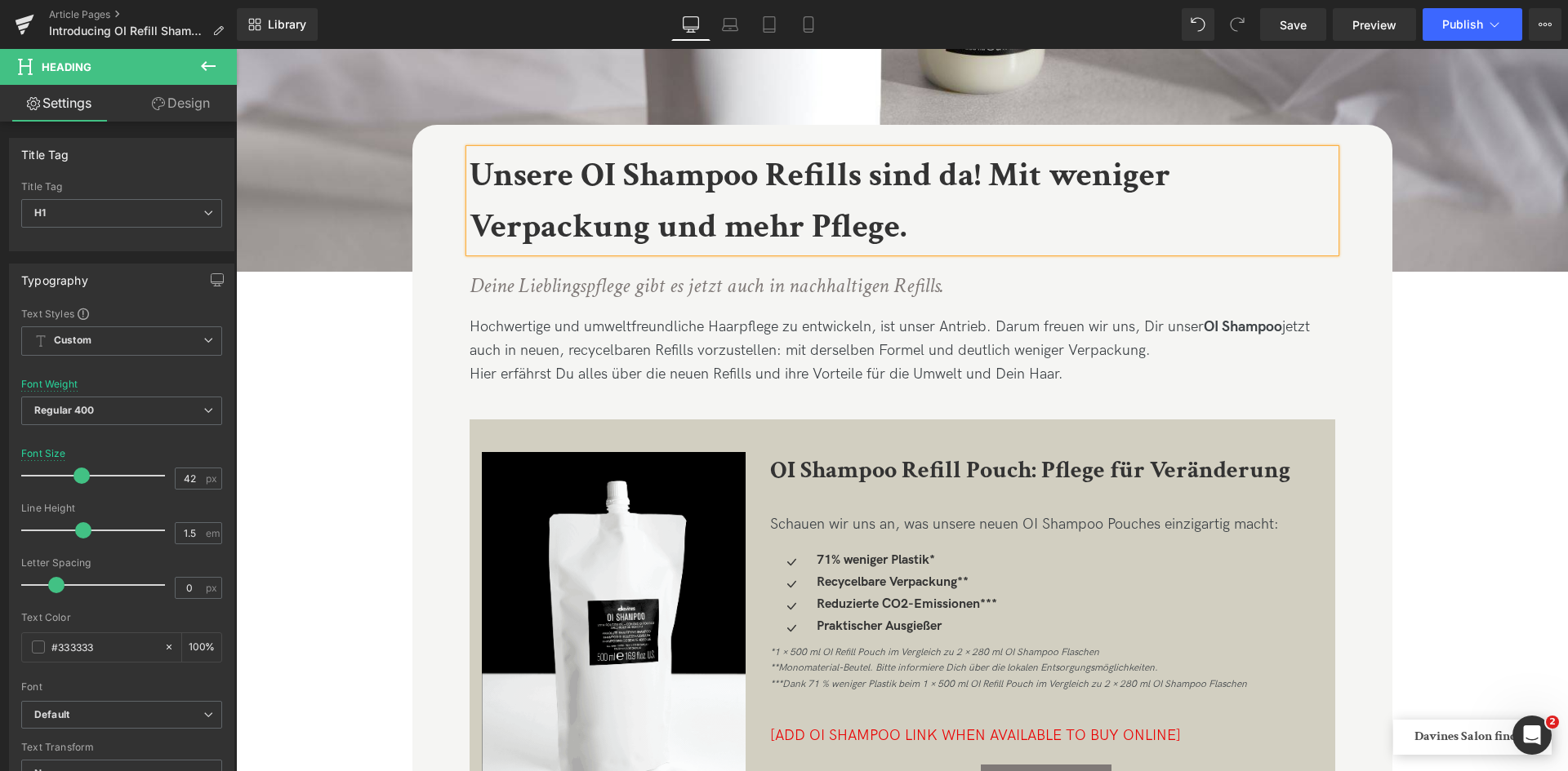
scroll to position [446, 0]
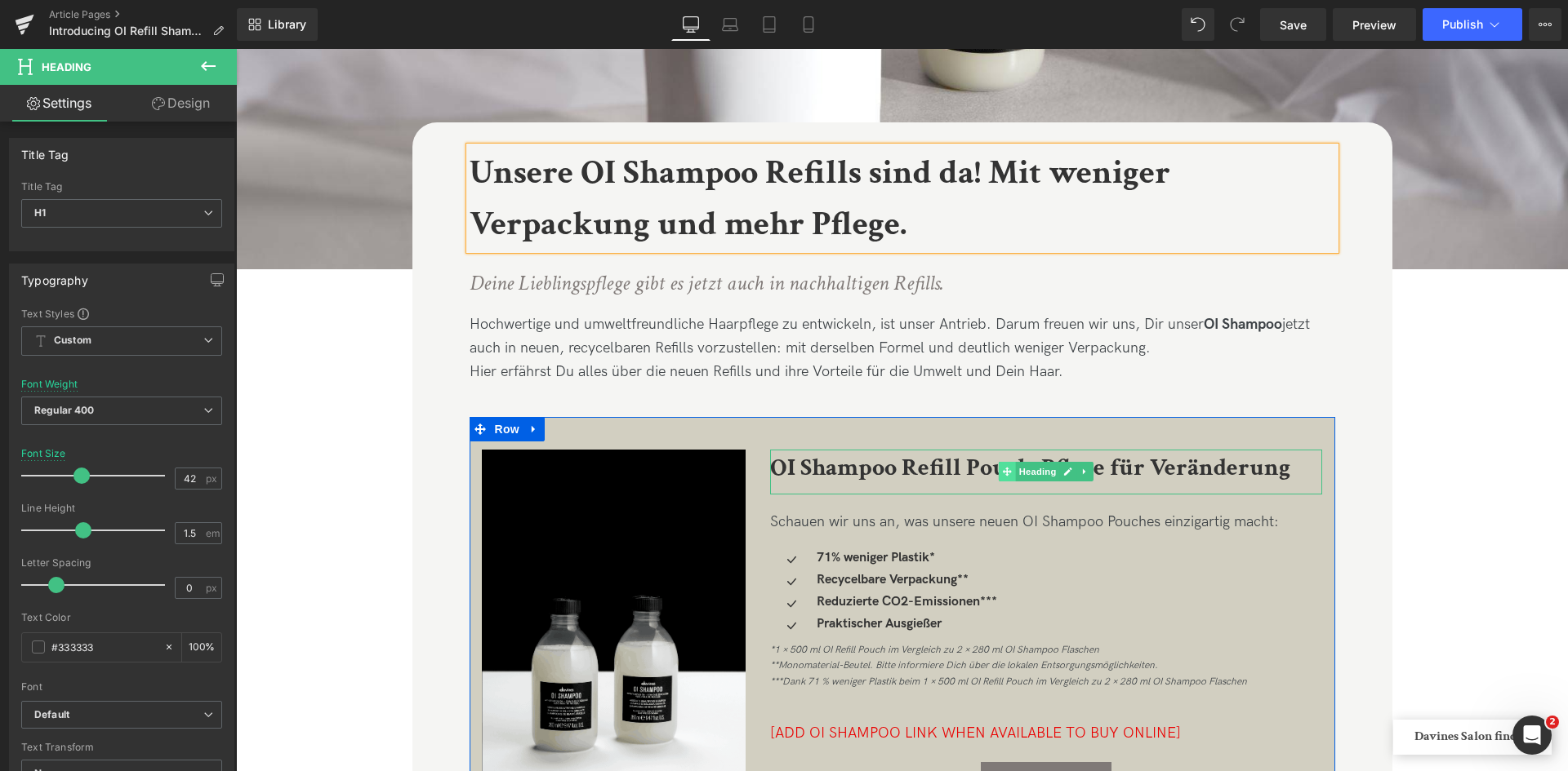
click at [1024, 478] on span "Heading" at bounding box center [1038, 472] width 44 height 20
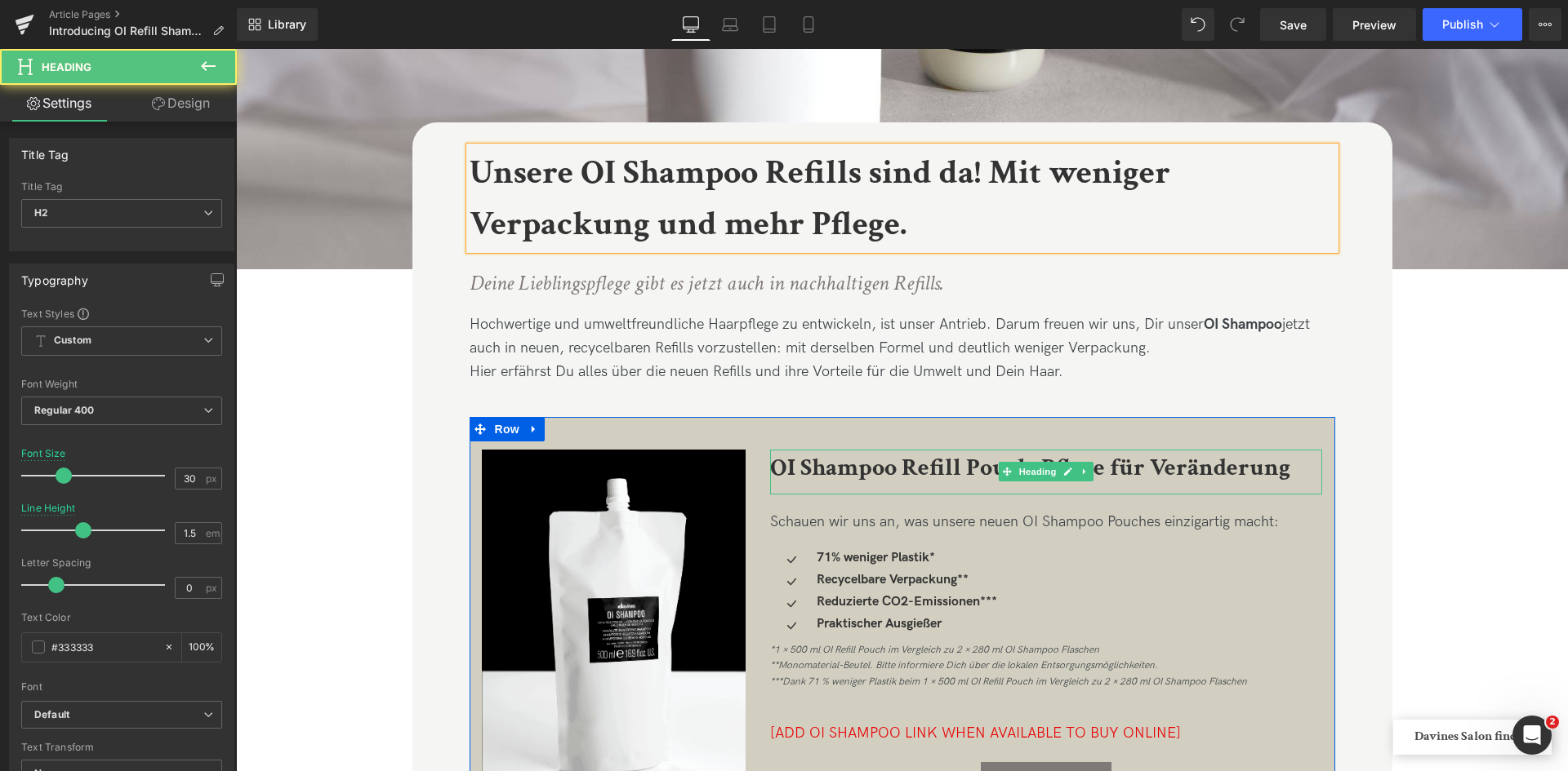
click at [969, 469] on b "OI Shampoo Refill Pouch: Pflege für Veränderung" at bounding box center [1030, 468] width 520 height 32
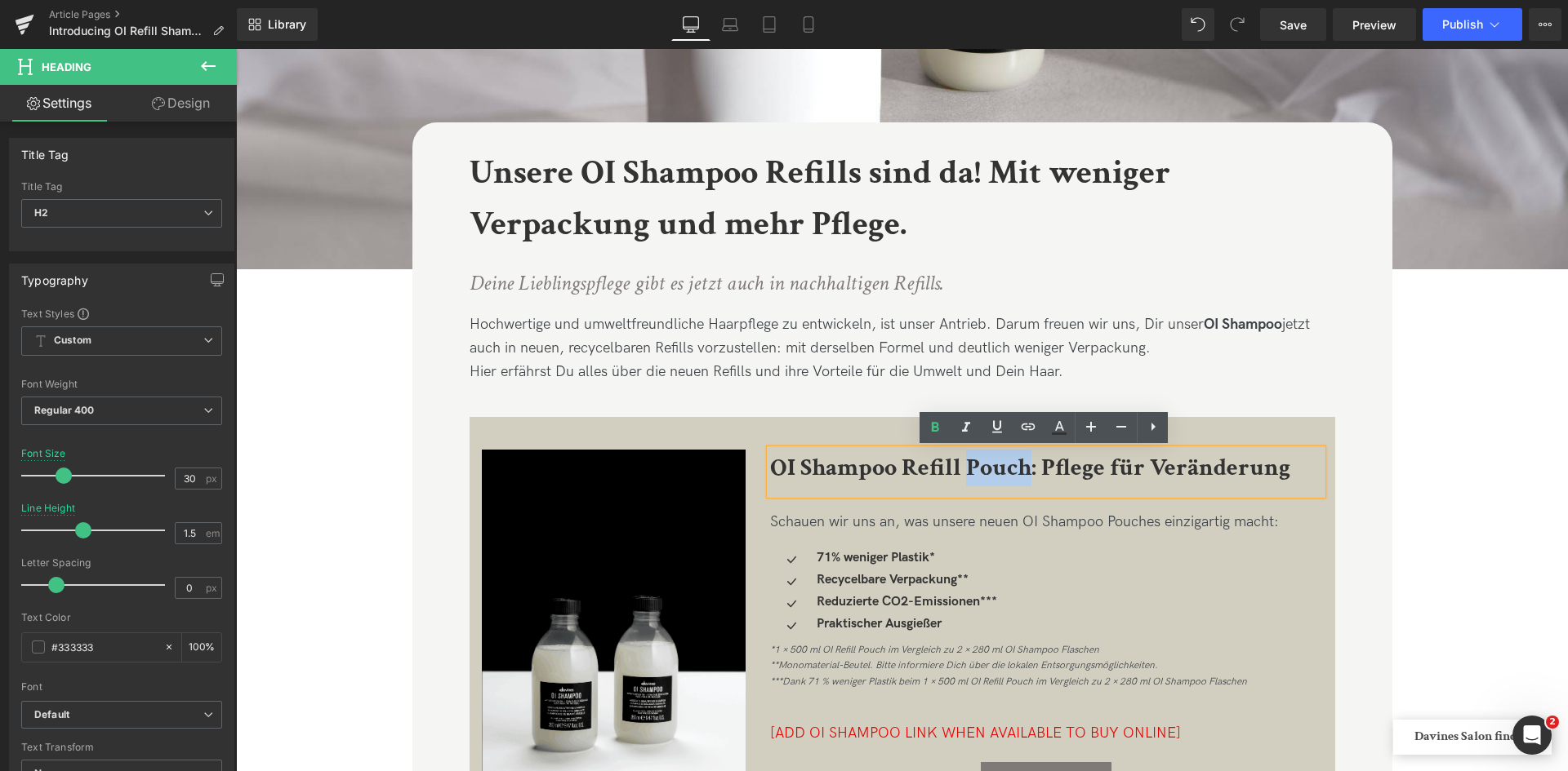
click at [969, 469] on b "OI Shampoo Refill Pouch: Pflege für Veränderung" at bounding box center [1030, 468] width 520 height 32
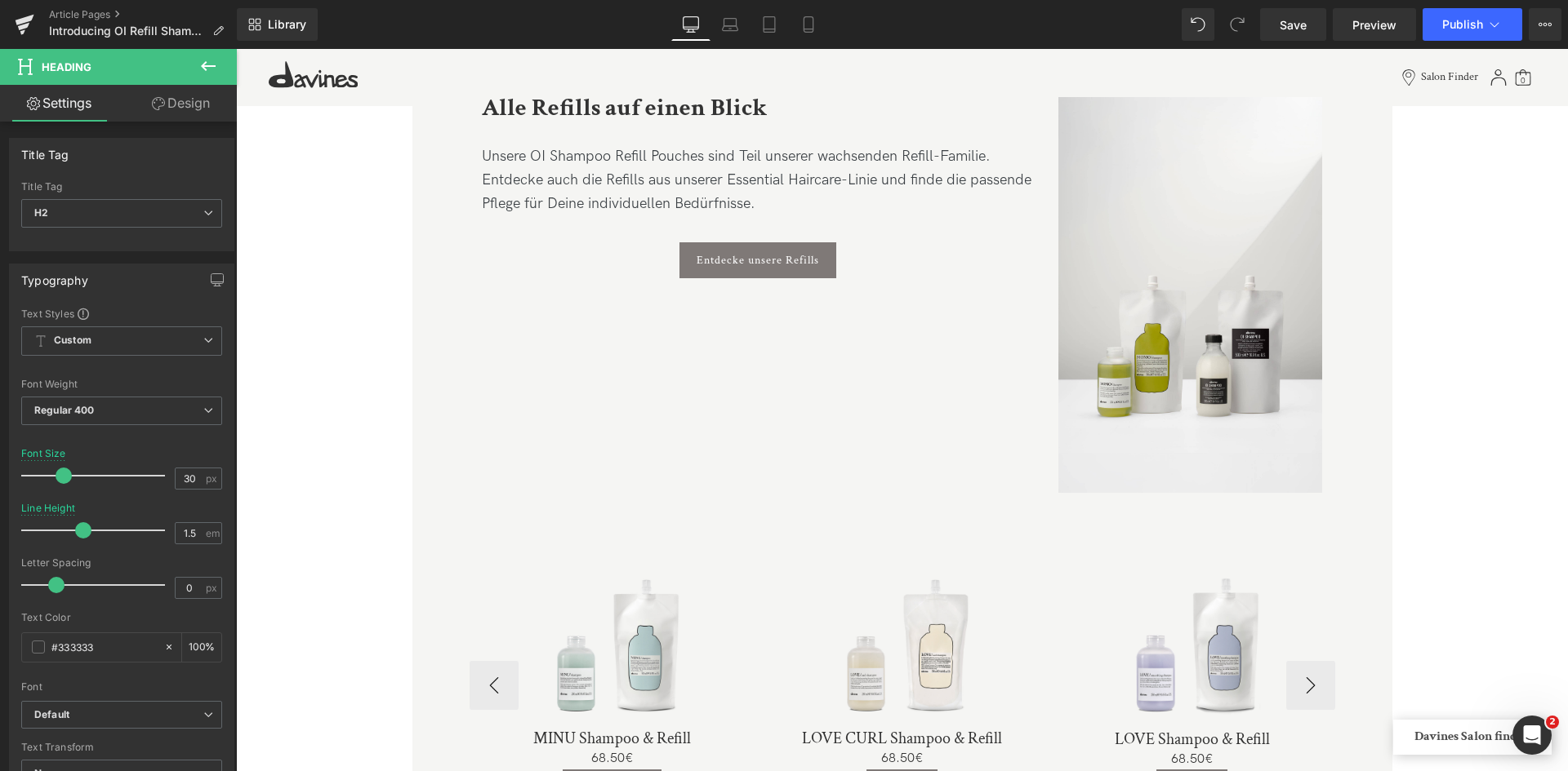
scroll to position [2554, 0]
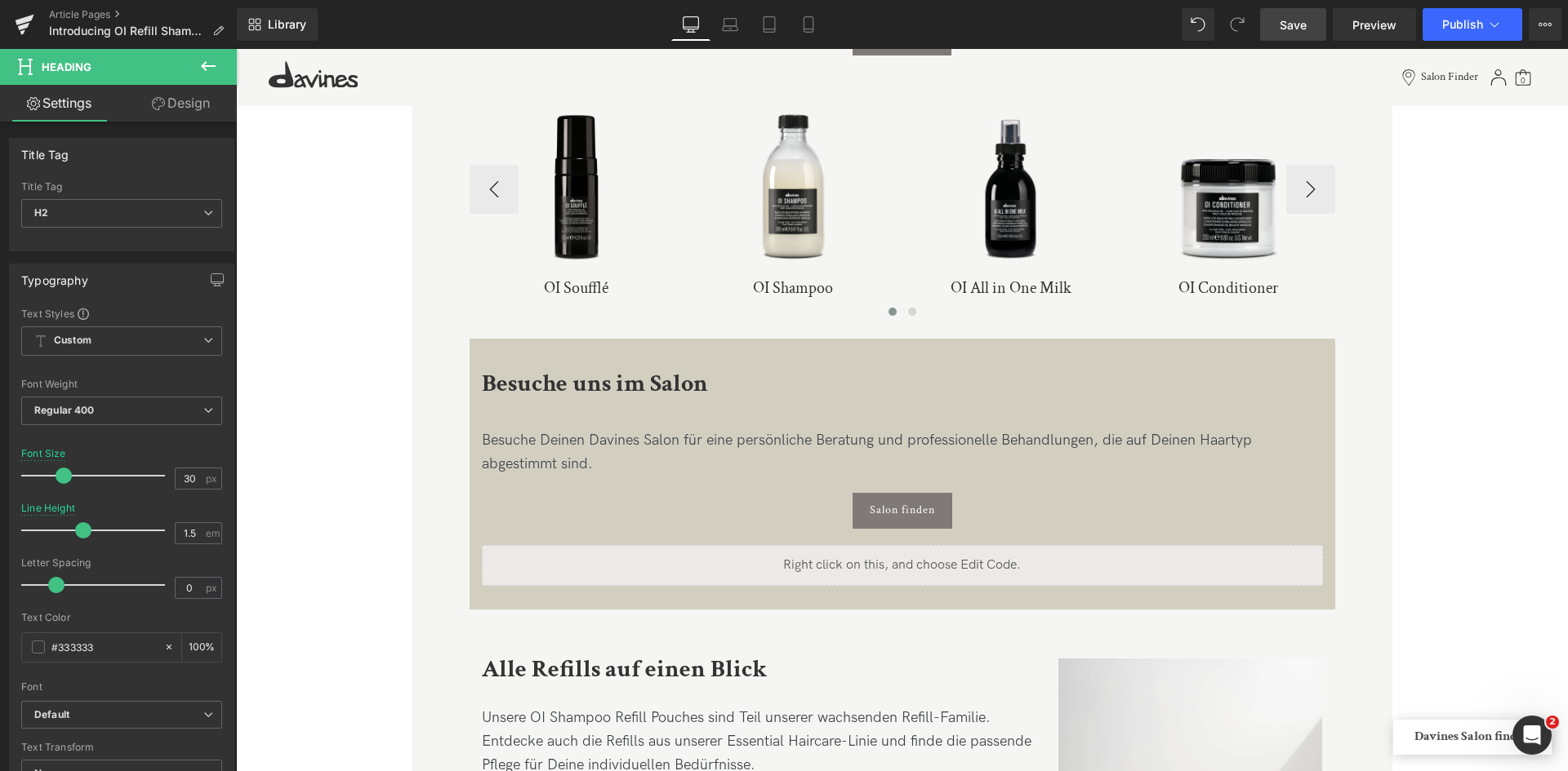
click at [1297, 30] on span "Save" at bounding box center [1293, 24] width 27 height 17
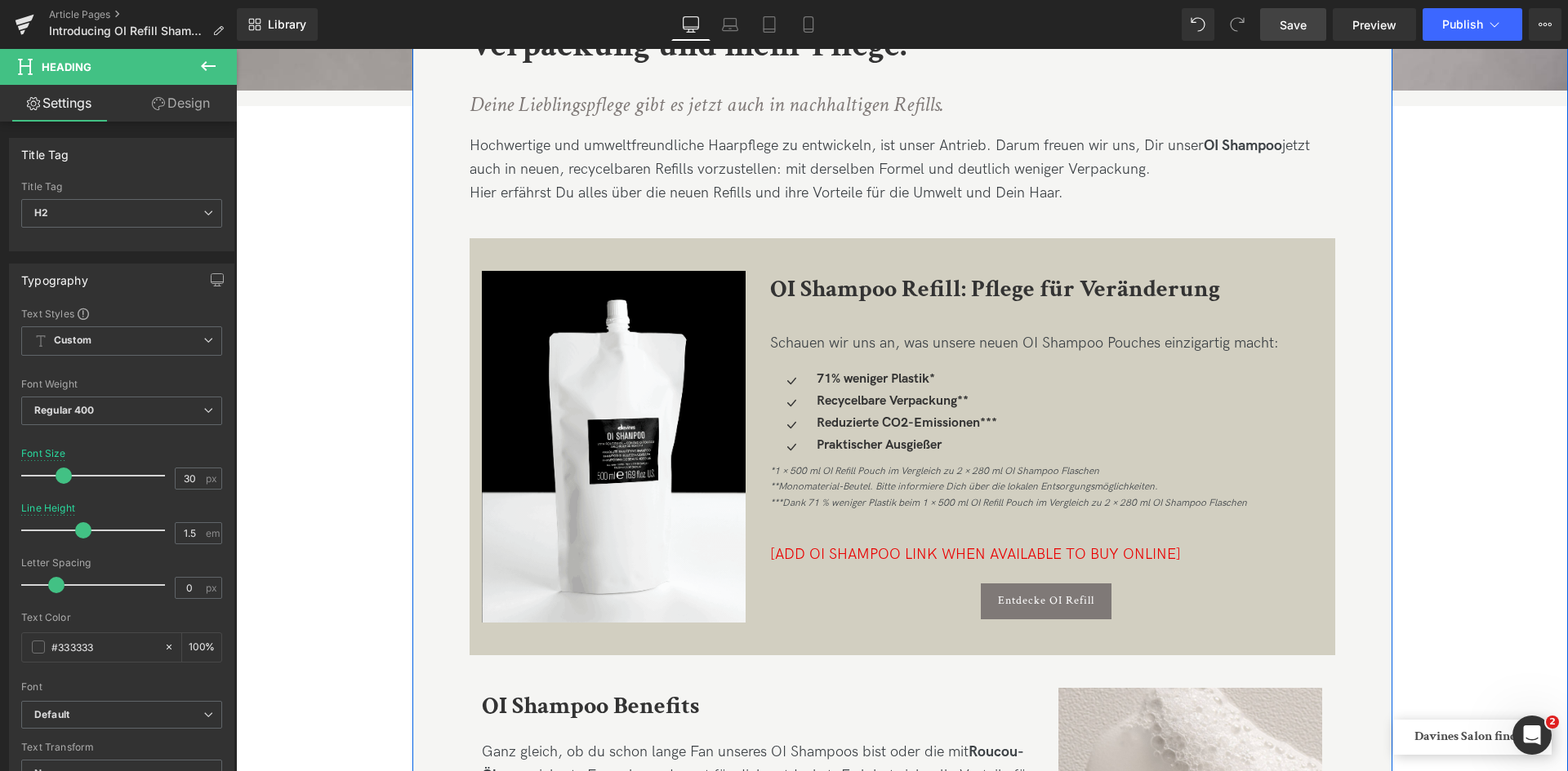
scroll to position [624, 0]
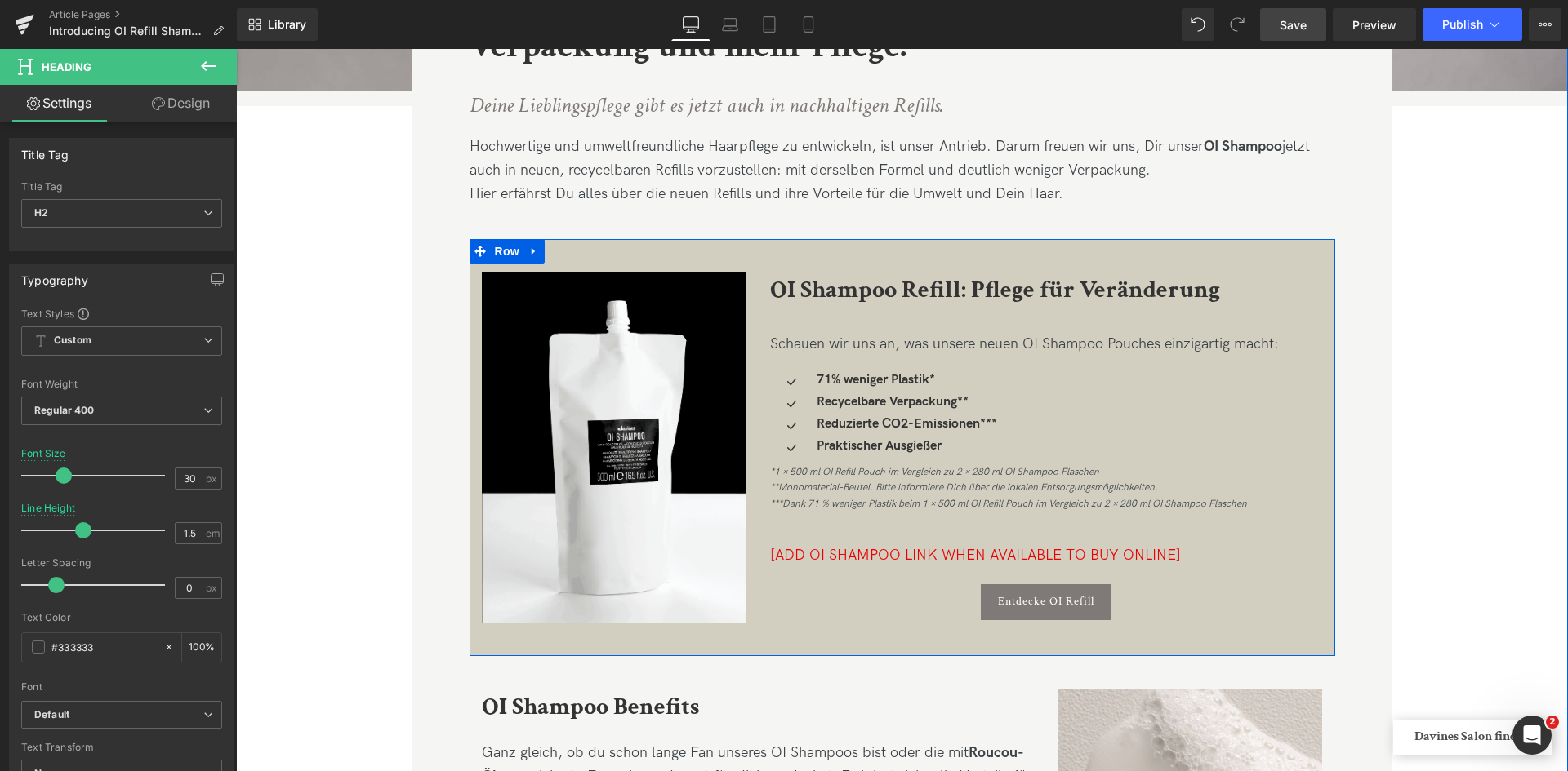
click at [1175, 506] on icon "*1 × 500 ml OI Refill Pouch im Vergleich zu 2 × 280 ml OI Shampoo Flaschen **Mo…" at bounding box center [1008, 488] width 477 height 43
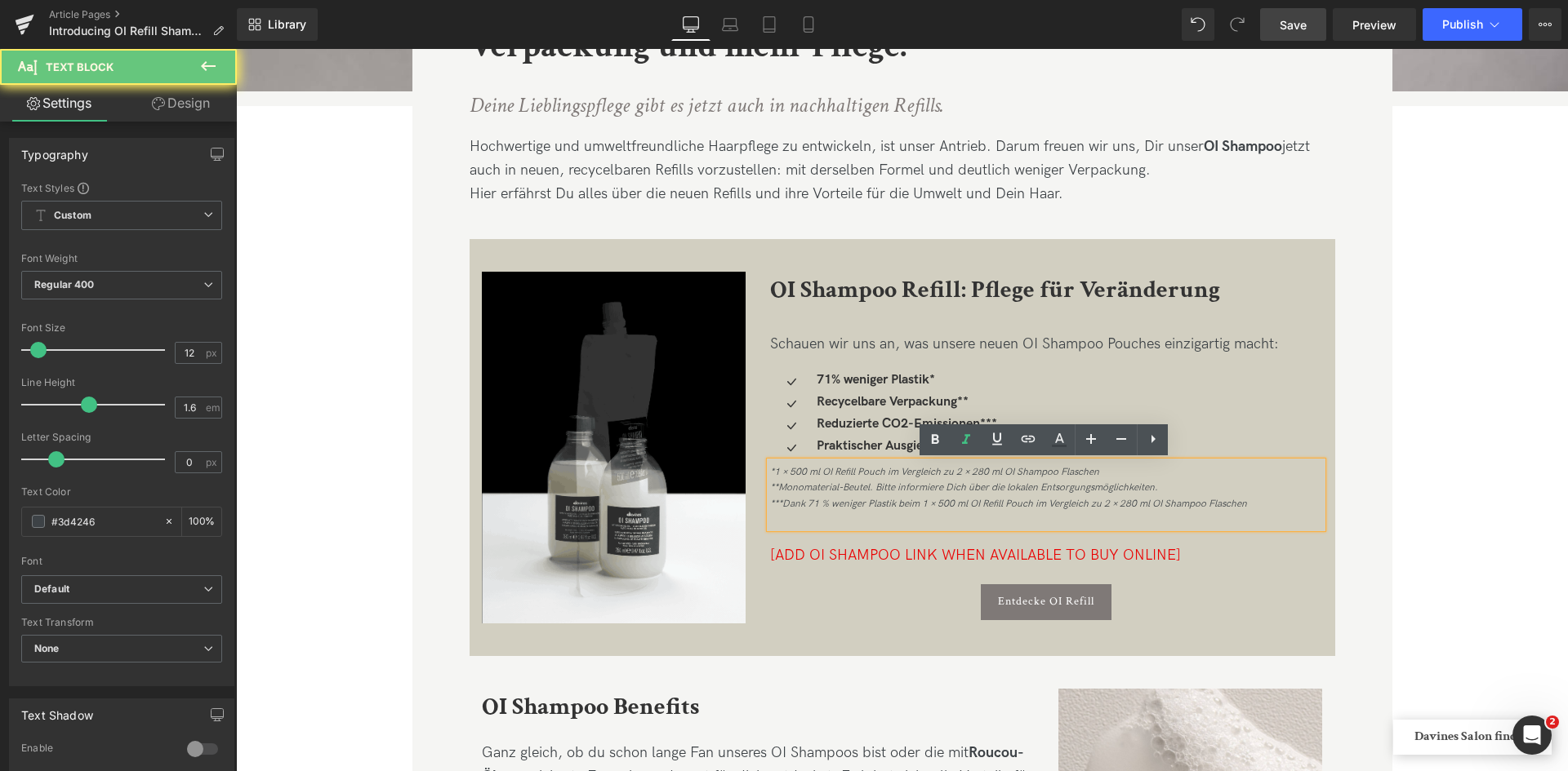
click at [1168, 497] on icon "*1 × 500 ml OI Refill Pouch im Vergleich zu 2 × 280 ml OI Shampoo Flaschen **Mo…" at bounding box center [1008, 488] width 477 height 43
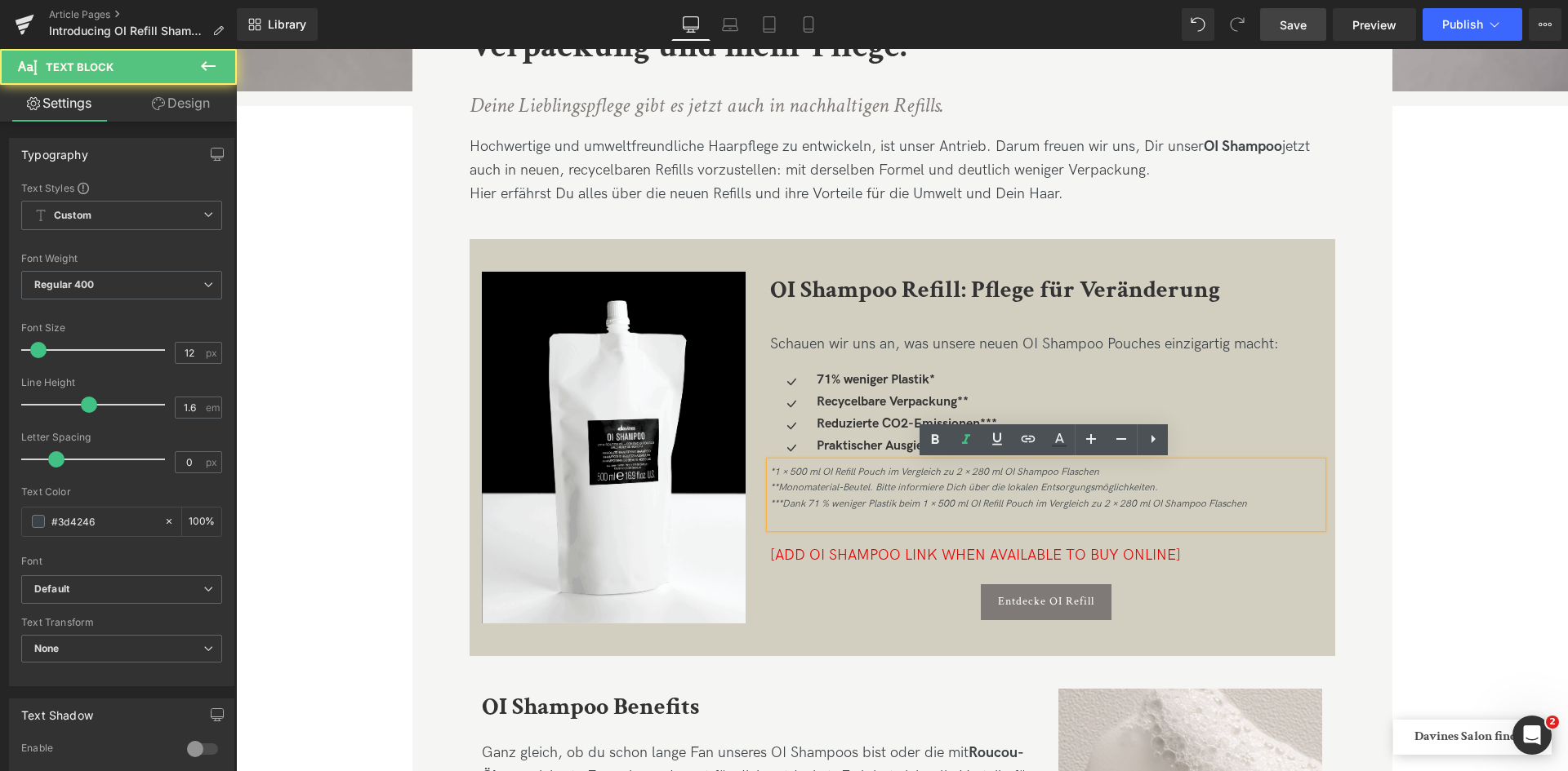
click at [1212, 500] on icon "*1 × 500 ml OI Refill Pouch im Vergleich zu 2 × 280 ml OI Shampoo Flaschen **Mo…" at bounding box center [1008, 488] width 477 height 43
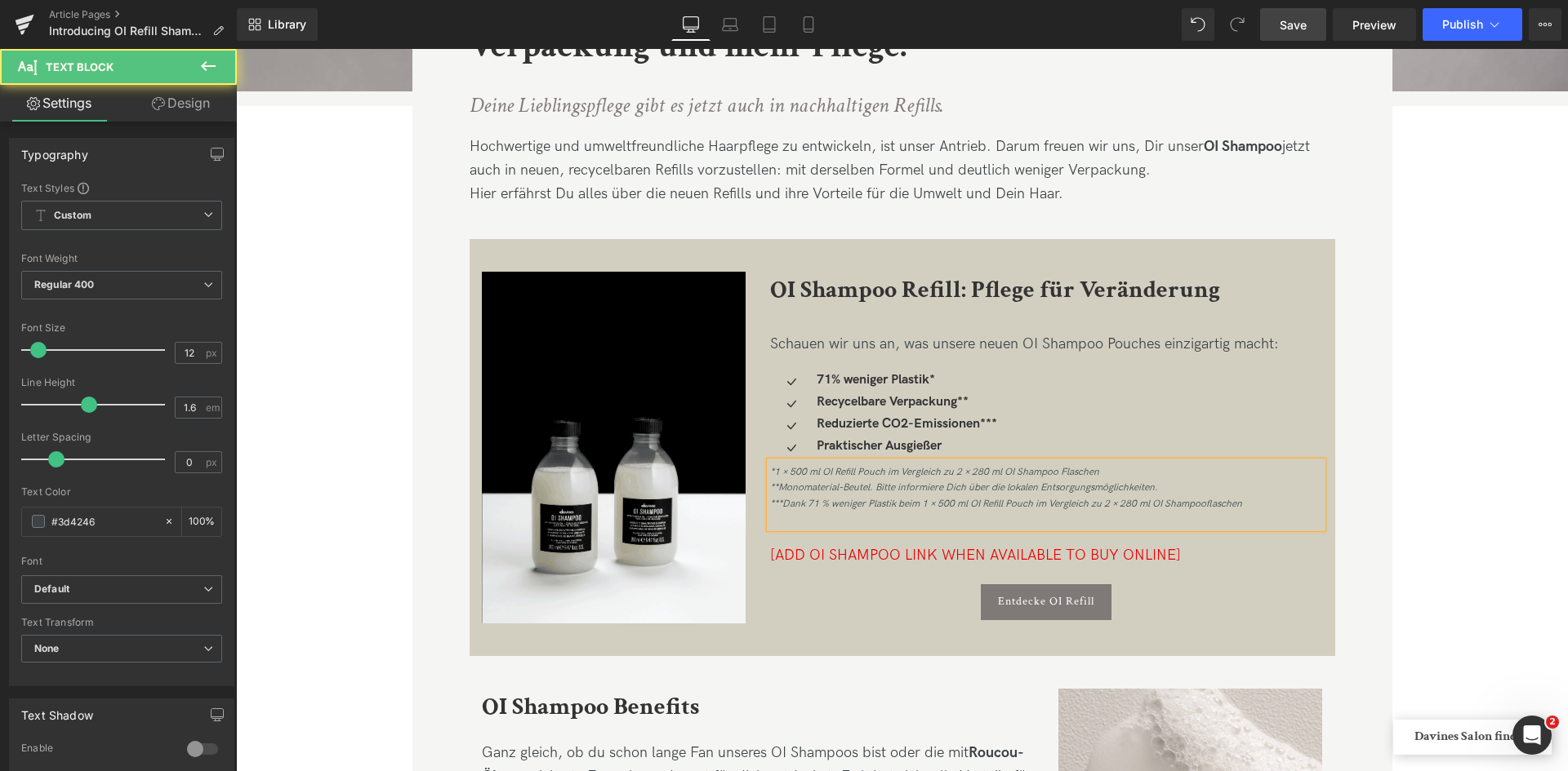
click at [1066, 472] on icon "*1 × 500 ml OI Refill Pouch im Vergleich zu 2 × 280 ml OI Shampoo Flaschen **Mo…" at bounding box center [1005, 488] width 472 height 43
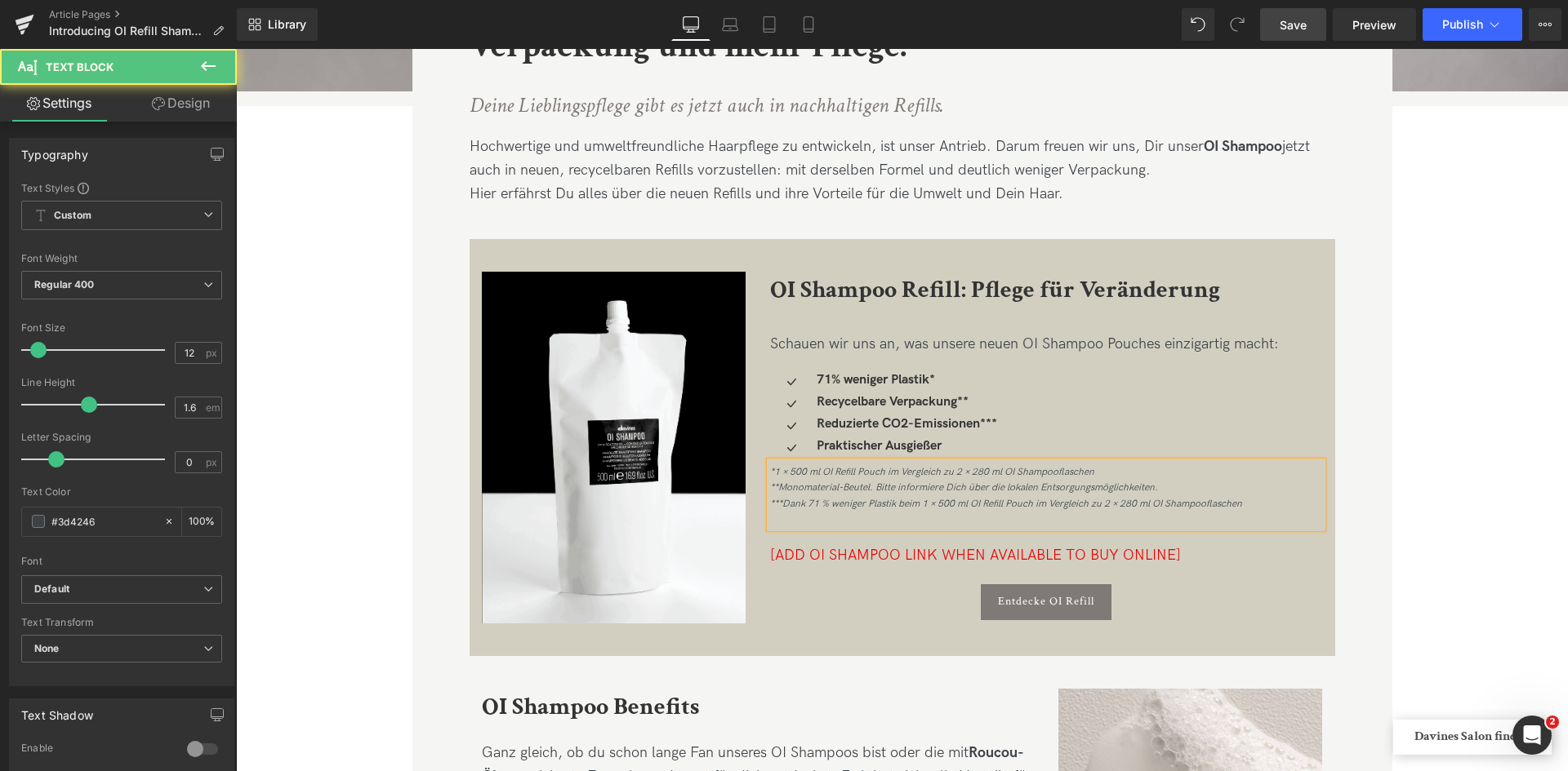
click at [881, 469] on icon "*1 × 500 ml OI Refill Pouch im Vergleich zu 2 × 280 ml OI Shampooflaschen **Mon…" at bounding box center [1005, 488] width 472 height 43
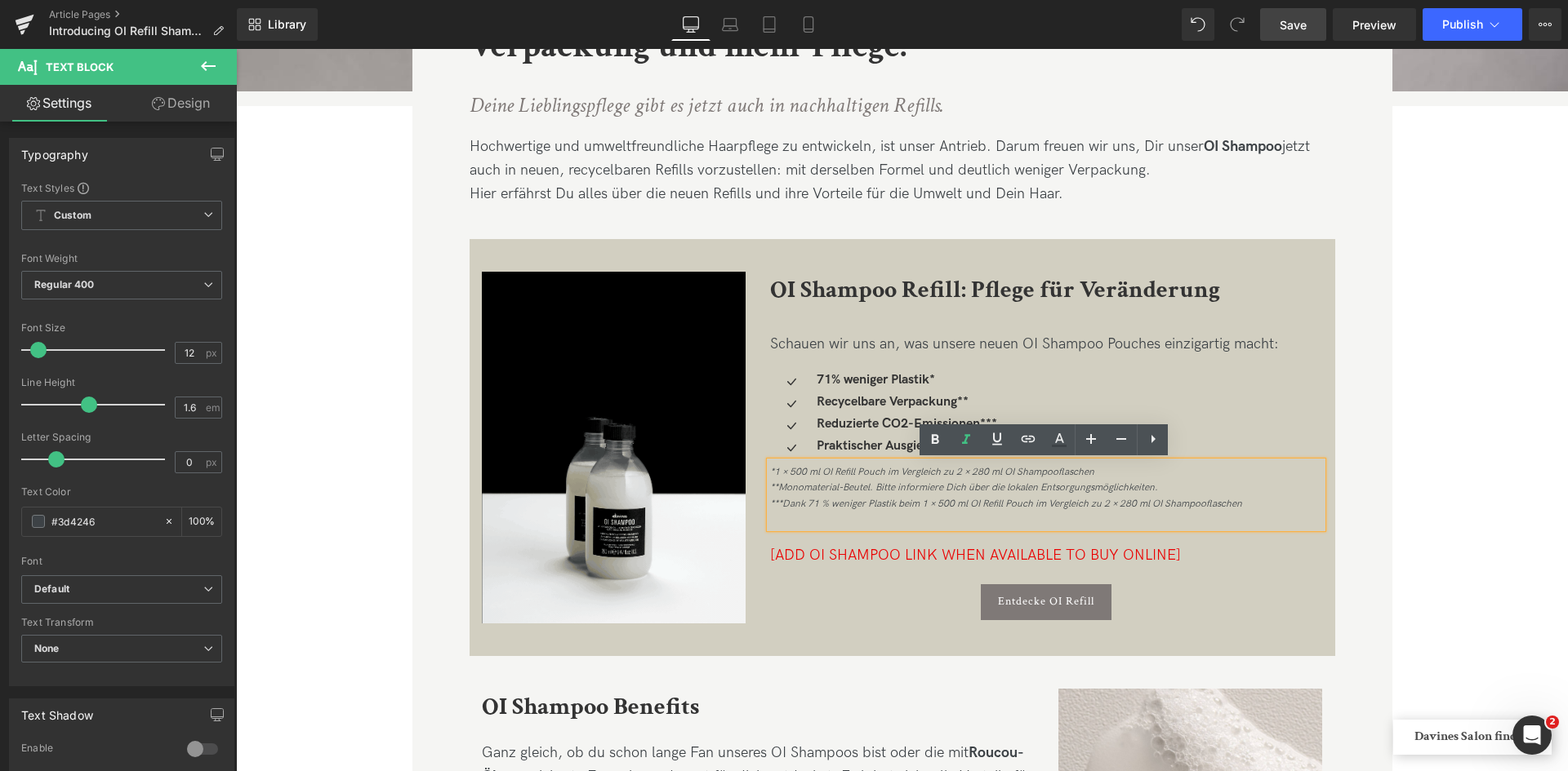
click at [854, 467] on icon "*1 × 500 ml OI Refill Pouch im Vergleich zu 2 × 280 ml OI Shampooflaschen **Mon…" at bounding box center [1005, 488] width 472 height 43
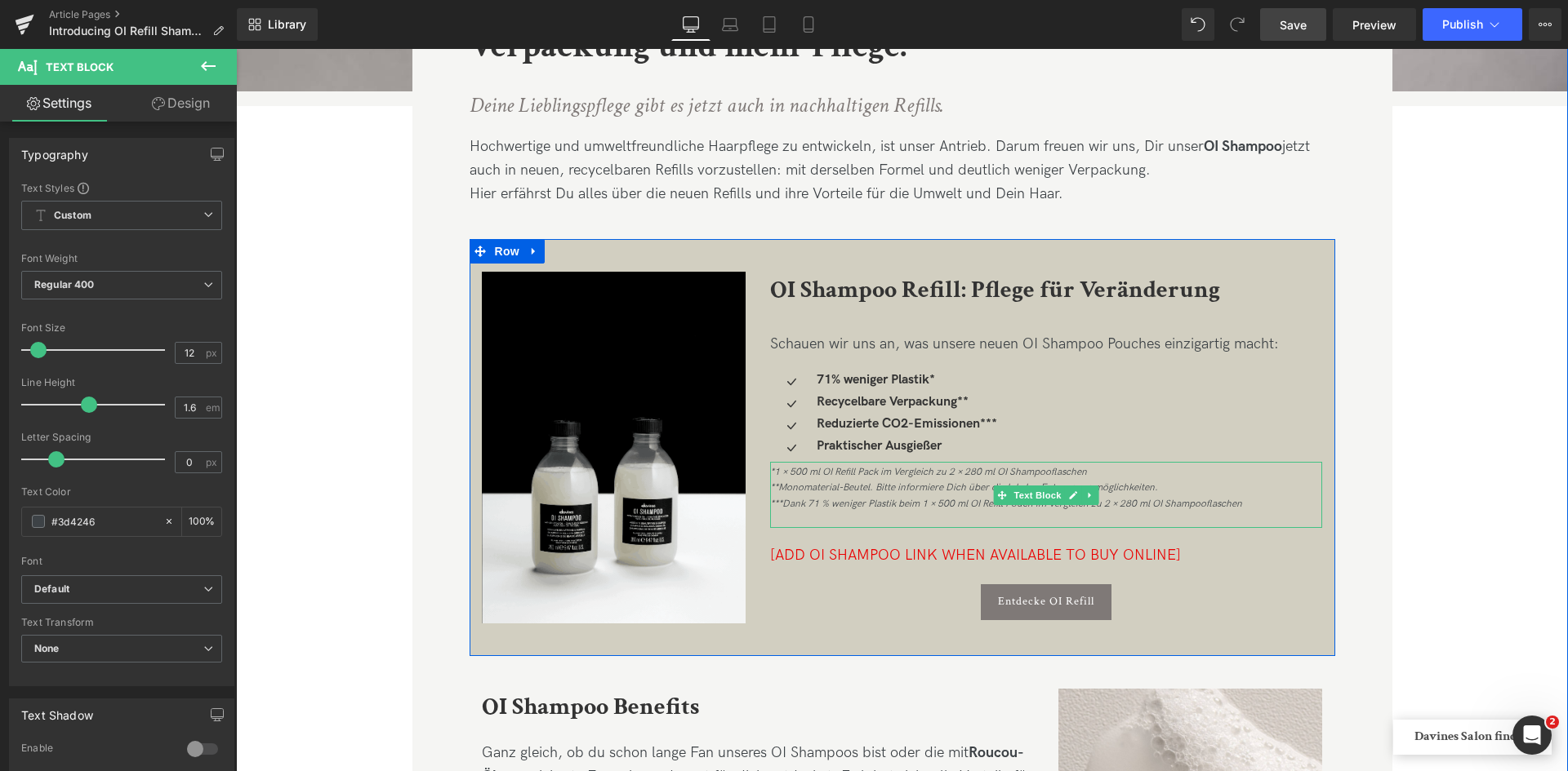
click at [867, 485] on icon "*1 × 500 ml OI Refill Pack im Vergleich zu 2 × 280 ml OI Shampooflaschen **Mono…" at bounding box center [1005, 488] width 472 height 43
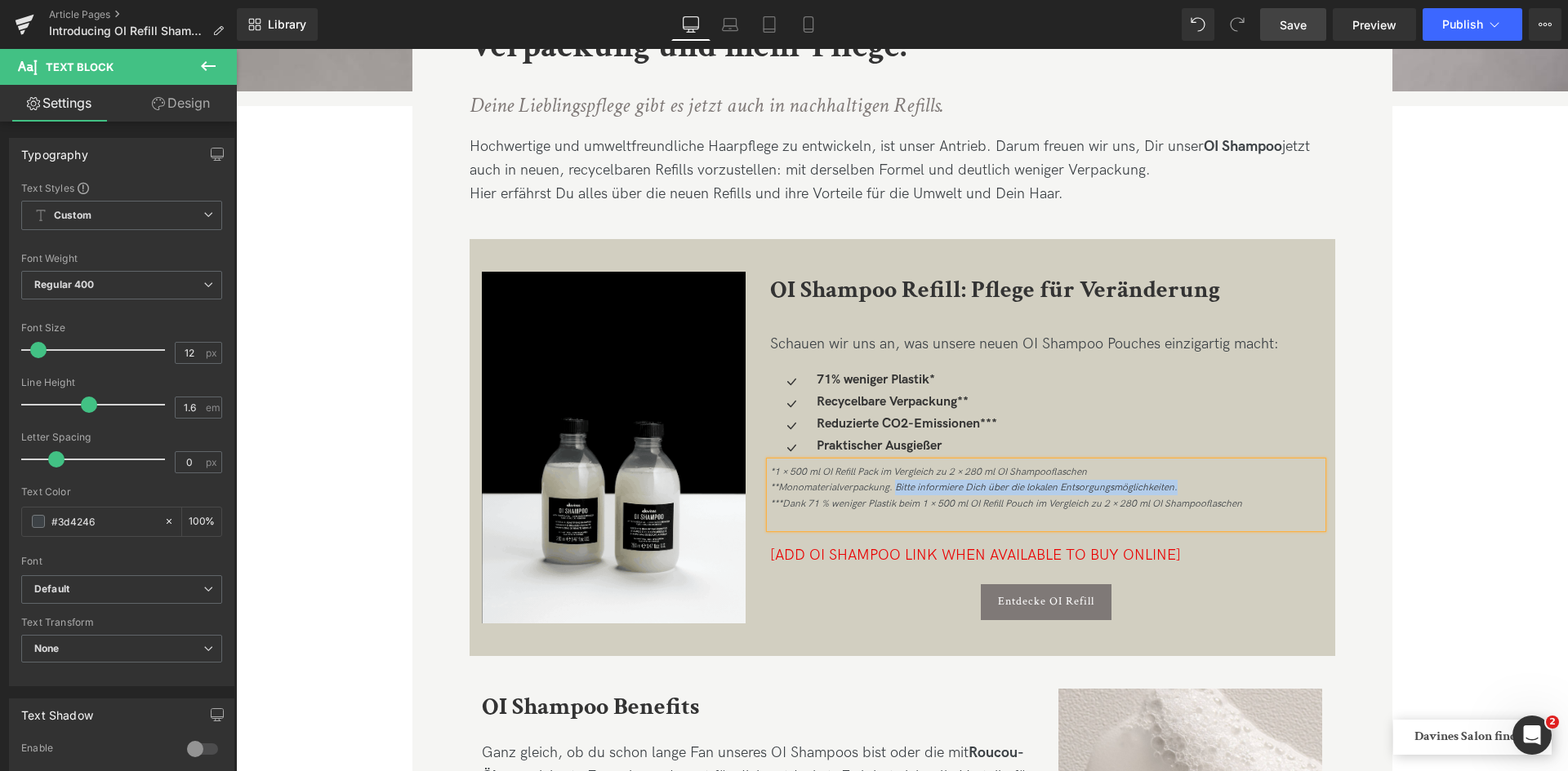
drag, startPoint x: 893, startPoint y: 485, endPoint x: 1188, endPoint y: 487, distance: 295.0
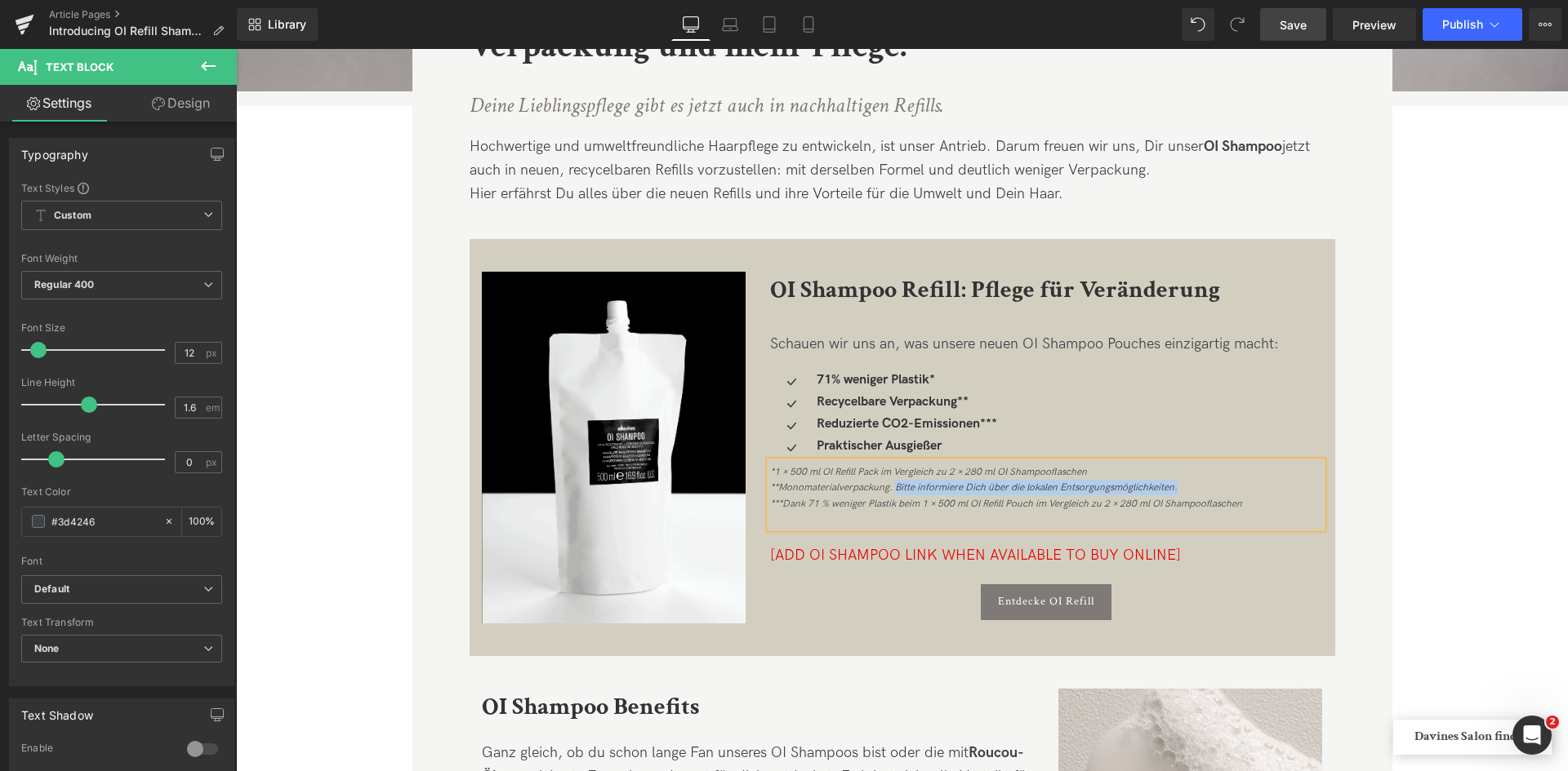
click at [1188, 487] on div "*1 × 500 ml OI Refill Pack im Vergleich zu 2 × 280 ml OI Shampooflaschen **Mono…" at bounding box center [1046, 488] width 553 height 47
copy icon "Bitte informiere Dich über die lokalen Entsorgungsmöglichkeiten."
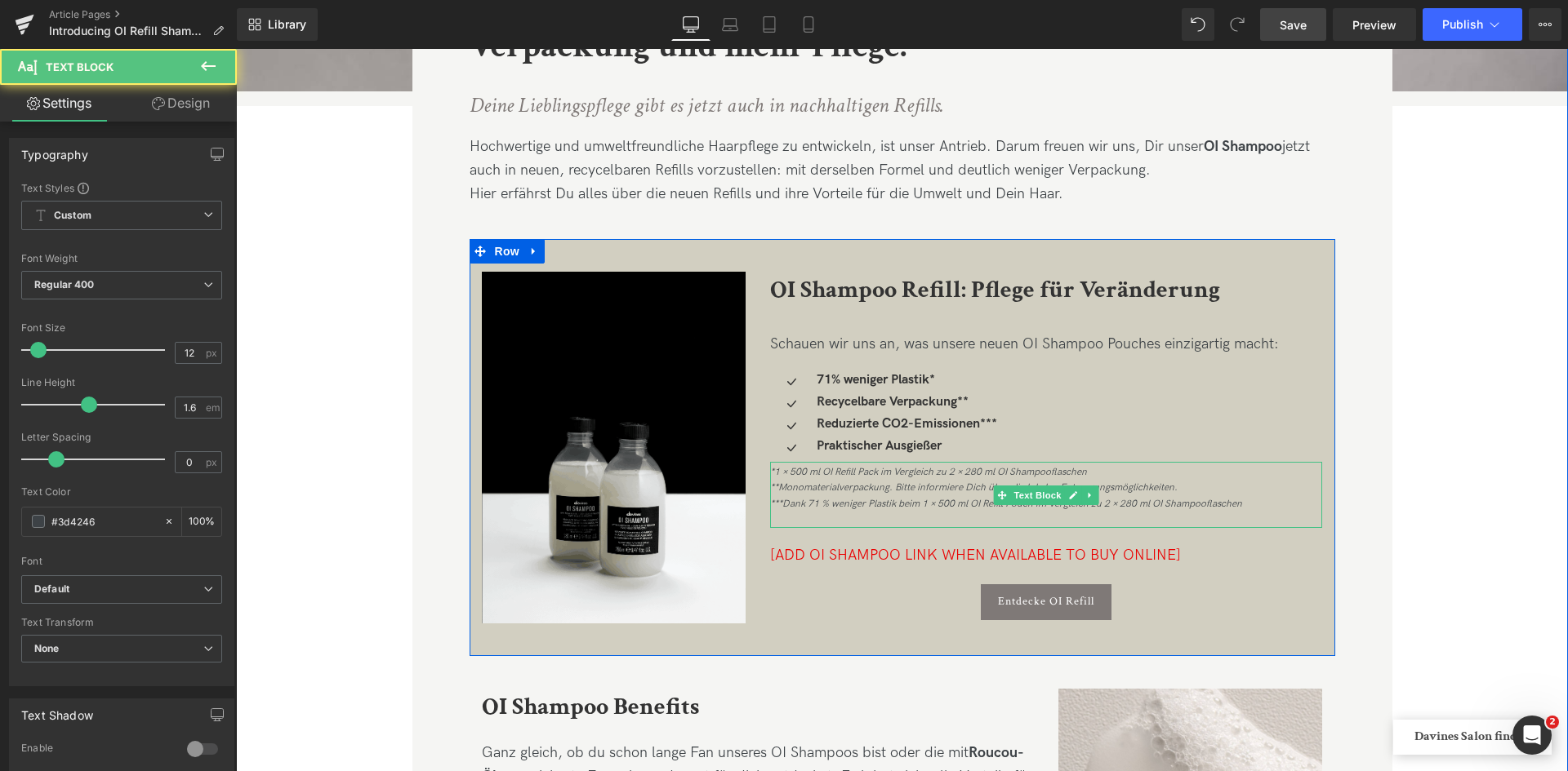
click at [1032, 506] on icon "*1 × 500 ml OI Refill Pack im Vergleich zu 2 × 280 ml OI Shampooflaschen **Mono…" at bounding box center [1005, 488] width 472 height 43
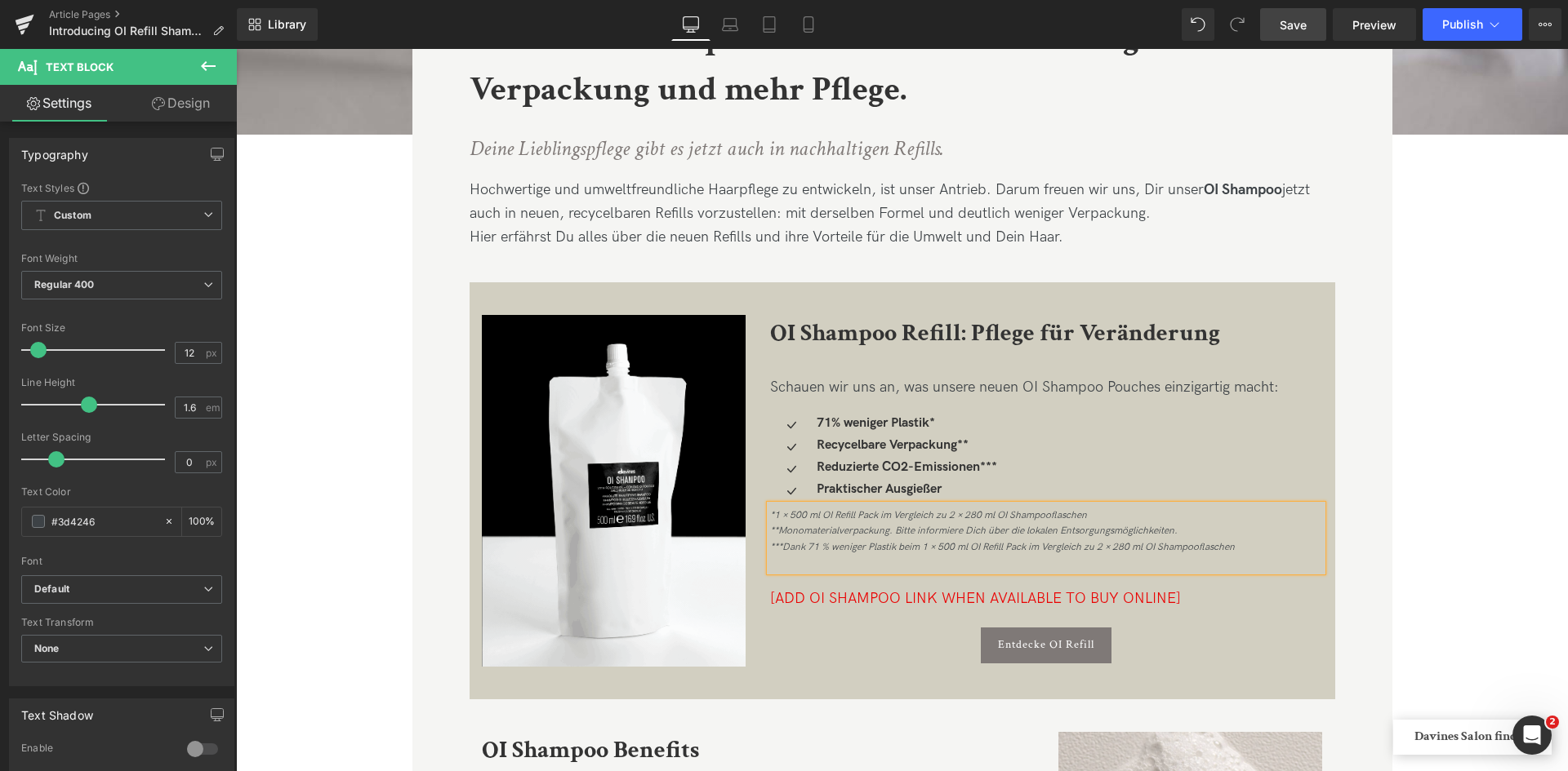
scroll to position [576, 0]
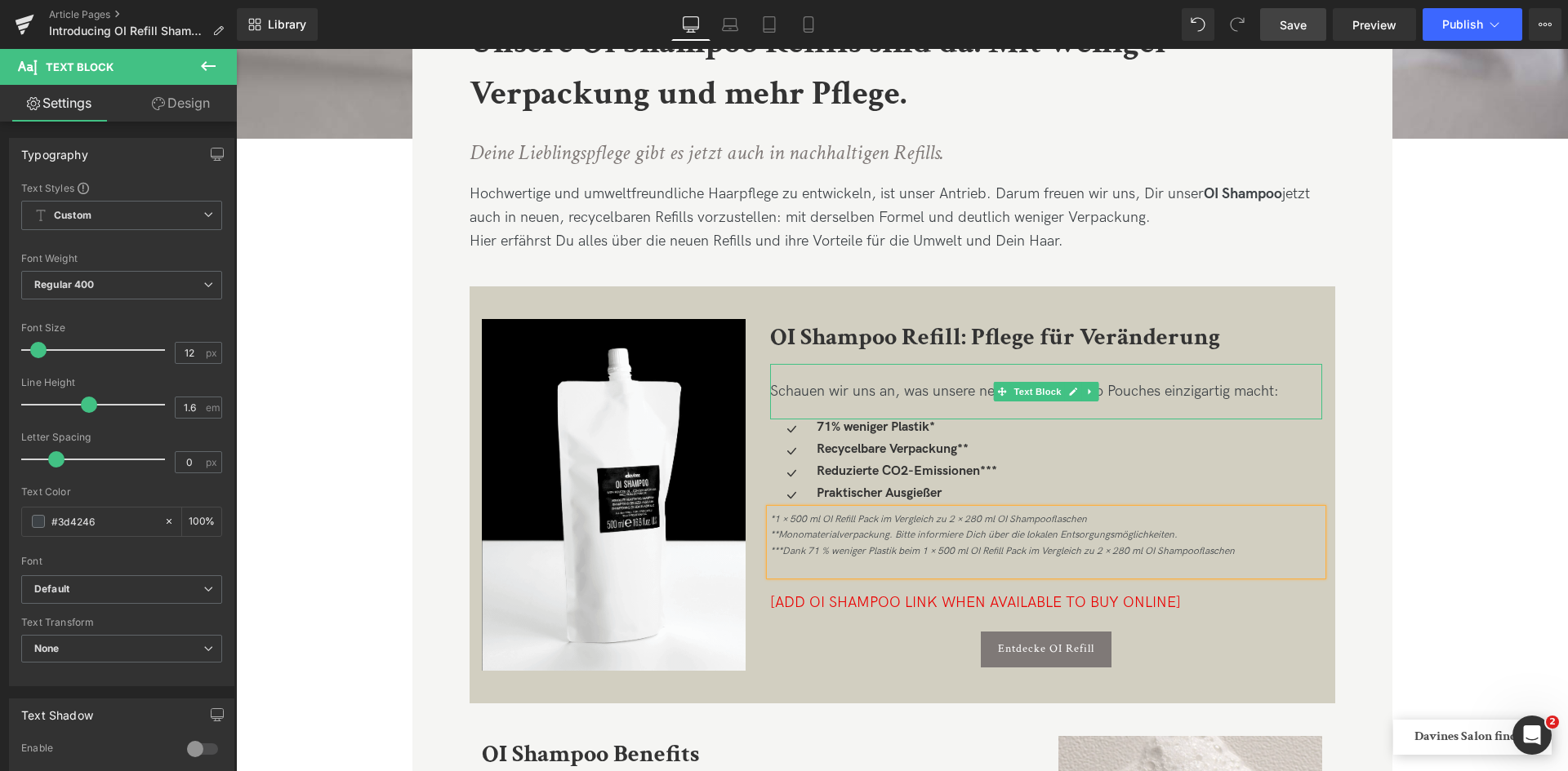
click at [1157, 389] on div "Schauen wir uns an, was unsere neuen OI Shampoo Pouches einzigartig macht:" at bounding box center [1046, 392] width 553 height 23
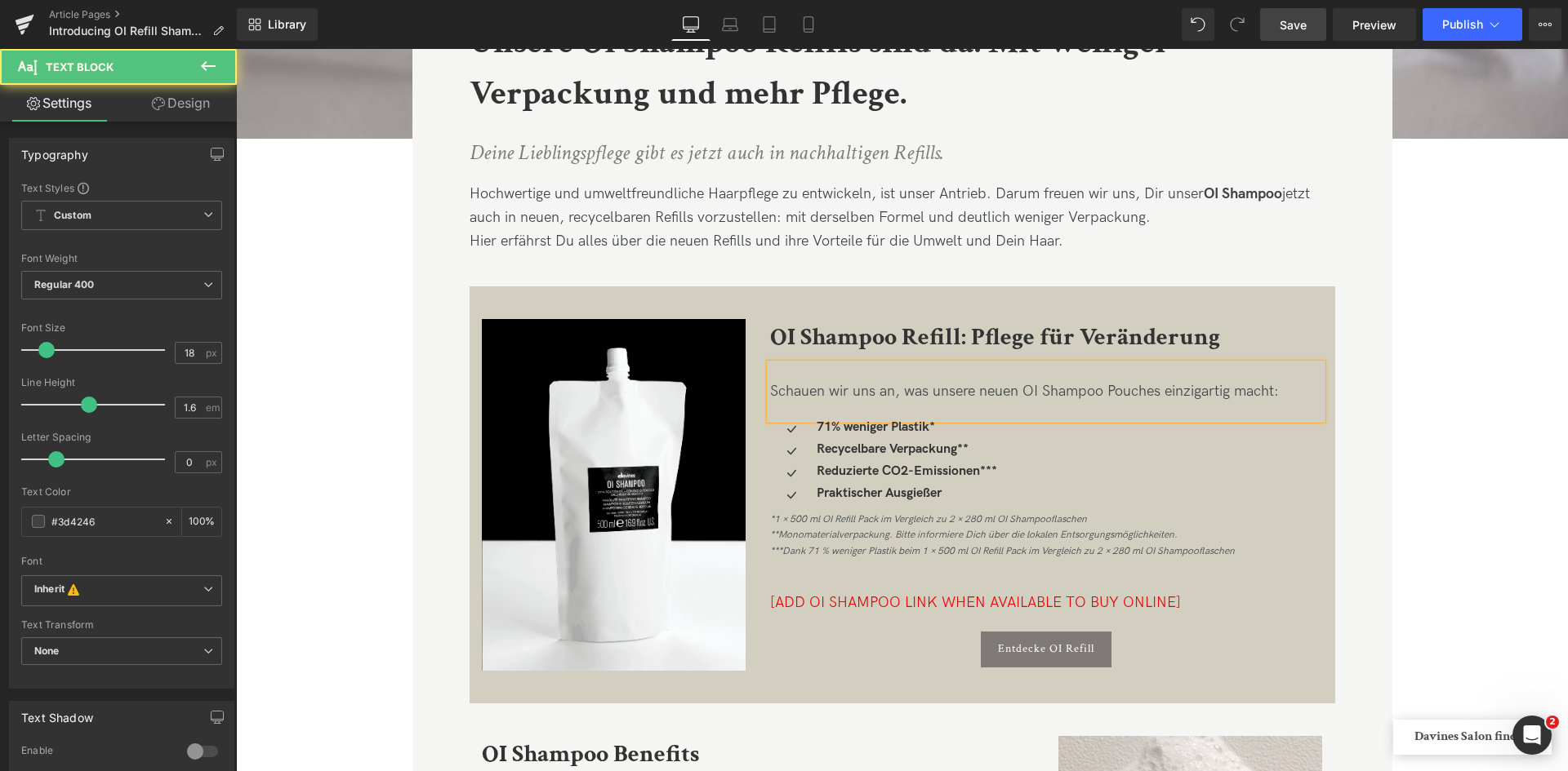
click at [1157, 387] on div "Schauen wir uns an, was unsere neuen OI Shampoo Pouches einzigartig macht:" at bounding box center [1046, 392] width 553 height 23
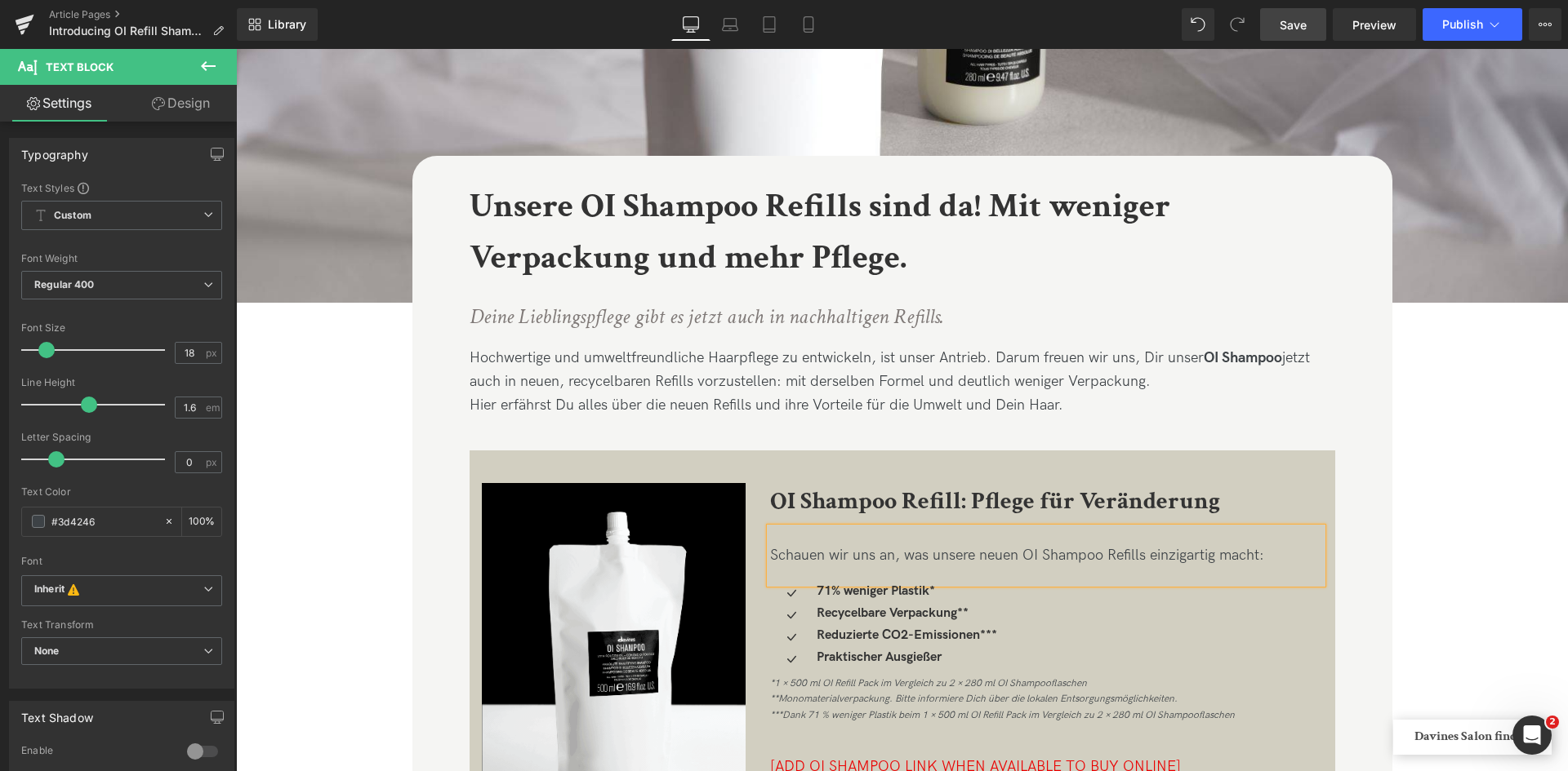
scroll to position [412, 0]
click at [1258, 282] on div "Unsere OI Shampoo Refills sind da! Mit weniger Verpackung und mehr Pflege. Head…" at bounding box center [902, 233] width 865 height 103
drag, startPoint x: 1258, startPoint y: 282, endPoint x: 1205, endPoint y: 374, distance: 106.2
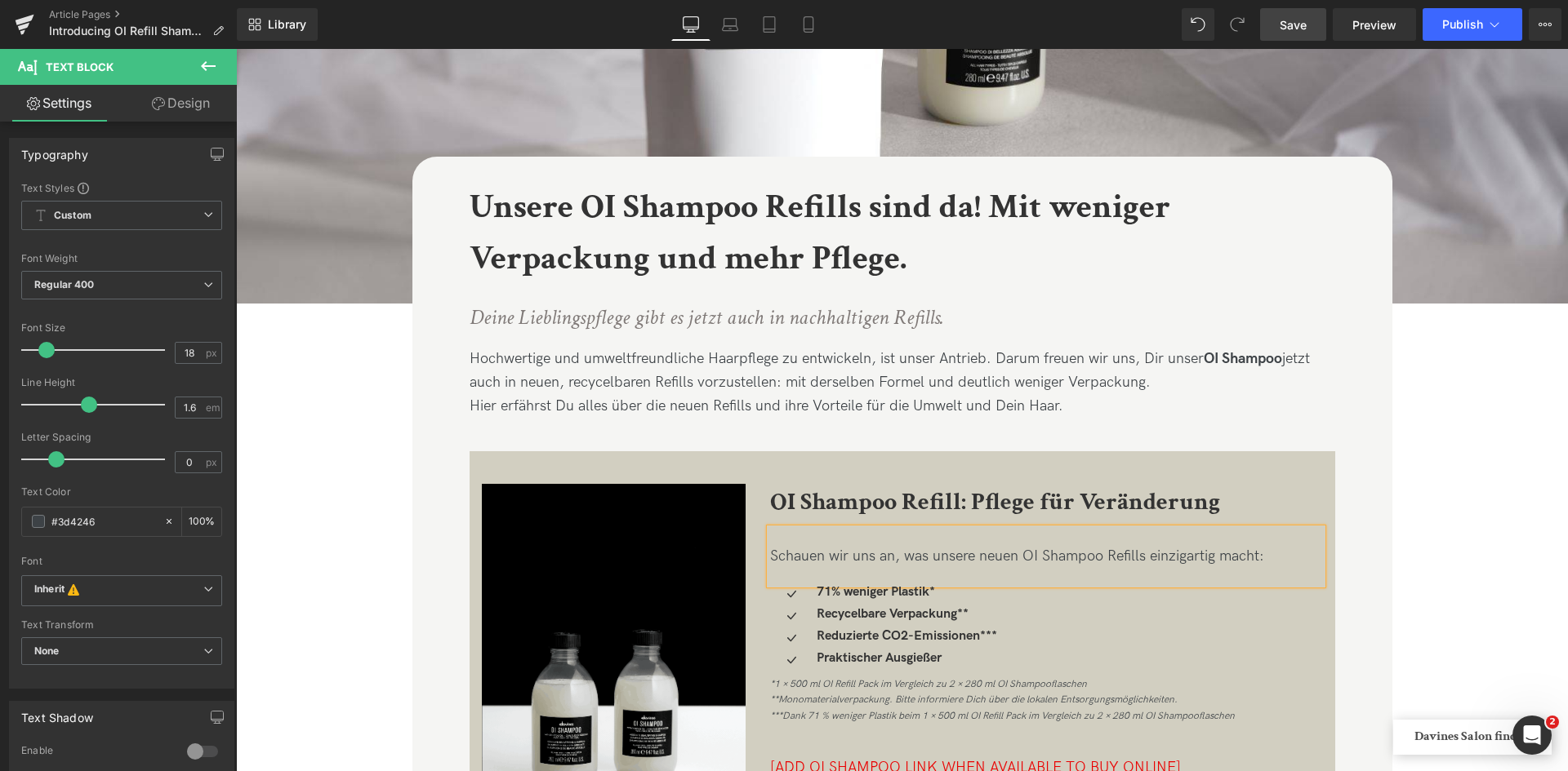
click at [1258, 282] on div "Unsere OI Shampoo Refills sind da! Mit weniger Verpackung und mehr Pflege. Head…" at bounding box center [902, 233] width 865 height 103
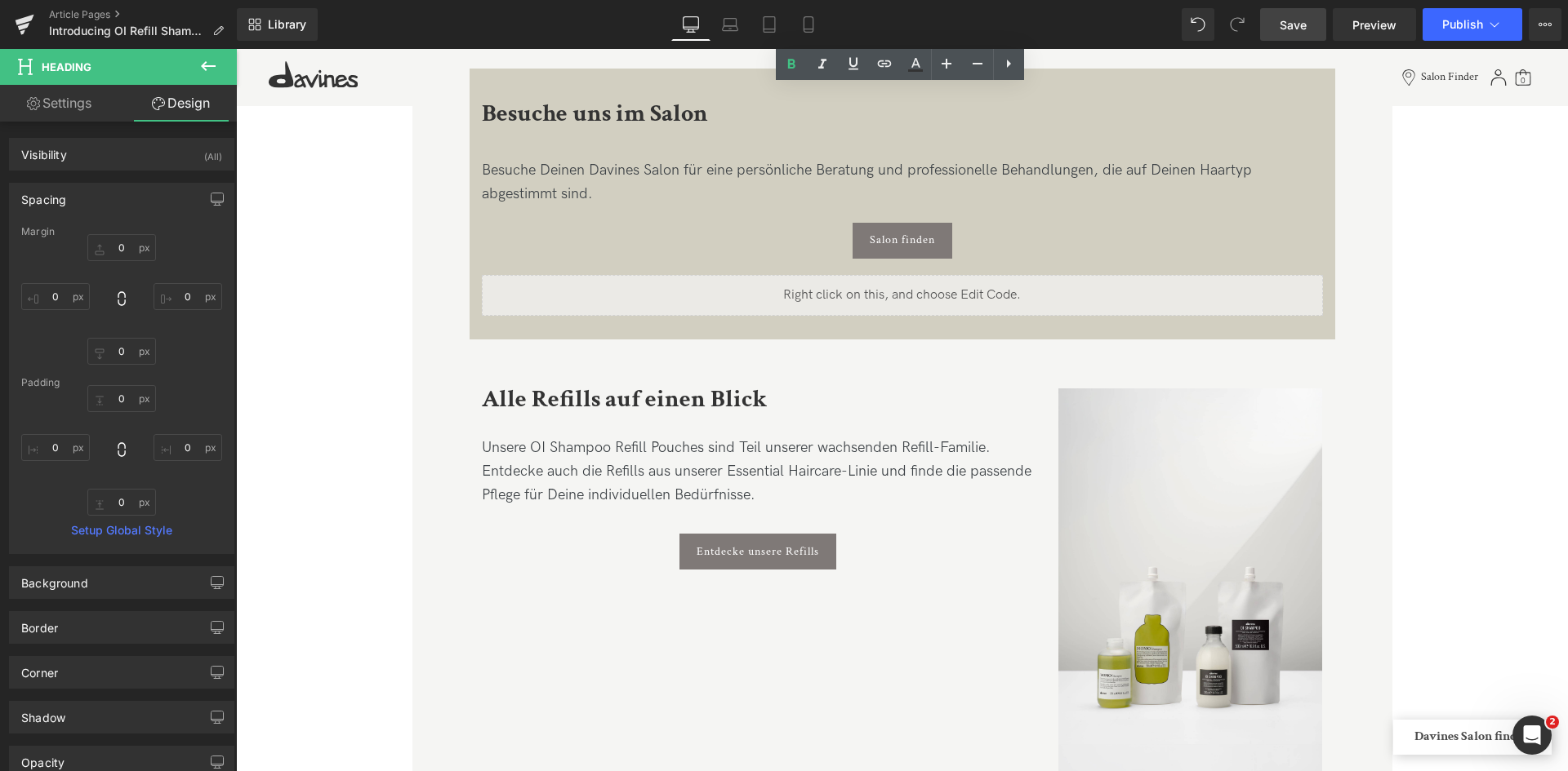
scroll to position [2825, 0]
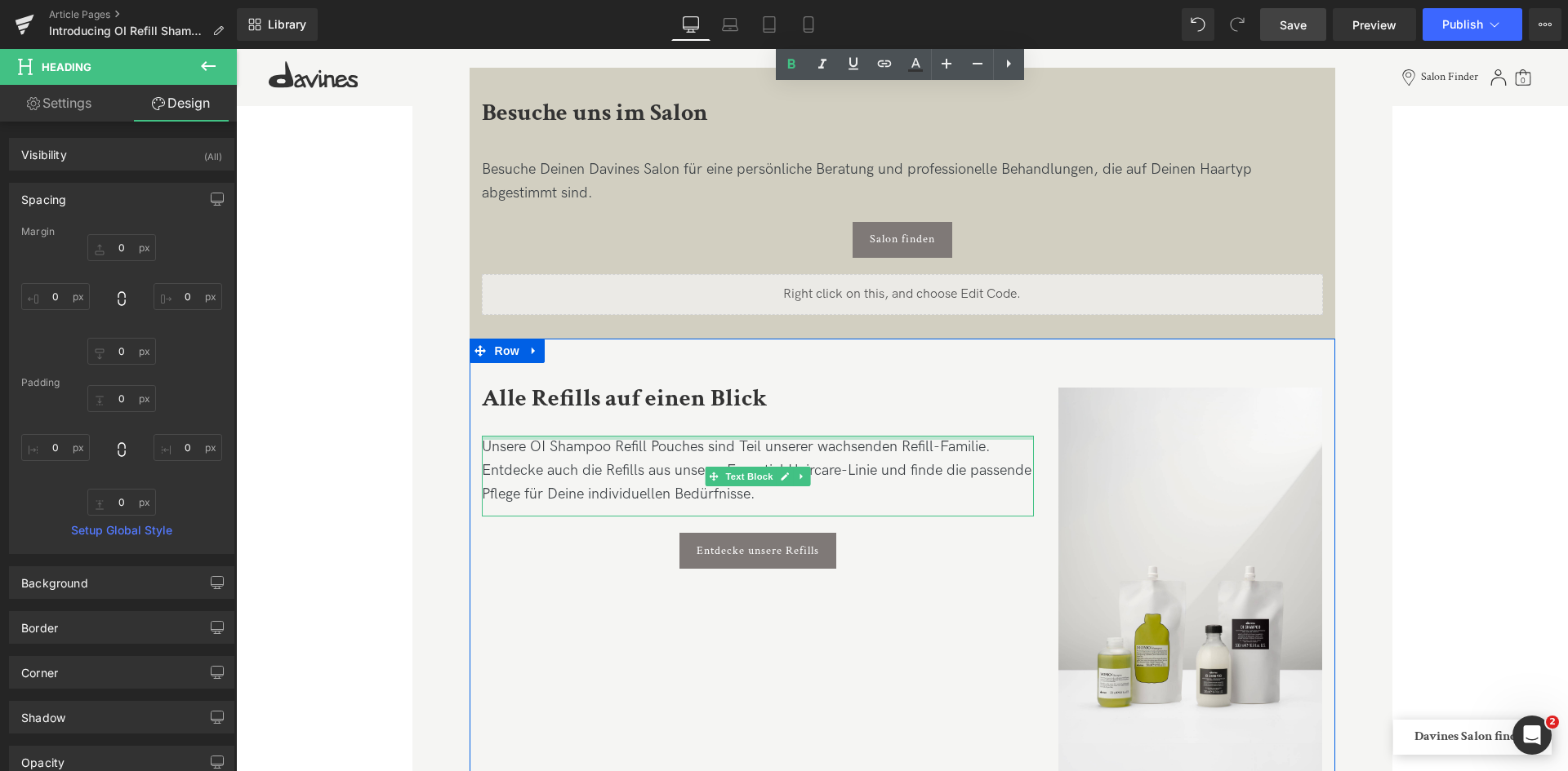
drag, startPoint x: 702, startPoint y: 440, endPoint x: 703, endPoint y: 449, distance: 9.1
click at [702, 440] on div "Unsere OI Shampoo Refill Pouches sind Teil unserer wachsenden Refill-Familie. E…" at bounding box center [758, 476] width 553 height 80
click at [703, 449] on div "Unsere OI Shampoo Refill Pouches sind Teil unserer wachsenden Refill-Familie." at bounding box center [758, 448] width 553 height 23
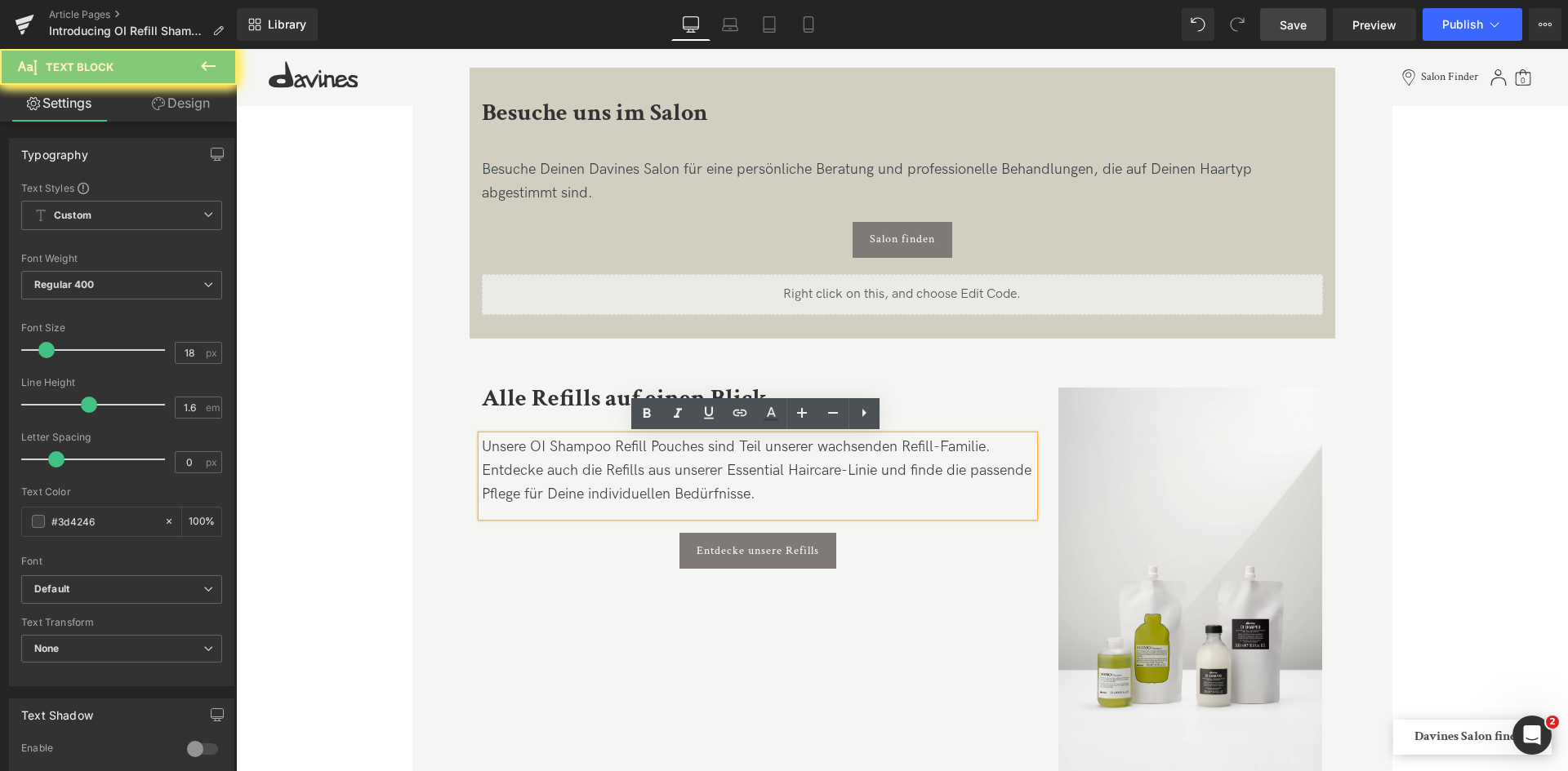
click at [702, 448] on div "Unsere OI Shampoo Refill Pouches sind Teil unserer wachsenden Refill-Familie." at bounding box center [758, 448] width 553 height 23
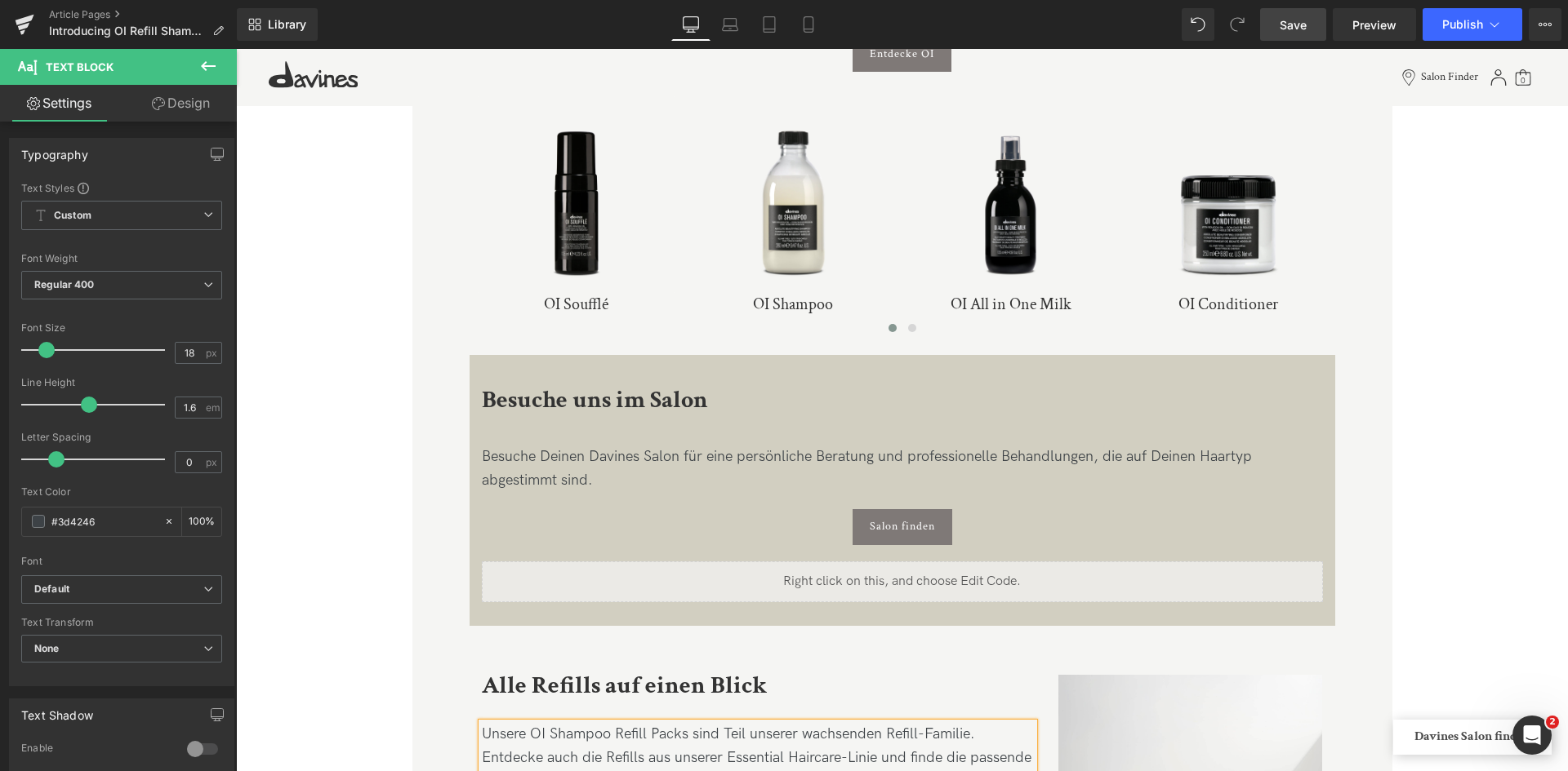
scroll to position [2475, 0]
